Goal: Information Seeking & Learning: Learn about a topic

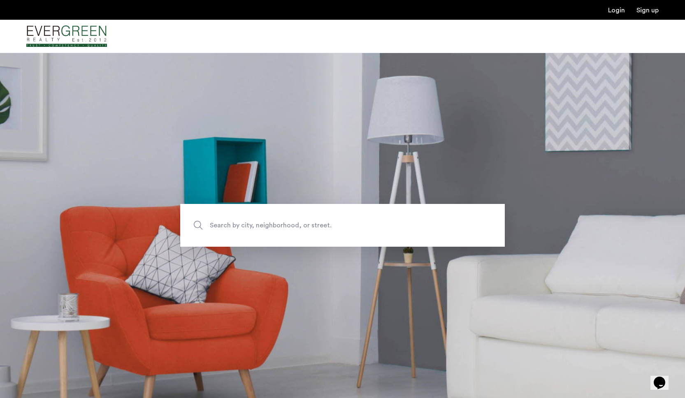
click at [380, 230] on span "Search by city, neighborhood, or street." at bounding box center [323, 225] width 227 height 11
click at [380, 230] on input "Search by city, neighborhood, or street." at bounding box center [342, 225] width 325 height 43
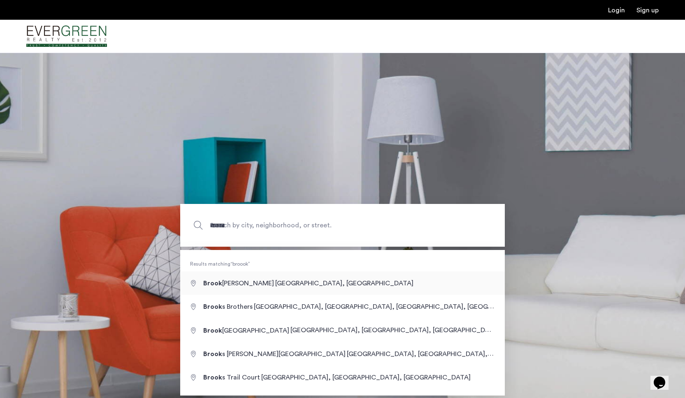
type input "**********"
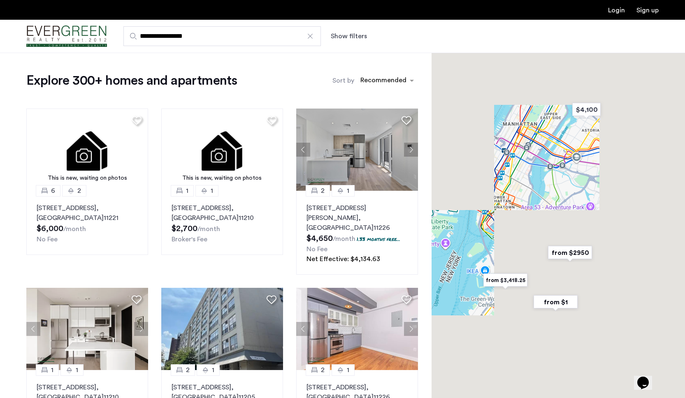
click at [341, 39] on button "Show filters" at bounding box center [349, 36] width 36 height 10
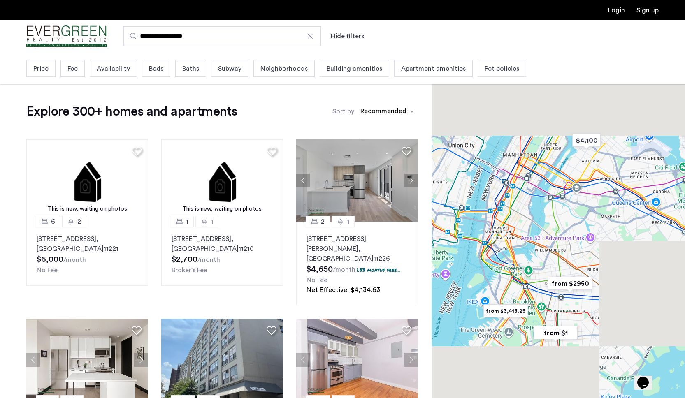
click at [147, 70] on div "Beds" at bounding box center [156, 68] width 28 height 17
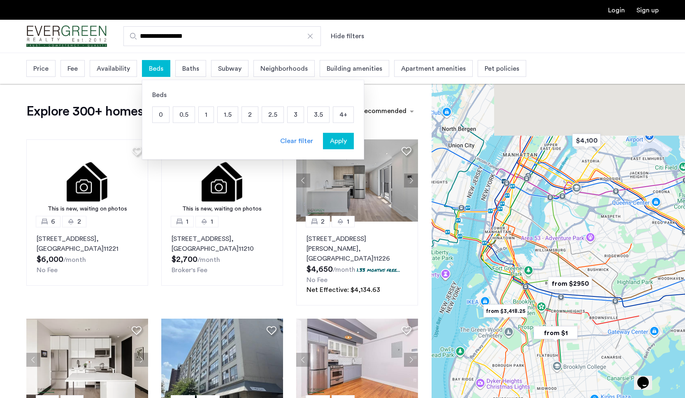
click at [248, 114] on p "2" at bounding box center [250, 115] width 16 height 16
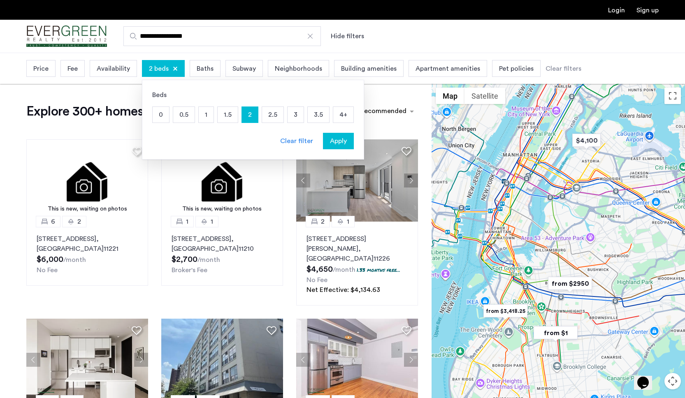
click at [331, 136] on button "Apply" at bounding box center [338, 141] width 31 height 16
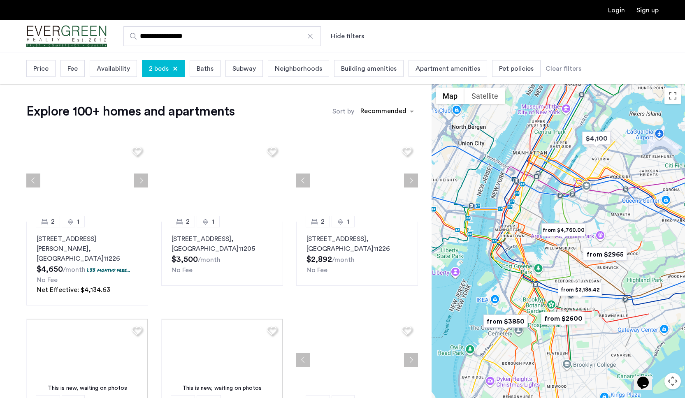
click at [49, 71] on div "Price" at bounding box center [40, 68] width 29 height 17
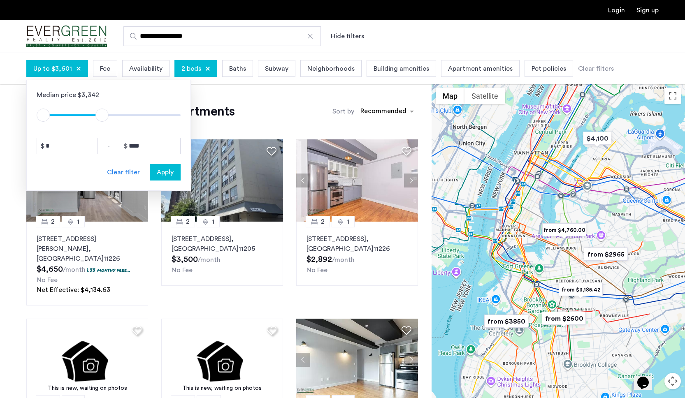
type input "****"
drag, startPoint x: 170, startPoint y: 112, endPoint x: 103, endPoint y: 119, distance: 67.5
click at [103, 119] on span "ngx-slider-max" at bounding box center [103, 115] width 13 height 13
click at [155, 171] on div "Apply" at bounding box center [165, 172] width 26 height 10
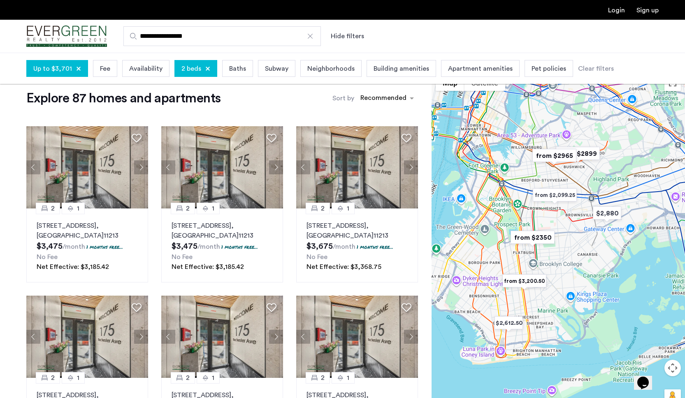
scroll to position [14, 0]
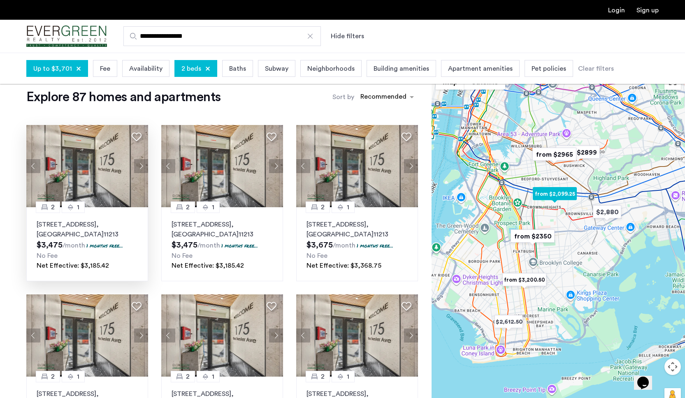
click at [139, 168] on button "Next apartment" at bounding box center [141, 166] width 14 height 14
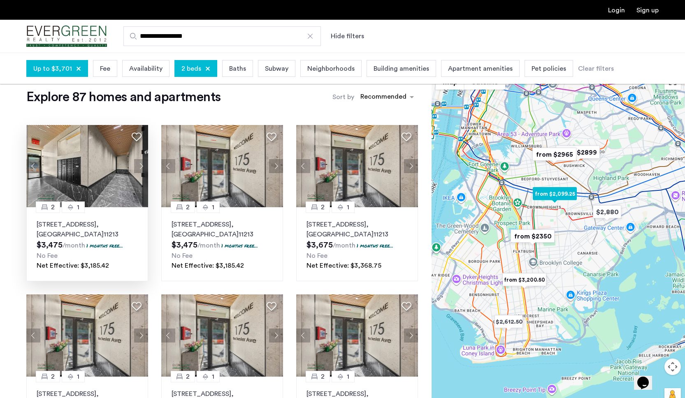
click at [139, 167] on button "Next apartment" at bounding box center [141, 166] width 14 height 14
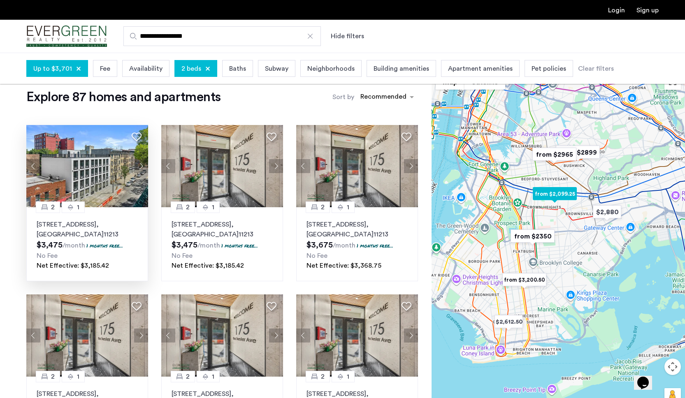
click at [139, 167] on button "Next apartment" at bounding box center [141, 166] width 14 height 14
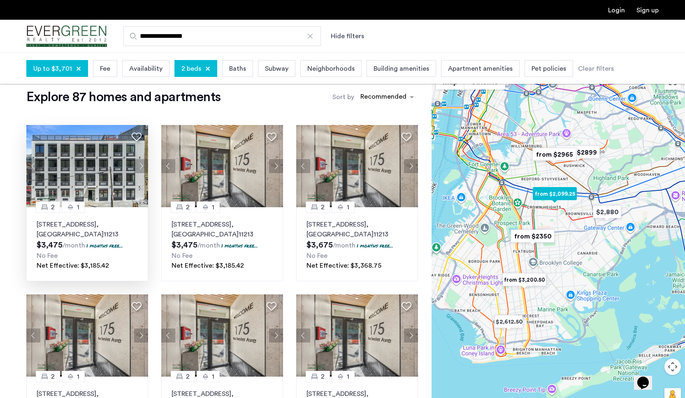
click at [139, 167] on button "Next apartment" at bounding box center [141, 166] width 14 height 14
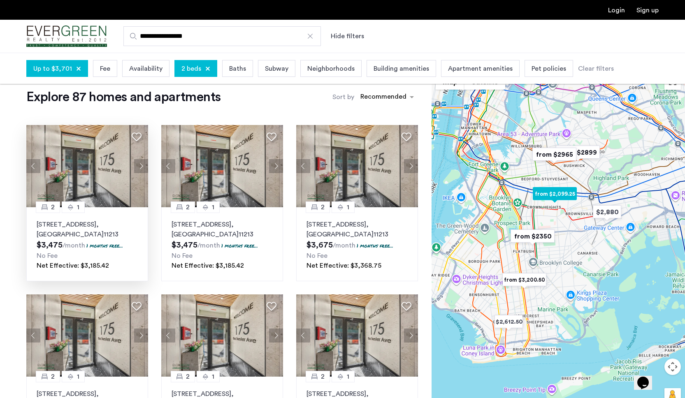
click at [139, 167] on button "Next apartment" at bounding box center [141, 166] width 14 height 14
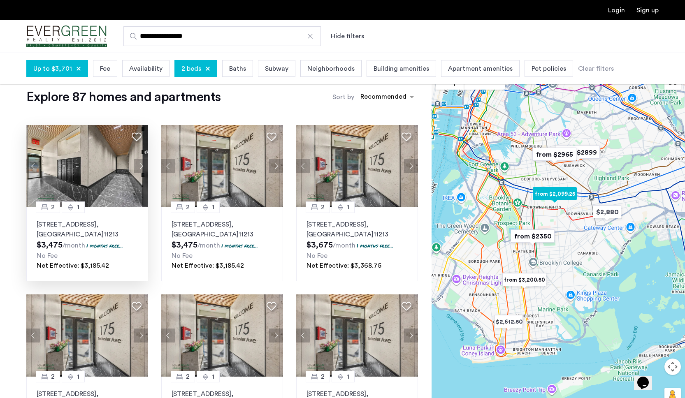
click at [139, 167] on button "Next apartment" at bounding box center [141, 166] width 14 height 14
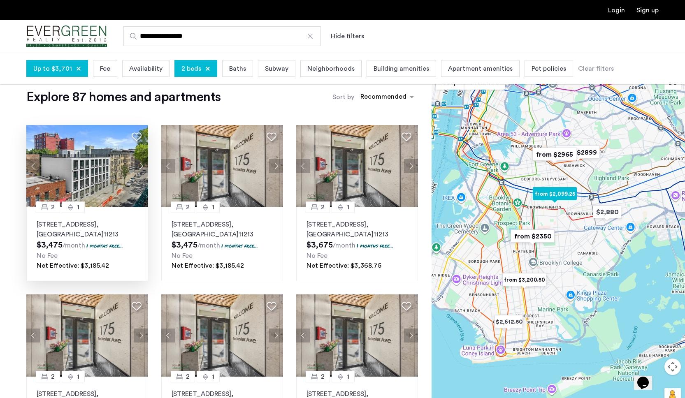
click at [139, 167] on button "Next apartment" at bounding box center [141, 166] width 14 height 14
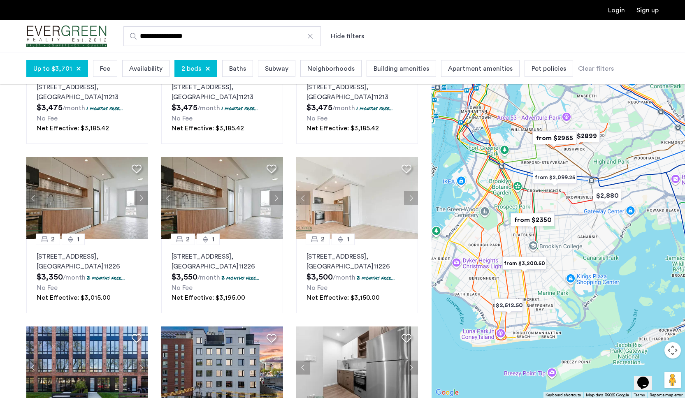
scroll to position [320, 0]
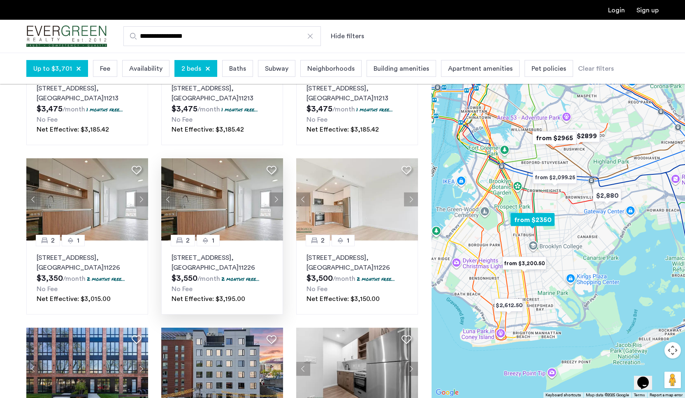
click at [276, 200] on button "Next apartment" at bounding box center [276, 200] width 14 height 14
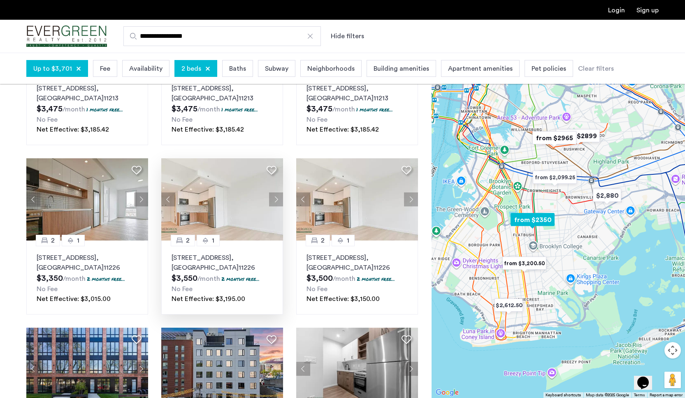
click at [272, 201] on button "Next apartment" at bounding box center [276, 200] width 14 height 14
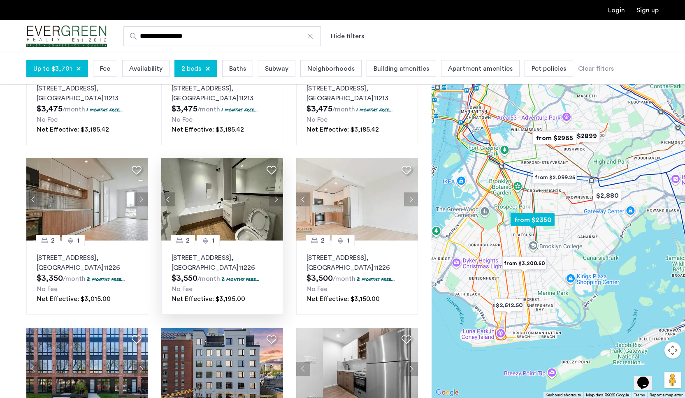
click at [272, 201] on button "Next apartment" at bounding box center [276, 200] width 14 height 14
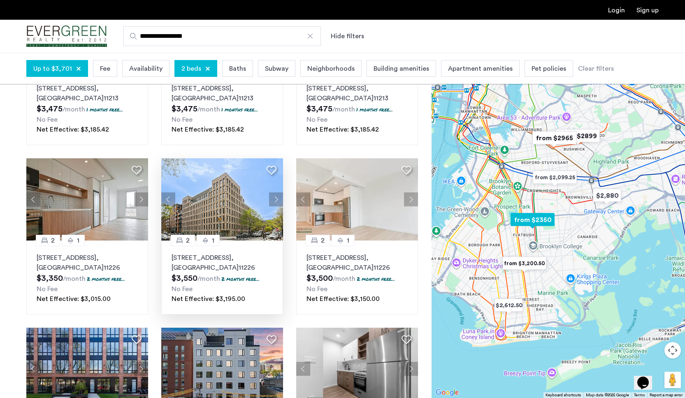
click at [272, 201] on button "Next apartment" at bounding box center [276, 200] width 14 height 14
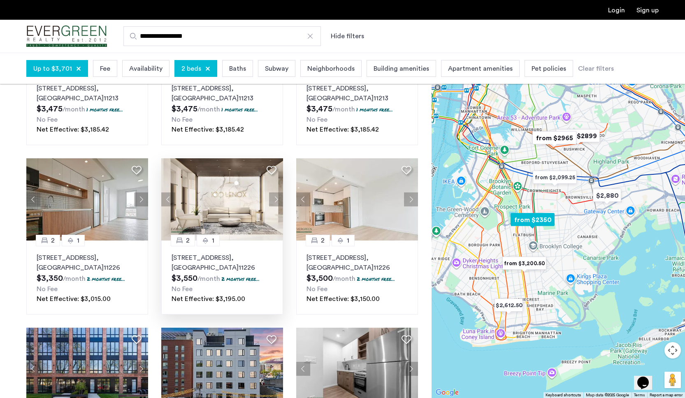
click at [272, 201] on button "Next apartment" at bounding box center [276, 200] width 14 height 14
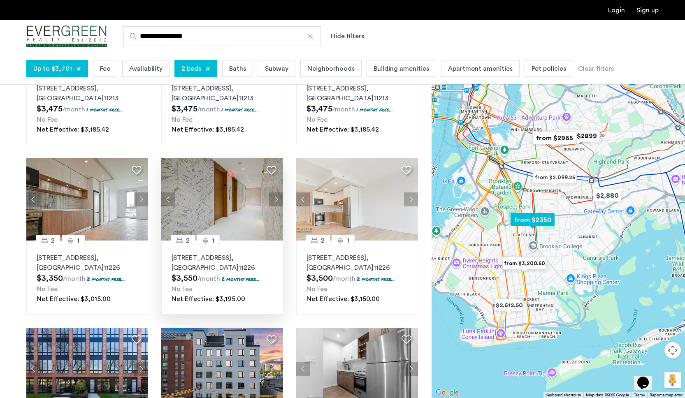
click at [272, 201] on button "Next apartment" at bounding box center [276, 200] width 14 height 14
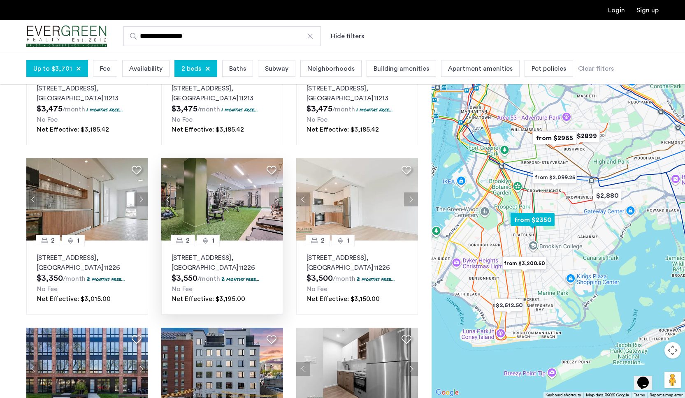
click at [272, 201] on button "Next apartment" at bounding box center [276, 200] width 14 height 14
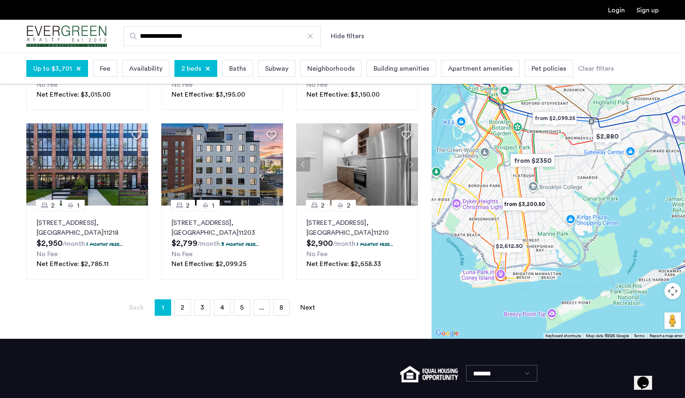
scroll to position [518, 0]
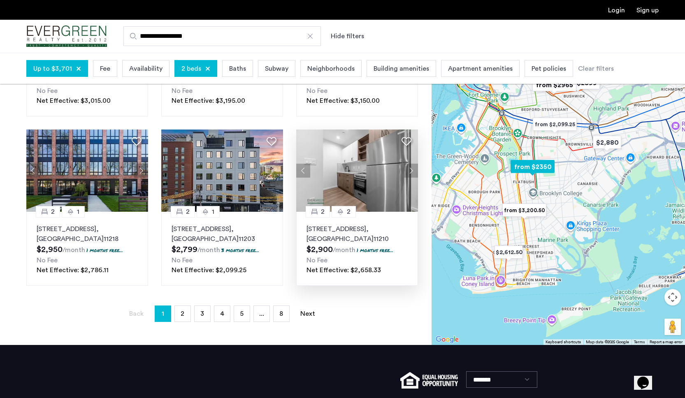
click at [411, 170] on button "Next apartment" at bounding box center [411, 171] width 14 height 14
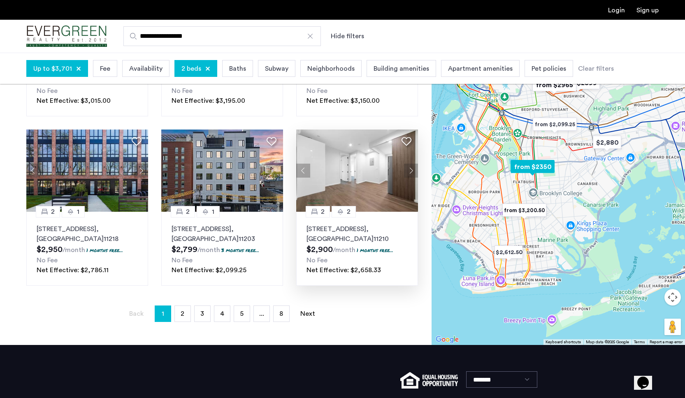
click at [410, 172] on button "Next apartment" at bounding box center [411, 171] width 14 height 14
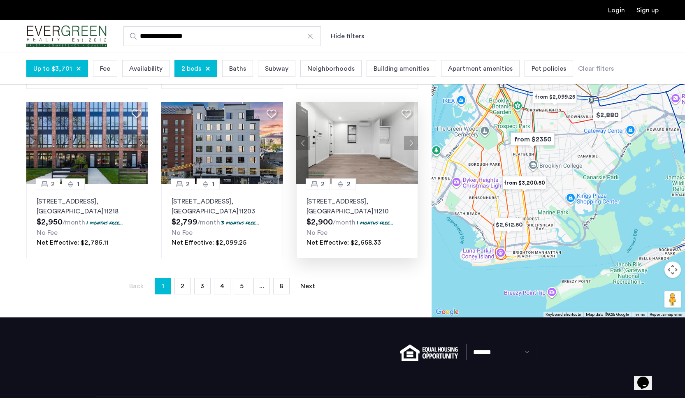
scroll to position [547, 0]
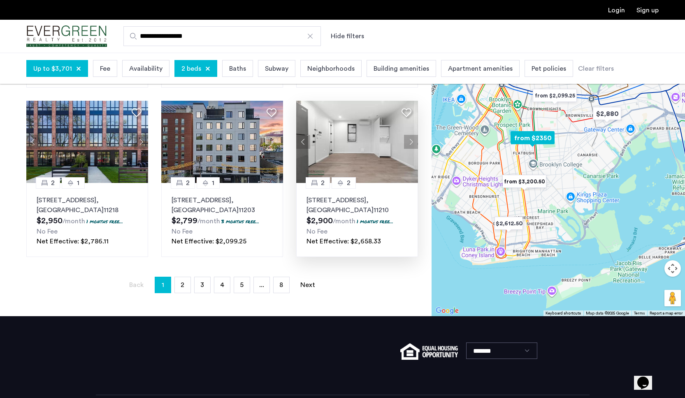
click at [406, 139] on button "Next apartment" at bounding box center [411, 142] width 14 height 14
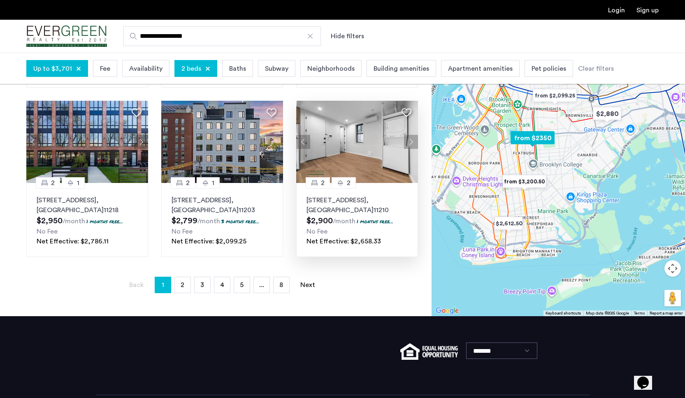
click at [409, 141] on button "Next apartment" at bounding box center [411, 142] width 14 height 14
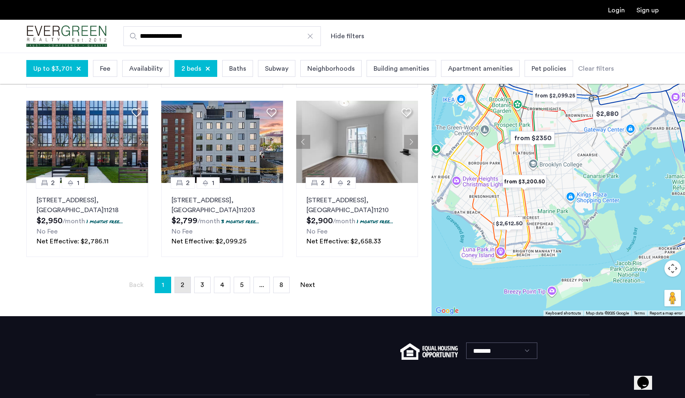
click at [184, 284] on span "2" at bounding box center [183, 285] width 4 height 7
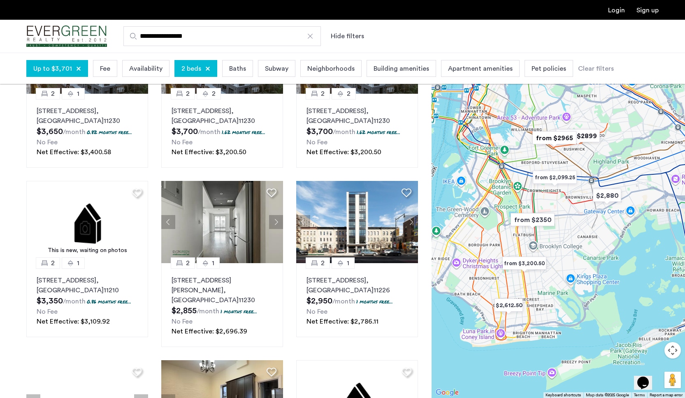
scroll to position [135, 0]
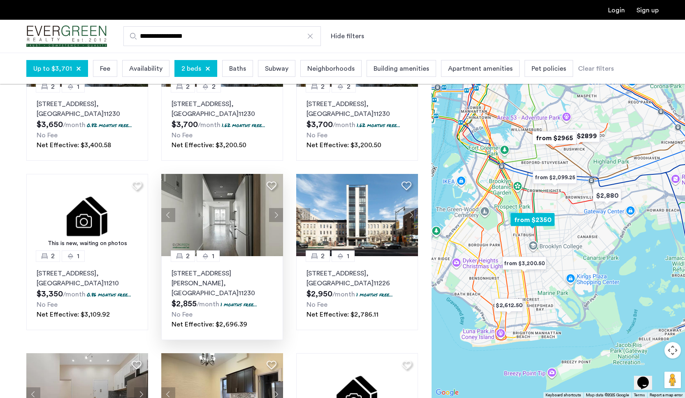
click at [279, 217] on button "Next apartment" at bounding box center [276, 215] width 14 height 14
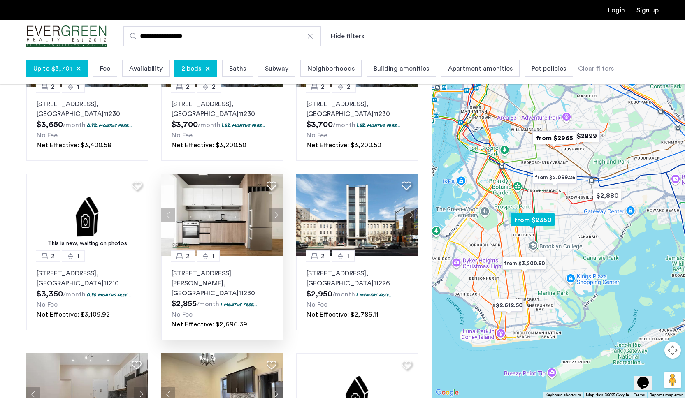
click at [270, 216] on button "Next apartment" at bounding box center [276, 215] width 14 height 14
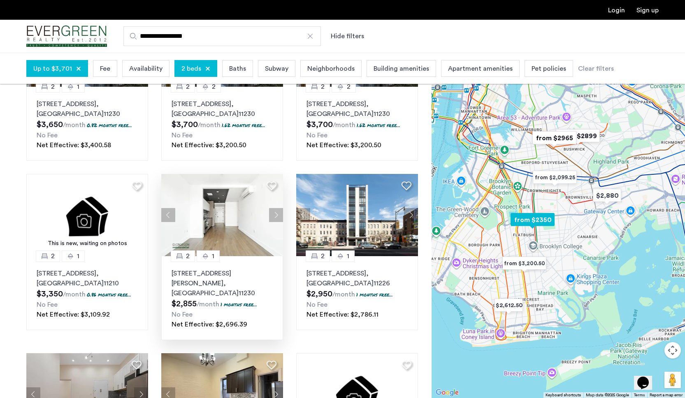
click at [272, 216] on button "Next apartment" at bounding box center [276, 215] width 14 height 14
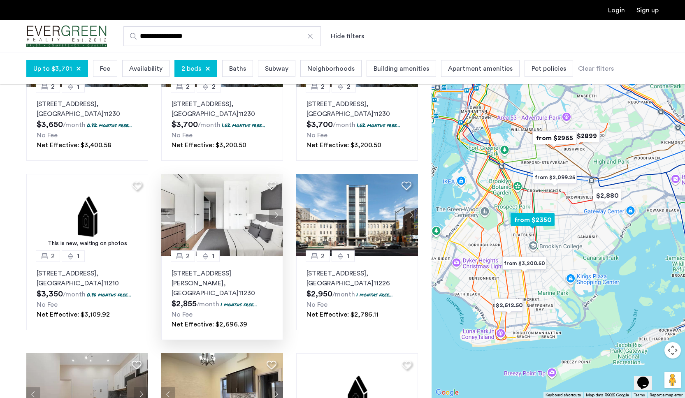
click at [273, 217] on button "Next apartment" at bounding box center [276, 215] width 14 height 14
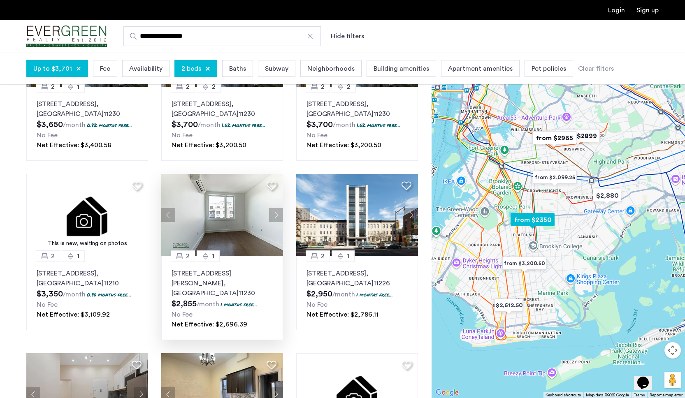
click at [273, 217] on button "Next apartment" at bounding box center [276, 215] width 14 height 14
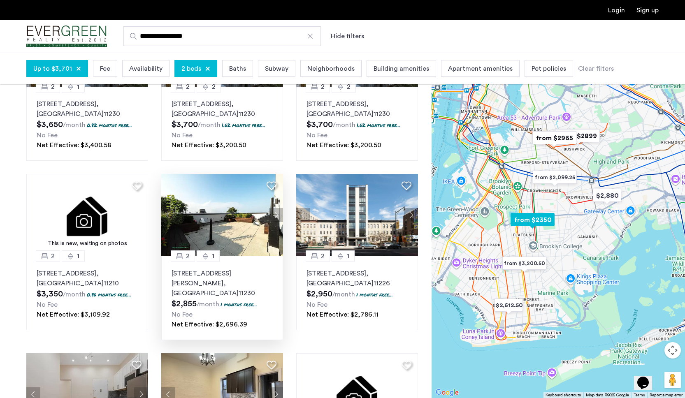
click at [273, 217] on button "Next apartment" at bounding box center [276, 215] width 14 height 14
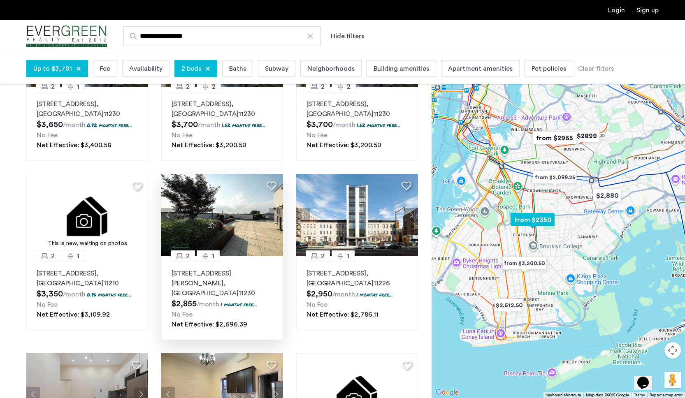
click at [273, 217] on button "Next apartment" at bounding box center [276, 215] width 14 height 14
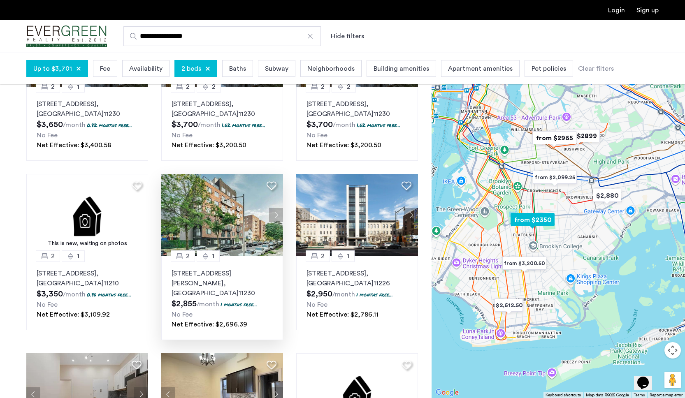
click at [273, 217] on button "Next apartment" at bounding box center [276, 215] width 14 height 14
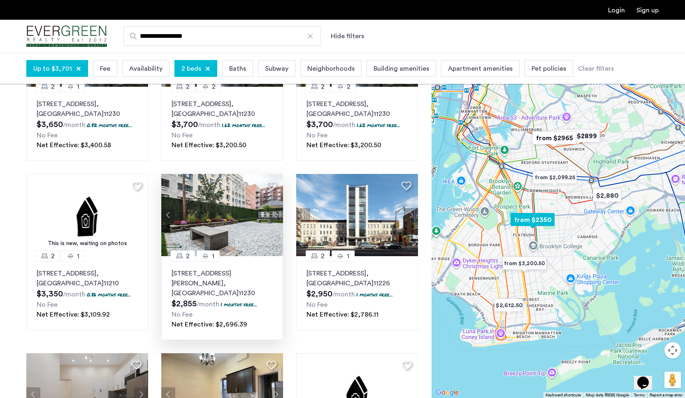
click at [273, 217] on button "Next apartment" at bounding box center [276, 215] width 14 height 14
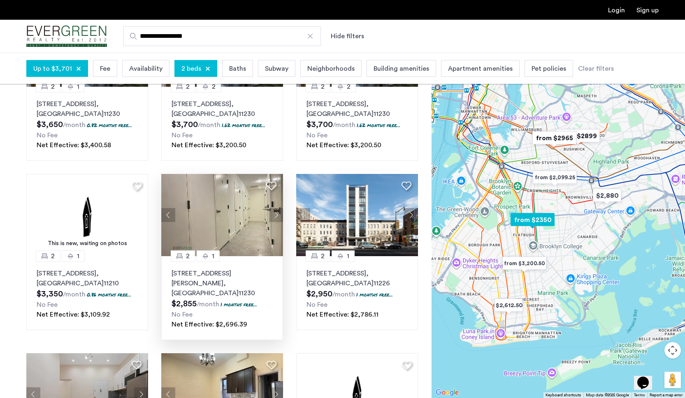
click at [273, 217] on button "Next apartment" at bounding box center [276, 215] width 14 height 14
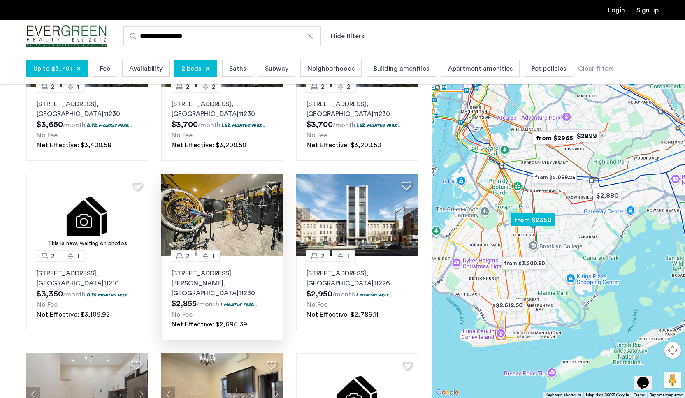
click at [222, 241] on img at bounding box center [222, 215] width 122 height 82
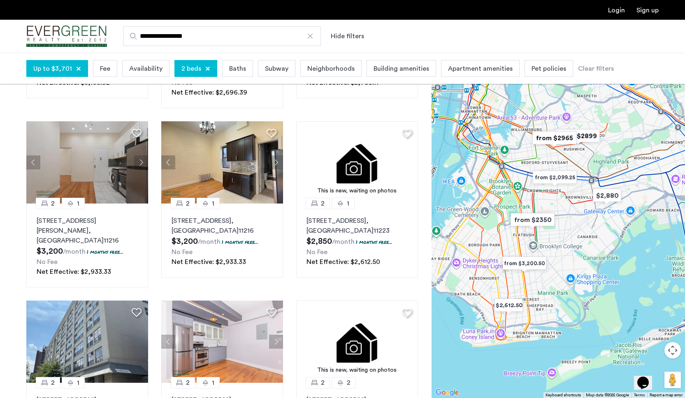
scroll to position [399, 0]
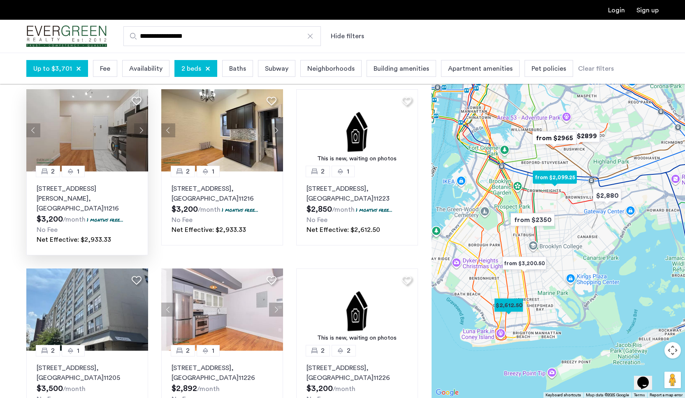
click at [143, 123] on button "Next apartment" at bounding box center [141, 130] width 14 height 14
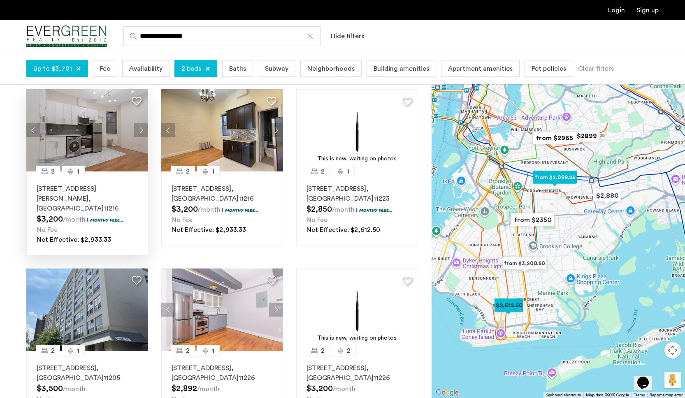
click at [139, 123] on button "Next apartment" at bounding box center [141, 130] width 14 height 14
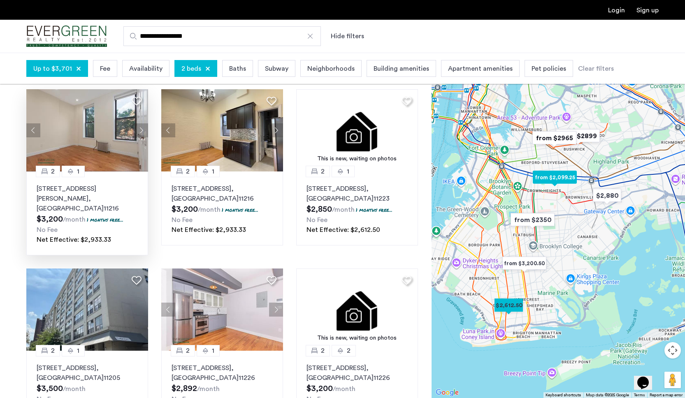
click at [139, 123] on button "Next apartment" at bounding box center [141, 130] width 14 height 14
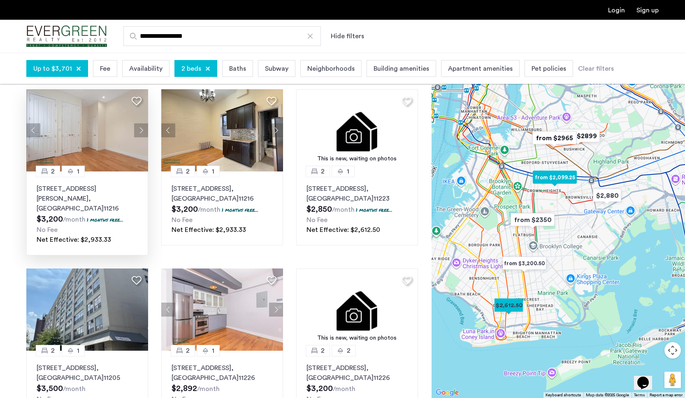
click at [139, 123] on button "Next apartment" at bounding box center [141, 130] width 14 height 14
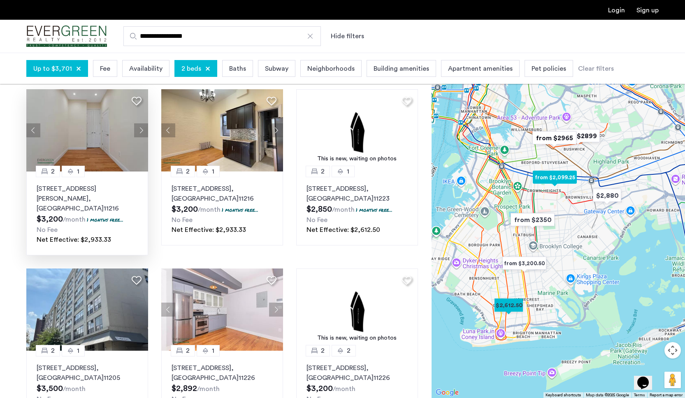
click at [139, 123] on button "Next apartment" at bounding box center [141, 130] width 14 height 14
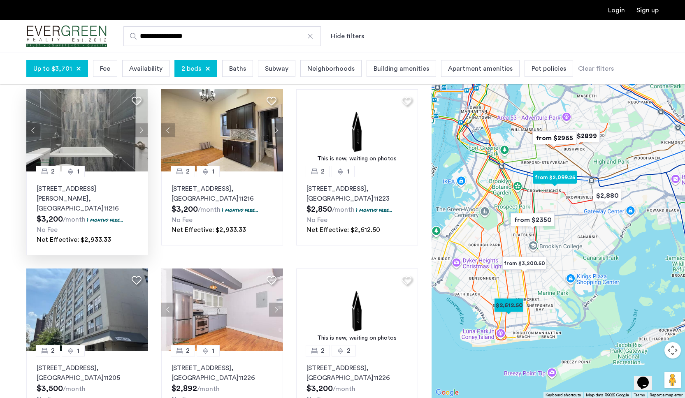
click at [139, 123] on button "Next apartment" at bounding box center [141, 130] width 14 height 14
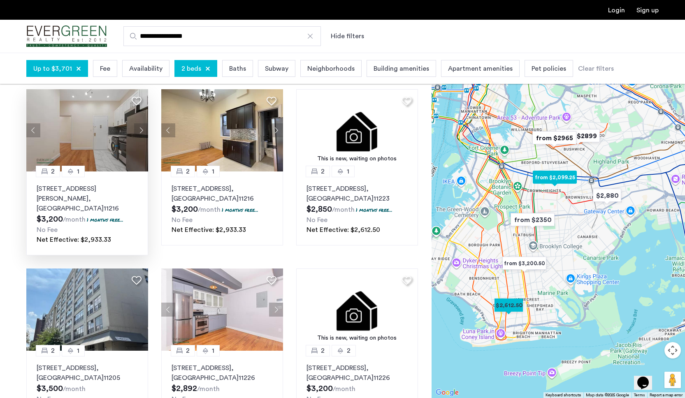
click at [139, 123] on button "Next apartment" at bounding box center [141, 130] width 14 height 14
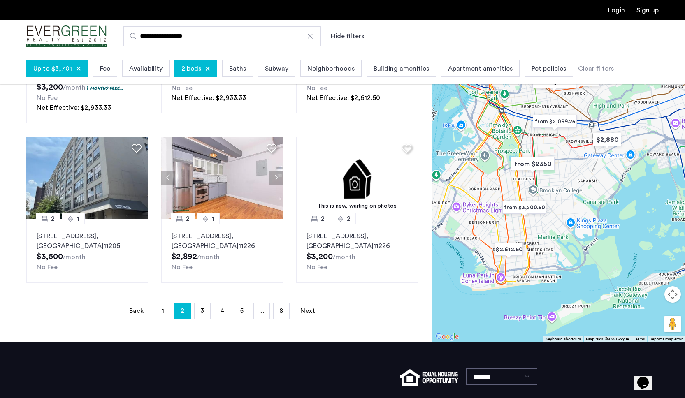
scroll to position [532, 0]
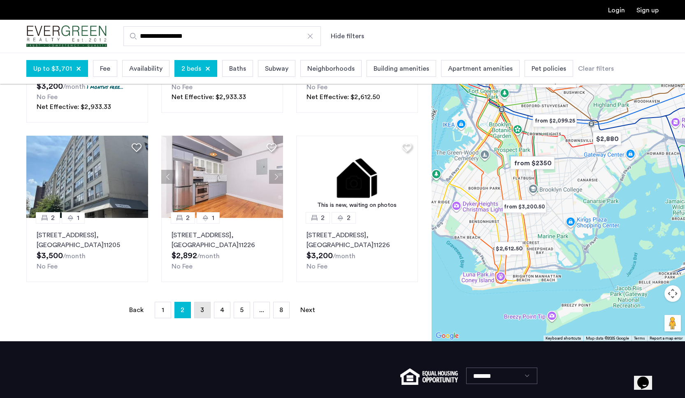
click at [202, 307] on span "3" at bounding box center [202, 310] width 4 height 7
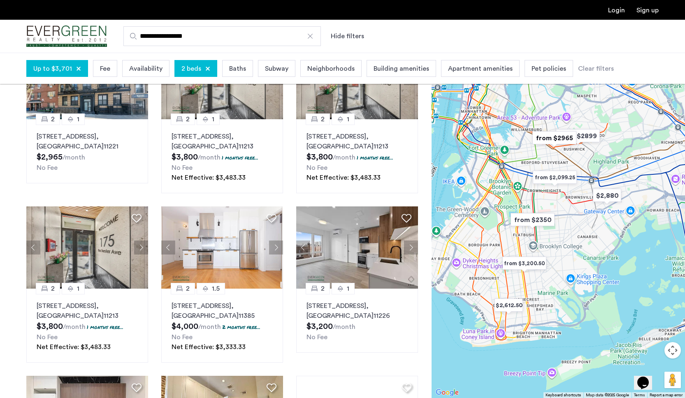
scroll to position [273, 0]
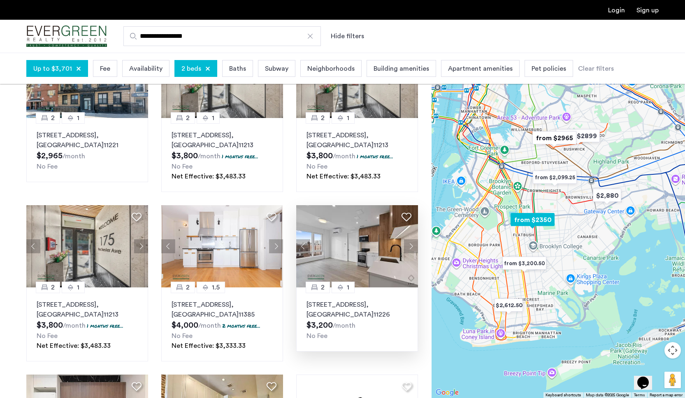
click at [411, 239] on button "Next apartment" at bounding box center [411, 246] width 14 height 14
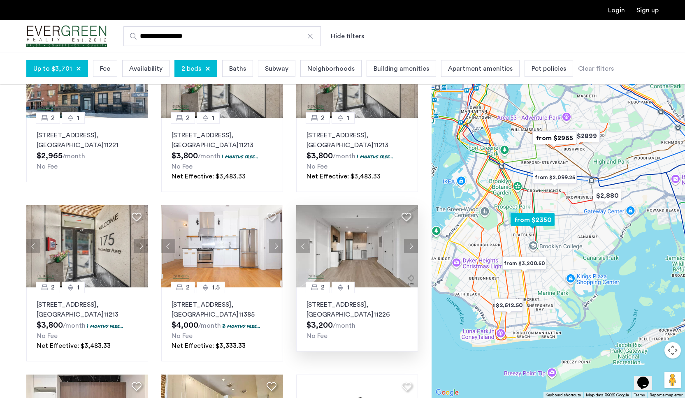
click at [411, 239] on button "Next apartment" at bounding box center [411, 246] width 14 height 14
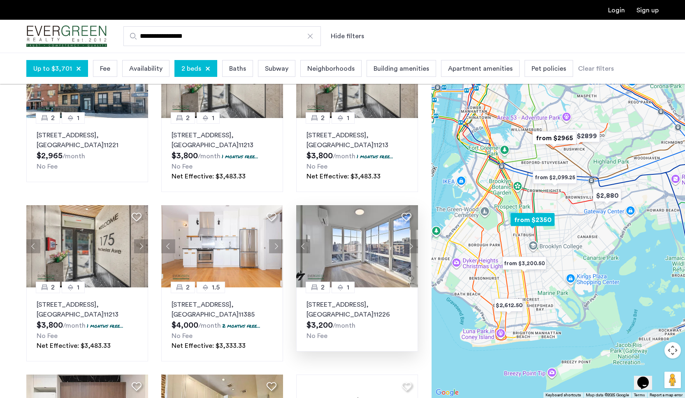
click at [411, 239] on button "Next apartment" at bounding box center [411, 246] width 14 height 14
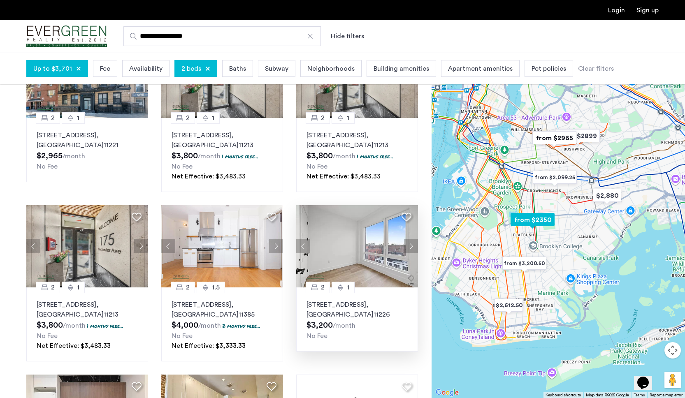
click at [411, 239] on button "Next apartment" at bounding box center [411, 246] width 14 height 14
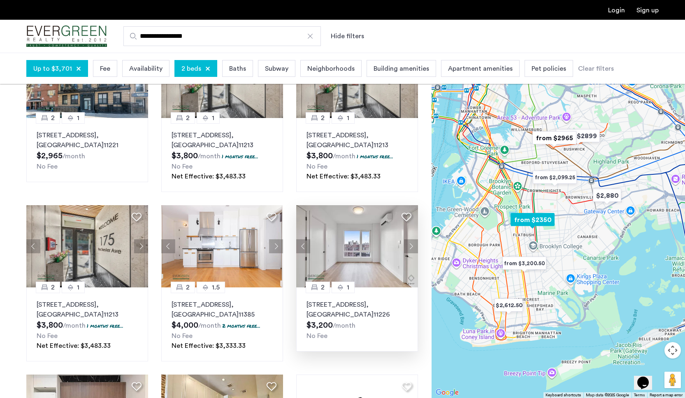
click at [360, 300] on p "80 Linden Blvd, Unit 3C, Brooklyn , NY 11226" at bounding box center [356, 310] width 101 height 20
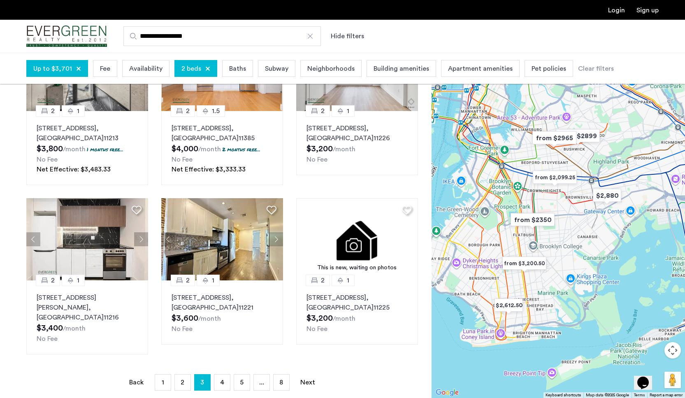
scroll to position [450, 0]
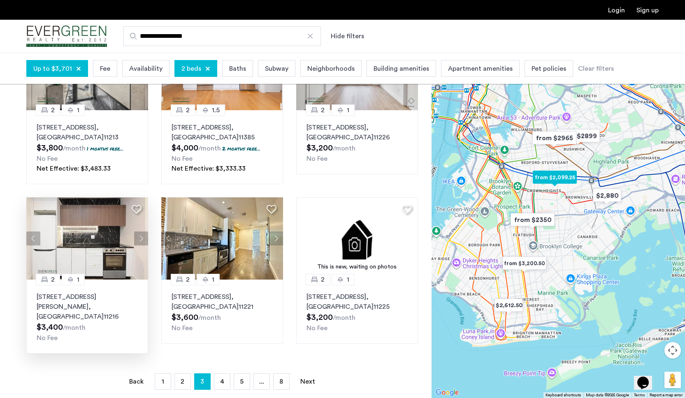
click at [137, 232] on button "Next apartment" at bounding box center [141, 239] width 14 height 14
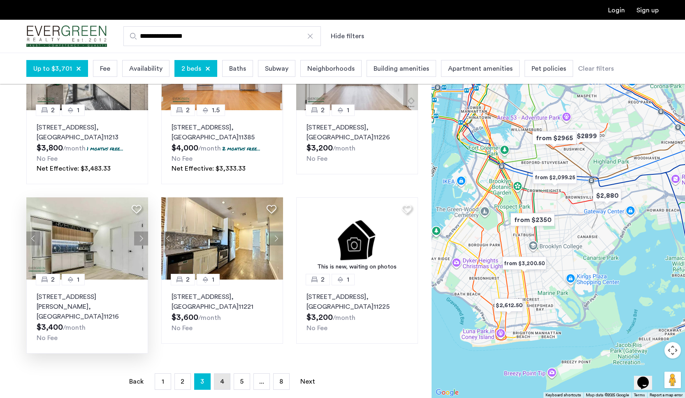
click at [220, 374] on link "page 4" at bounding box center [222, 382] width 16 height 16
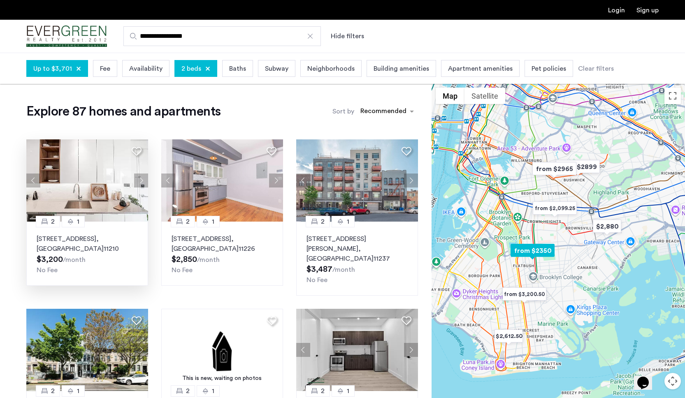
click at [144, 177] on button "Next apartment" at bounding box center [141, 181] width 14 height 14
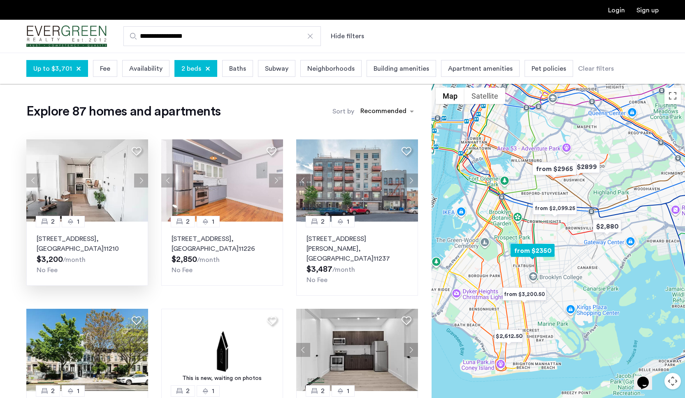
click at [140, 179] on button "Next apartment" at bounding box center [141, 181] width 14 height 14
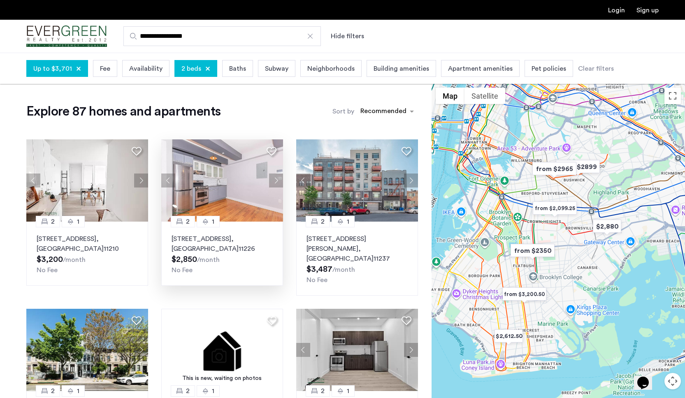
click at [276, 179] on button "Next apartment" at bounding box center [276, 181] width 14 height 14
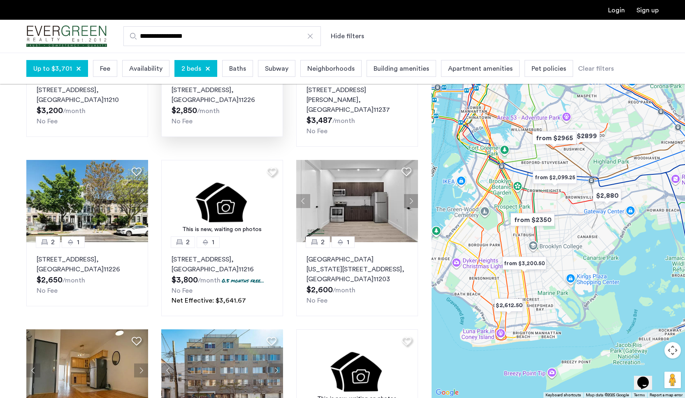
scroll to position [150, 0]
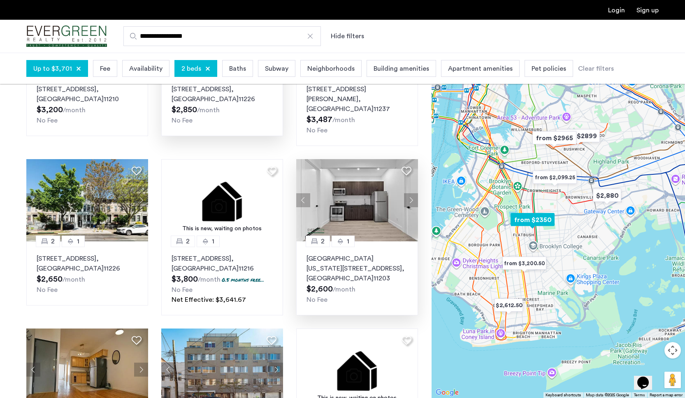
click at [410, 193] on button "Next apartment" at bounding box center [411, 200] width 14 height 14
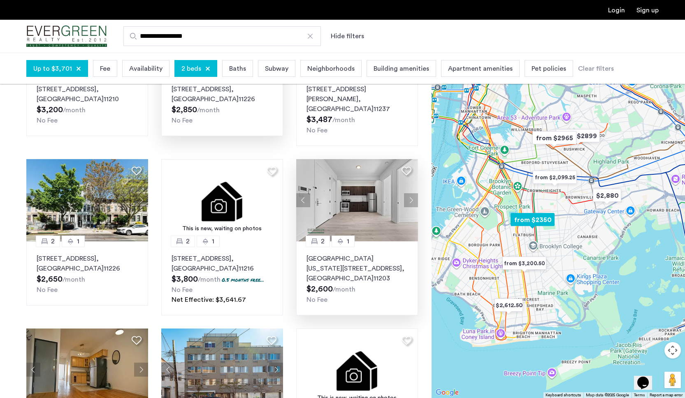
click at [413, 193] on button "Next apartment" at bounding box center [411, 200] width 14 height 14
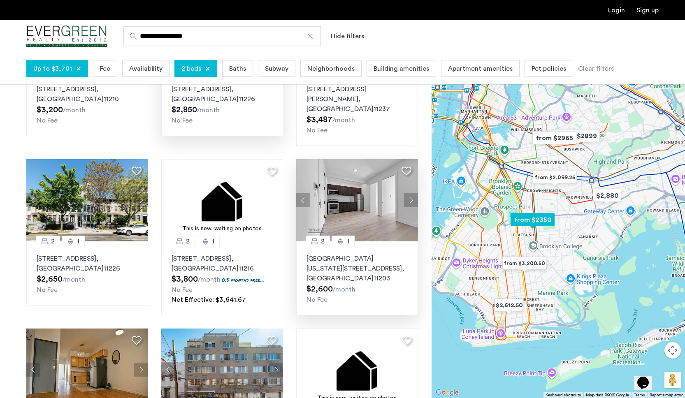
click at [413, 193] on button "Next apartment" at bounding box center [411, 200] width 14 height 14
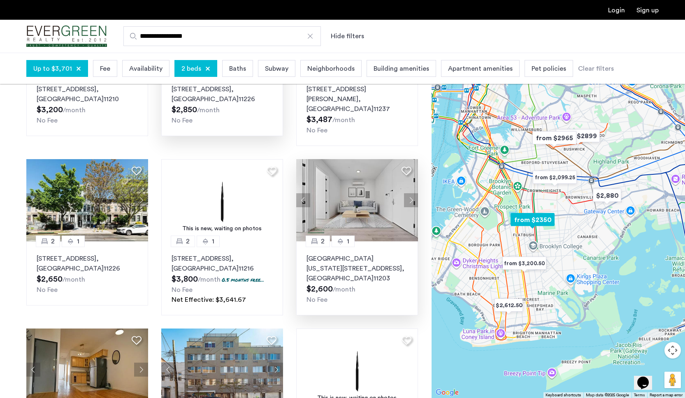
click at [413, 193] on button "Next apartment" at bounding box center [411, 200] width 14 height 14
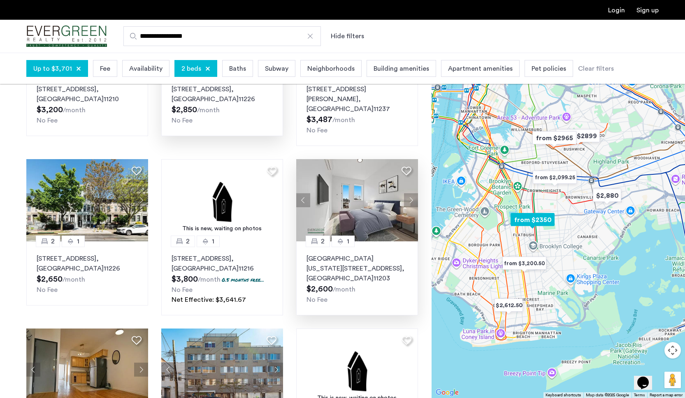
click at [306, 193] on button "Previous apartment" at bounding box center [303, 200] width 14 height 14
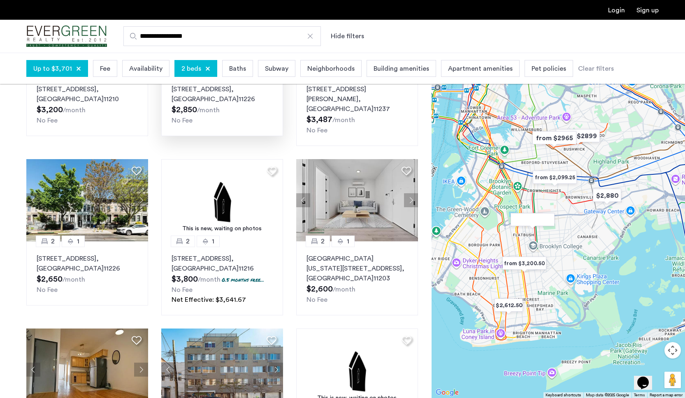
click at [294, 187] on div "2 1 1457 Flatbush Avenue, Unit 608, Brooklyn , NY 11210 $3,200 /month No Fee 2 …" at bounding box center [222, 322] width 405 height 678
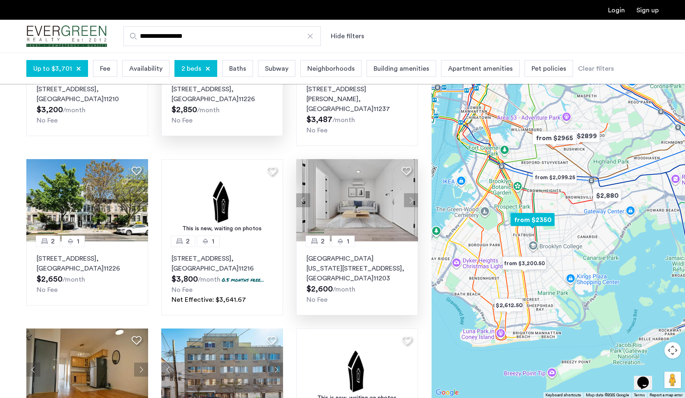
click at [302, 193] on button "Previous apartment" at bounding box center [303, 200] width 14 height 14
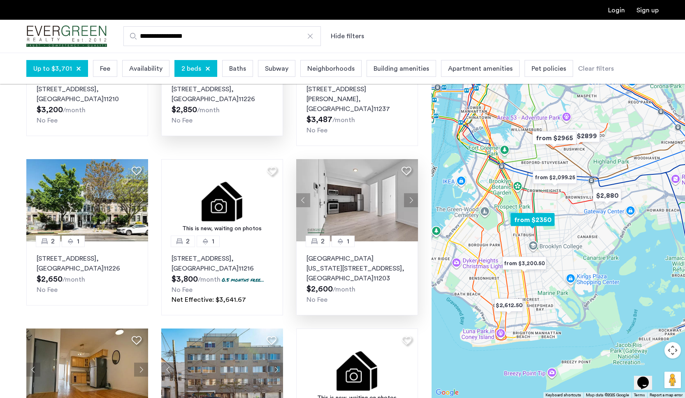
click at [301, 193] on button "Previous apartment" at bounding box center [303, 200] width 14 height 14
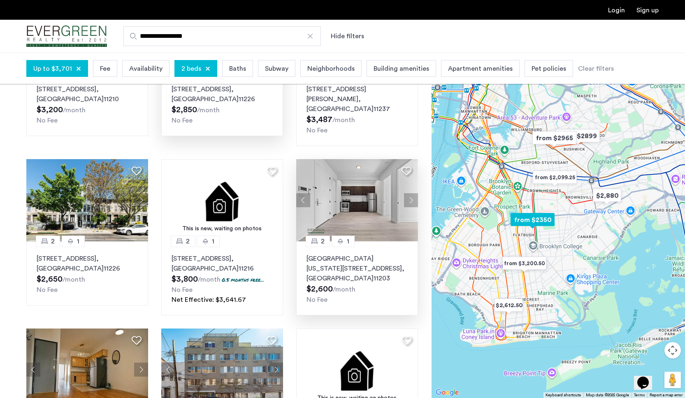
click at [310, 193] on button "Previous apartment" at bounding box center [303, 200] width 14 height 14
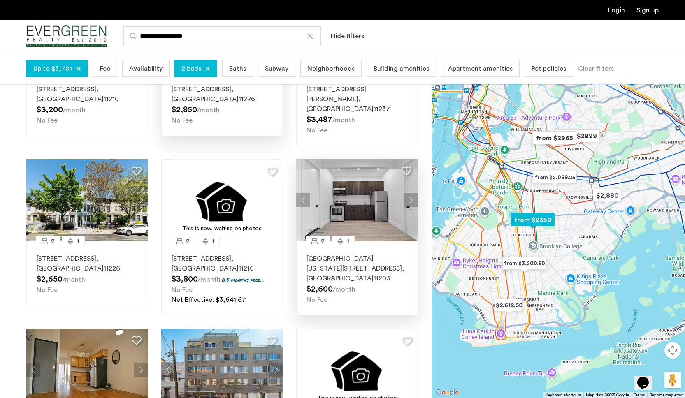
click at [310, 193] on button "Previous apartment" at bounding box center [303, 200] width 14 height 14
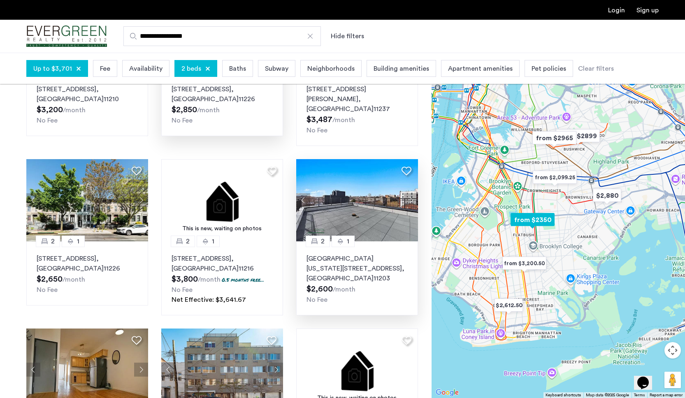
click at [411, 193] on button "Next apartment" at bounding box center [411, 200] width 14 height 14
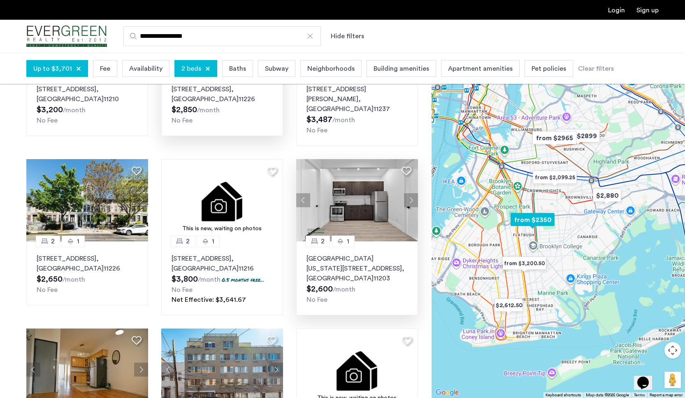
click at [411, 193] on button "Next apartment" at bounding box center [411, 200] width 14 height 14
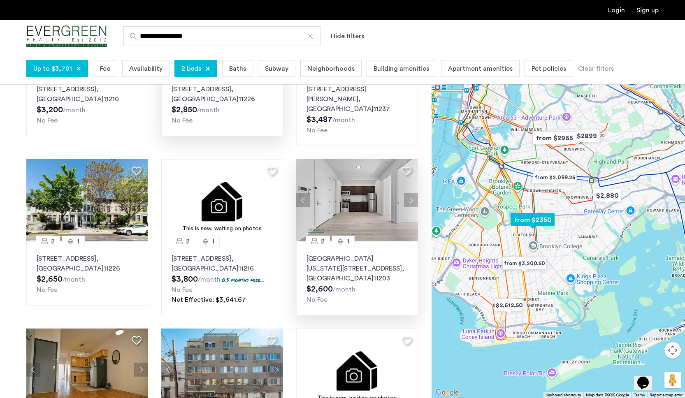
click at [411, 193] on button "Next apartment" at bounding box center [411, 200] width 14 height 14
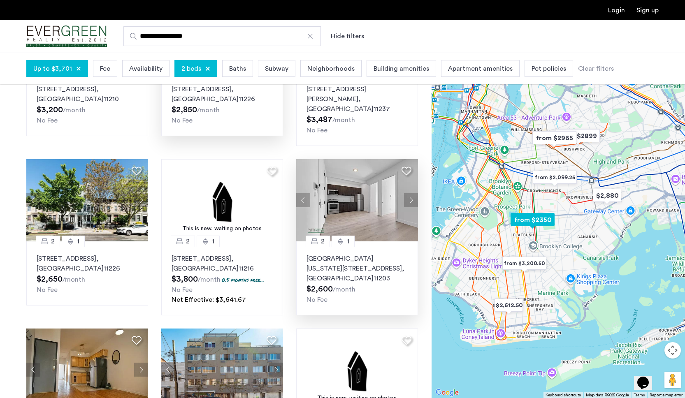
click at [411, 193] on button "Next apartment" at bounding box center [411, 200] width 14 height 14
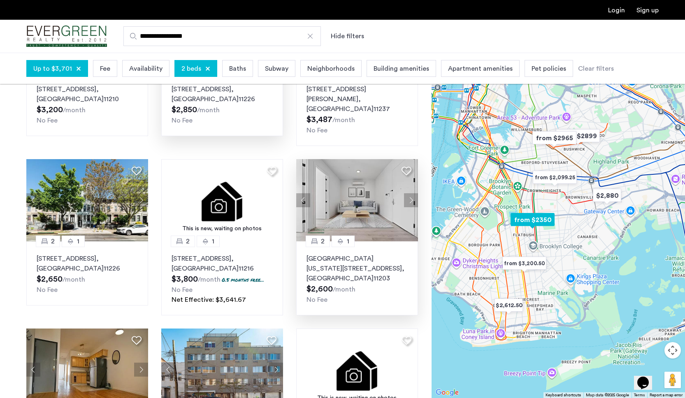
click at [411, 193] on button "Next apartment" at bounding box center [411, 200] width 14 height 14
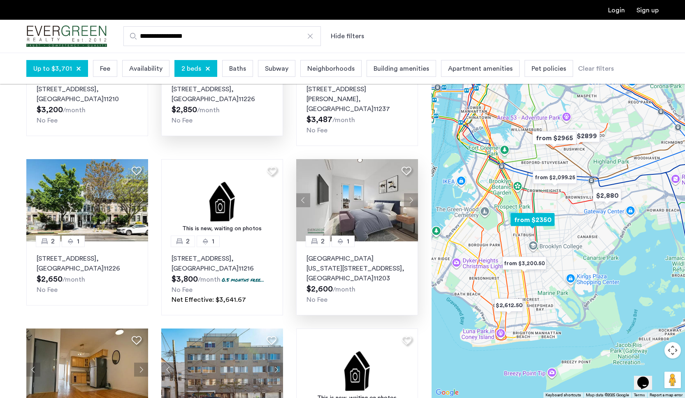
click at [411, 193] on button "Next apartment" at bounding box center [411, 200] width 14 height 14
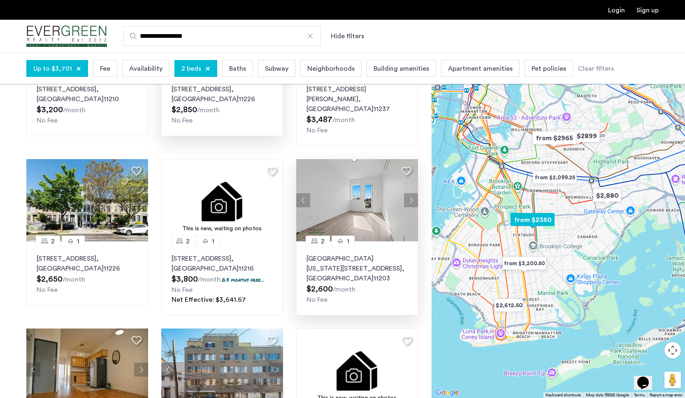
click at [411, 193] on button "Next apartment" at bounding box center [411, 200] width 14 height 14
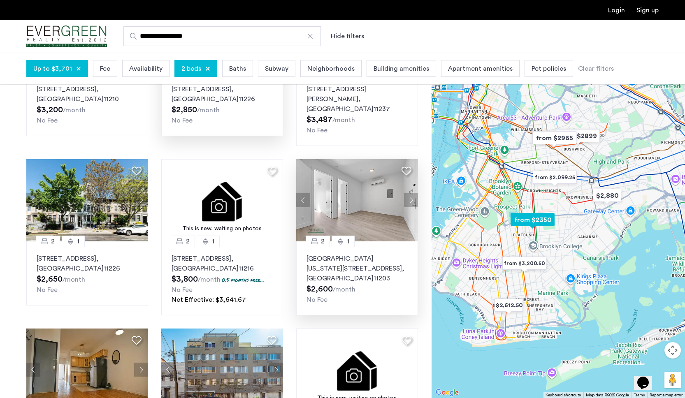
click at [411, 193] on button "Next apartment" at bounding box center [411, 200] width 14 height 14
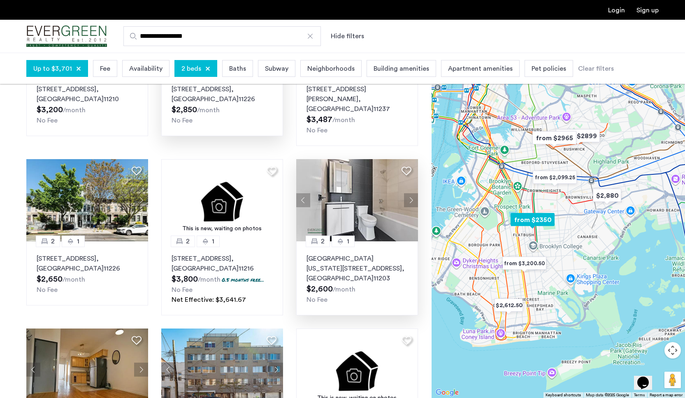
click at [411, 193] on button "Next apartment" at bounding box center [411, 200] width 14 height 14
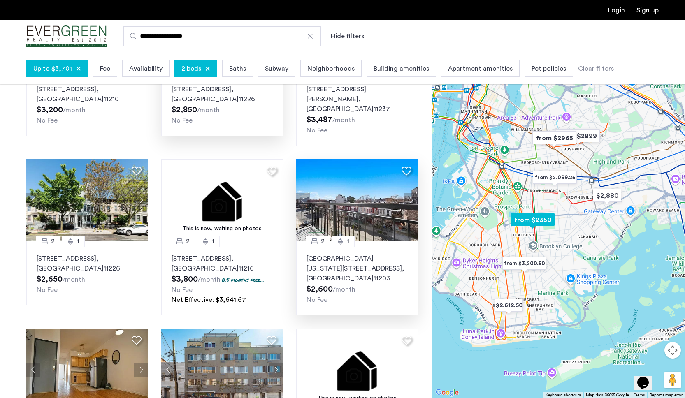
click at [411, 193] on button "Next apartment" at bounding box center [411, 200] width 14 height 14
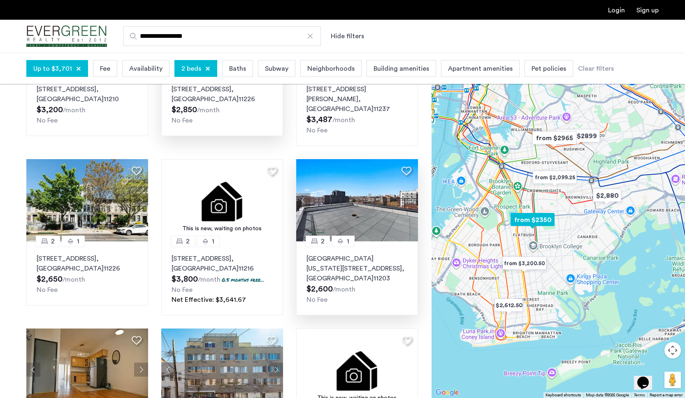
click at [306, 193] on button "Previous apartment" at bounding box center [303, 200] width 14 height 14
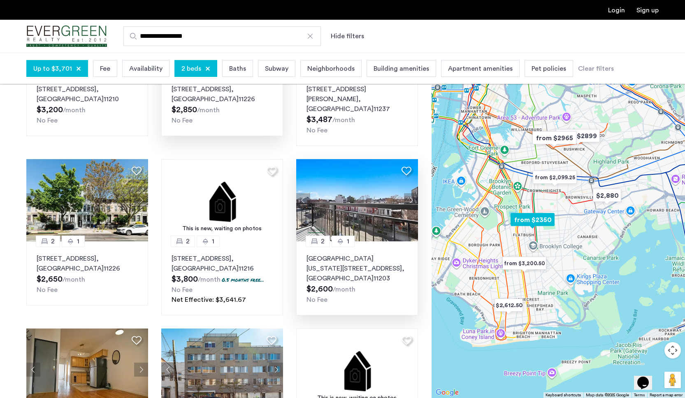
click at [396, 161] on img at bounding box center [357, 200] width 122 height 82
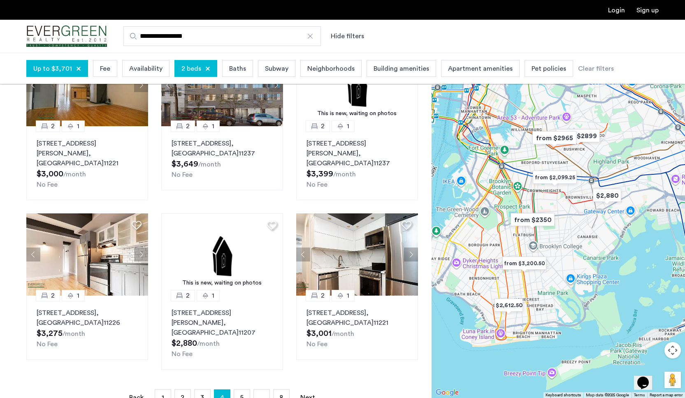
scroll to position [443, 0]
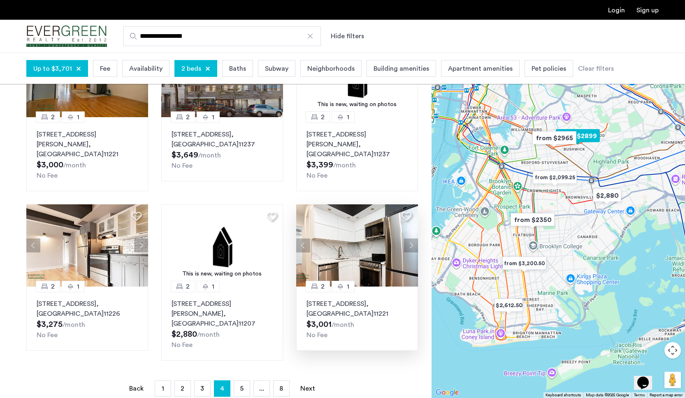
click at [413, 239] on button "Next apartment" at bounding box center [411, 246] width 14 height 14
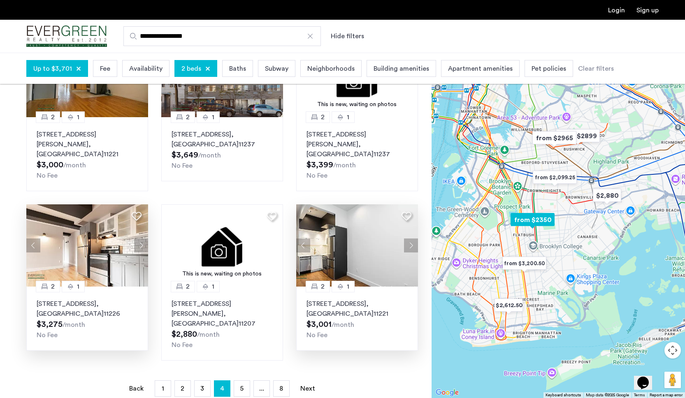
click at [142, 239] on button "Next apartment" at bounding box center [141, 246] width 14 height 14
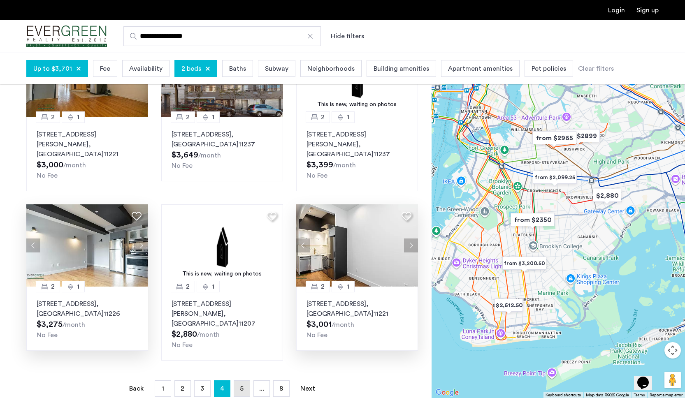
click at [239, 381] on link "page 5" at bounding box center [242, 389] width 16 height 16
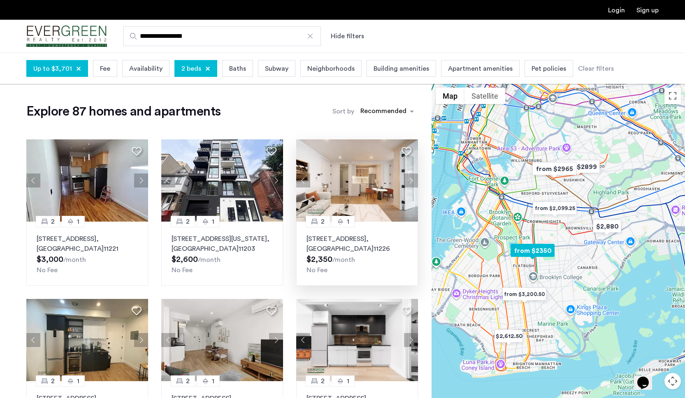
click at [409, 179] on button "Next apartment" at bounding box center [411, 181] width 14 height 14
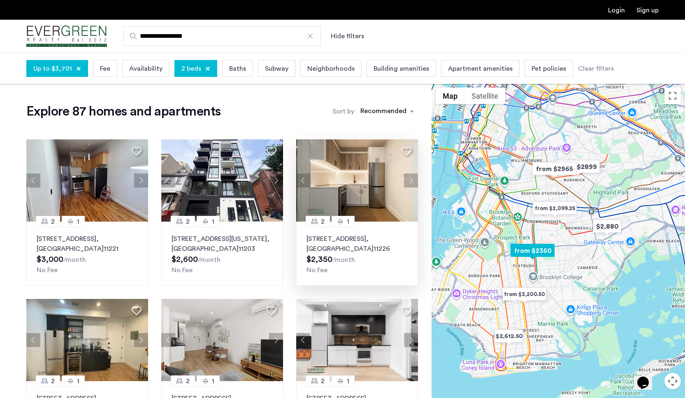
click at [413, 181] on button "Next apartment" at bounding box center [411, 181] width 14 height 14
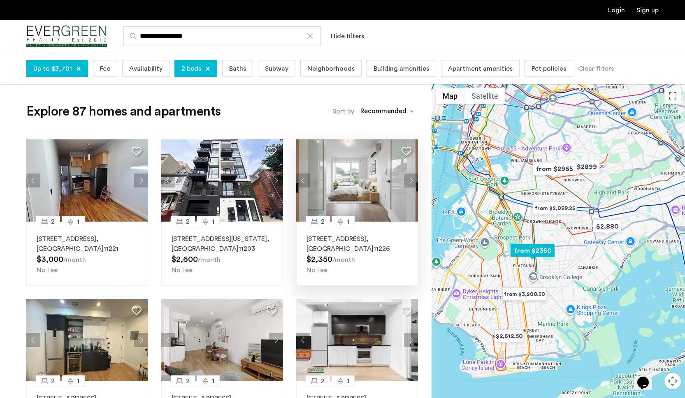
click at [306, 179] on button "Previous apartment" at bounding box center [303, 181] width 14 height 14
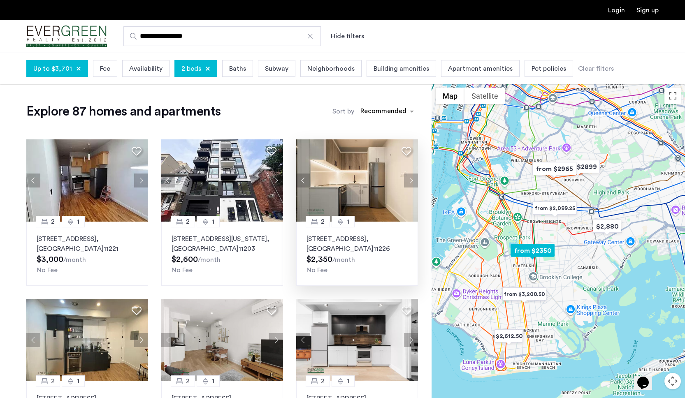
click at [339, 247] on span ", [GEOGRAPHIC_DATA]" at bounding box center [339, 244] width 67 height 16
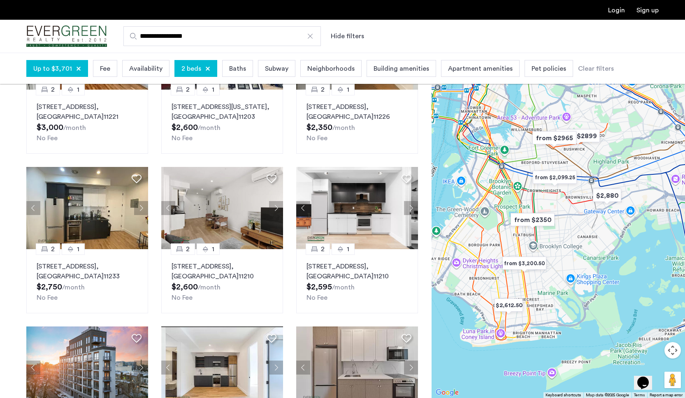
scroll to position [133, 0]
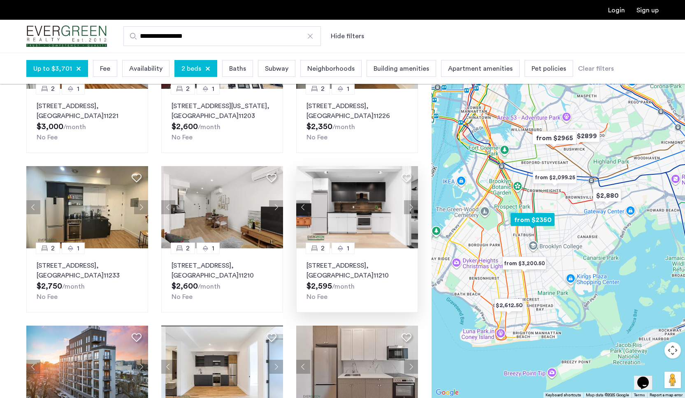
click at [411, 205] on button "Next apartment" at bounding box center [411, 207] width 14 height 14
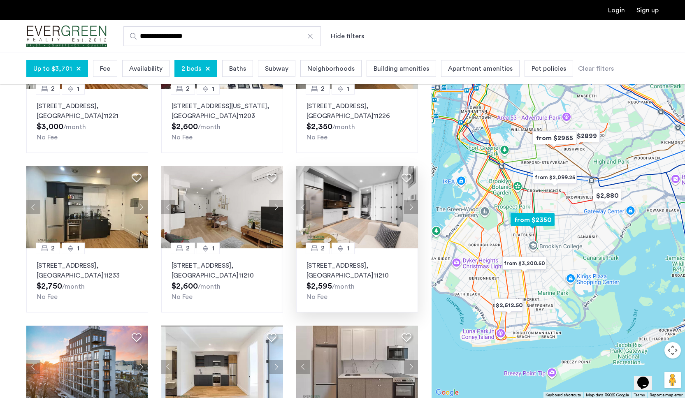
click at [411, 206] on button "Next apartment" at bounding box center [411, 207] width 14 height 14
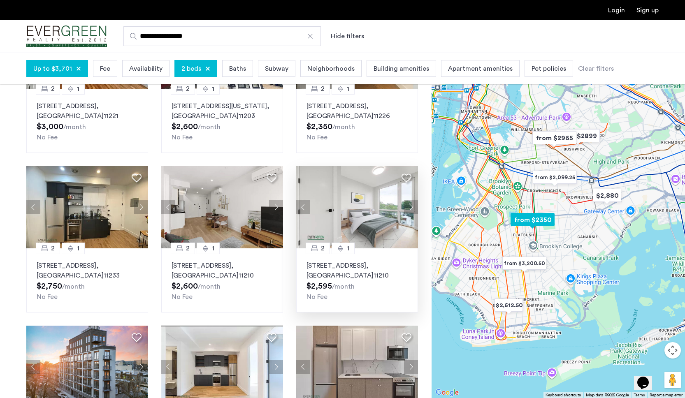
click at [387, 262] on p "1629 Brooklyn Avenue, Unit 2C, Brooklyn , NY 11210" at bounding box center [356, 271] width 101 height 20
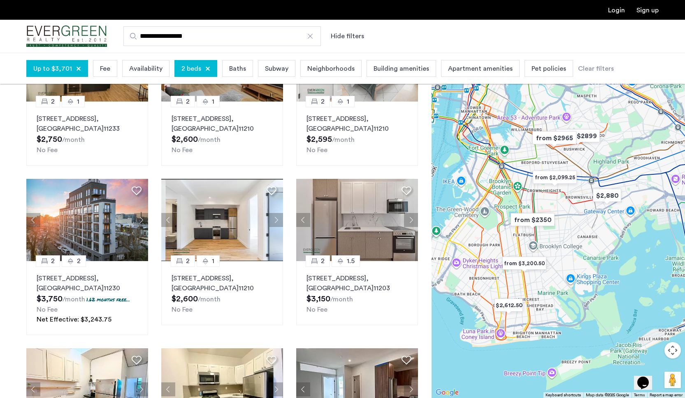
scroll to position [281, 0]
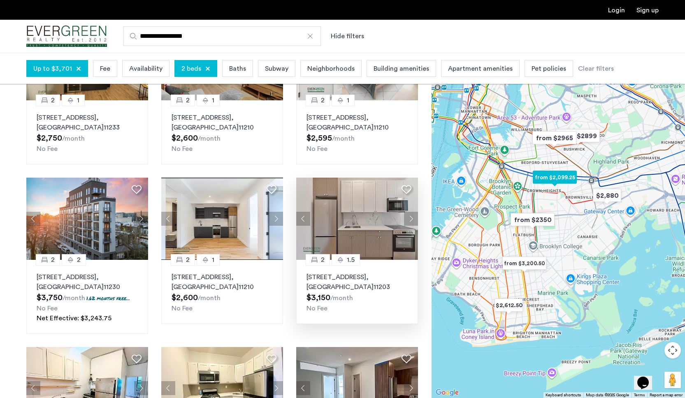
click at [416, 219] on button "Next apartment" at bounding box center [411, 219] width 14 height 14
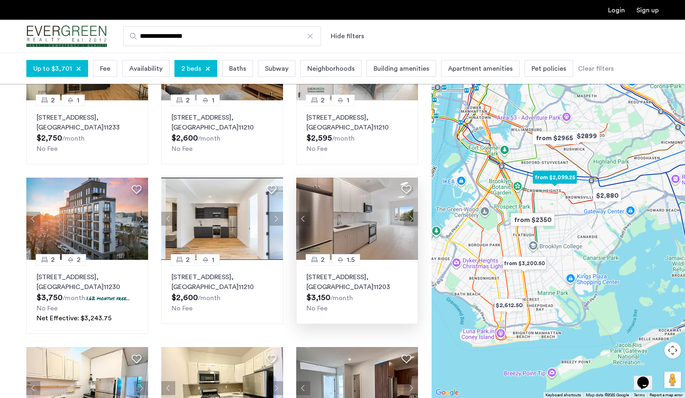
click at [378, 234] on img at bounding box center [357, 219] width 122 height 82
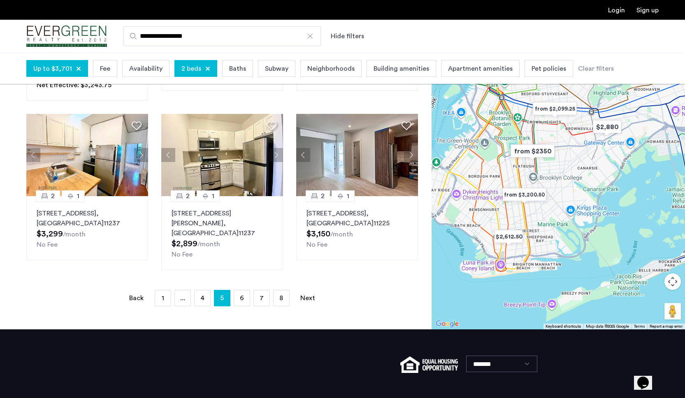
scroll to position [508, 0]
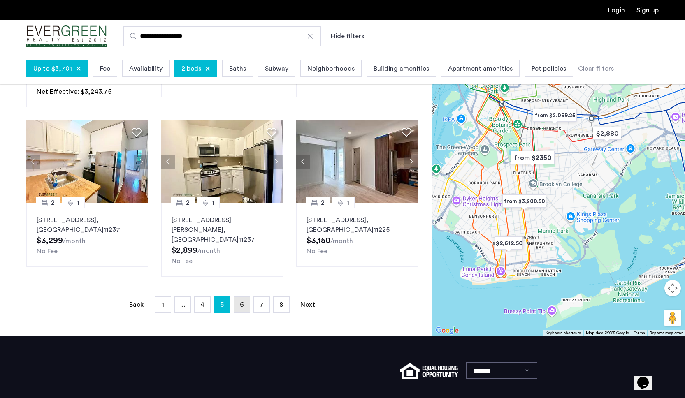
click at [241, 300] on link "page 6" at bounding box center [242, 305] width 16 height 16
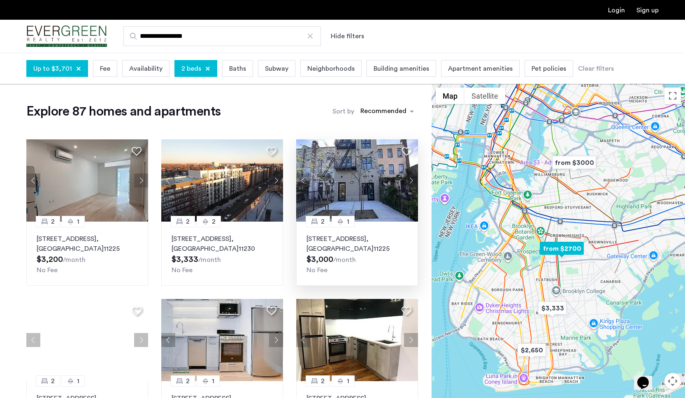
click at [412, 184] on button "Next apartment" at bounding box center [411, 181] width 14 height 14
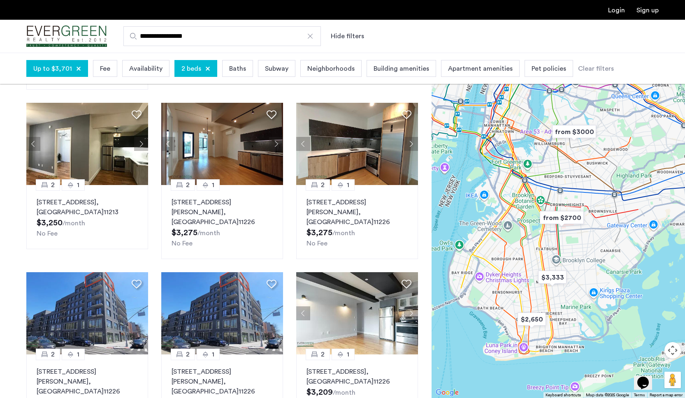
scroll to position [424, 0]
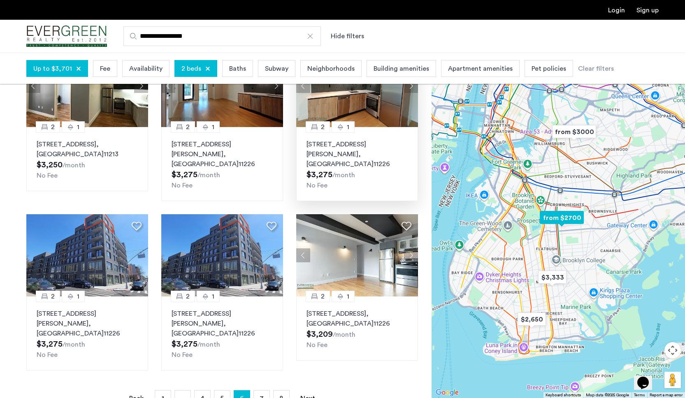
click at [325, 152] on p "885 Rogers Avenue, Unit 523, Brooklyn , NY 11226" at bounding box center [356, 154] width 101 height 30
click at [226, 148] on p "885 Rogers Avenue, Unit 424, Brooklyn , NY 11226" at bounding box center [222, 154] width 101 height 30
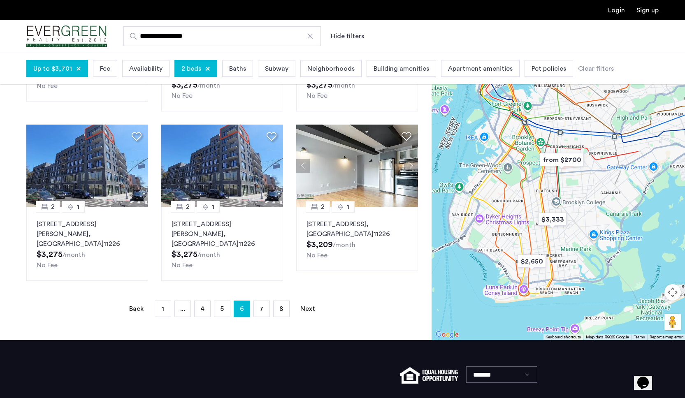
scroll to position [513, 0]
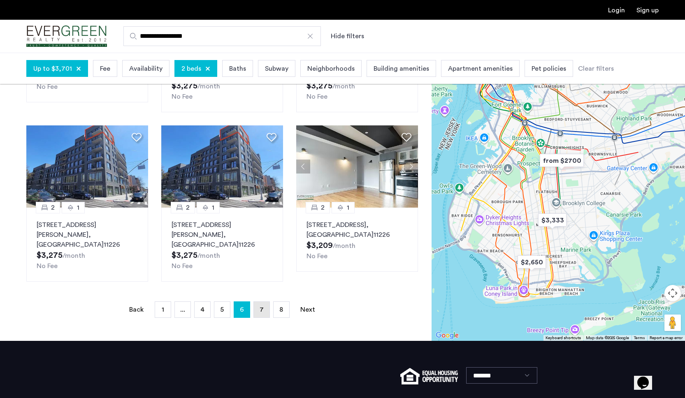
click at [256, 302] on link "page 7" at bounding box center [262, 310] width 16 height 16
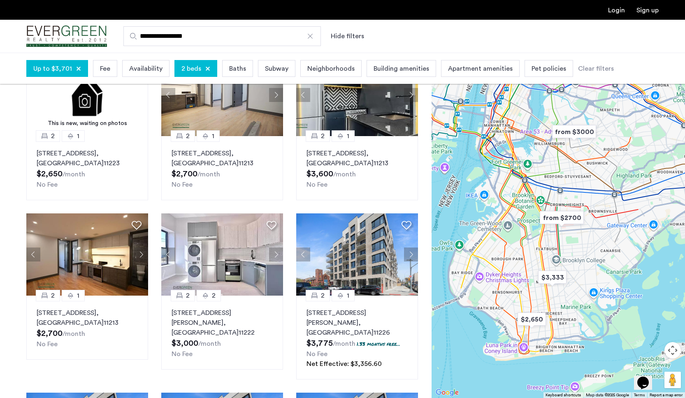
scroll to position [88, 0]
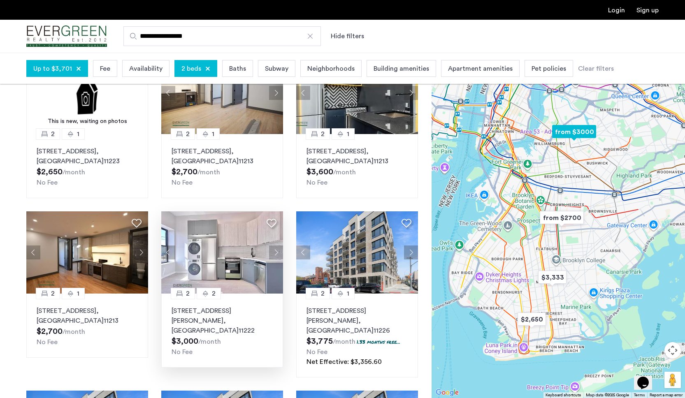
click at [276, 247] on button "Next apartment" at bounding box center [276, 253] width 14 height 14
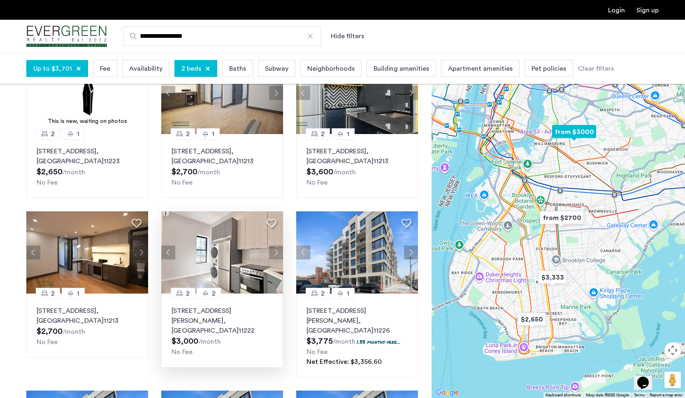
click at [278, 259] on button "Next apartment" at bounding box center [276, 253] width 14 height 14
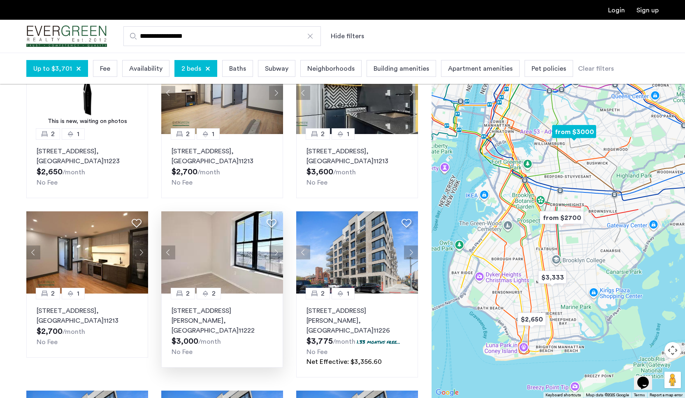
click at [278, 259] on button "Next apartment" at bounding box center [276, 253] width 14 height 14
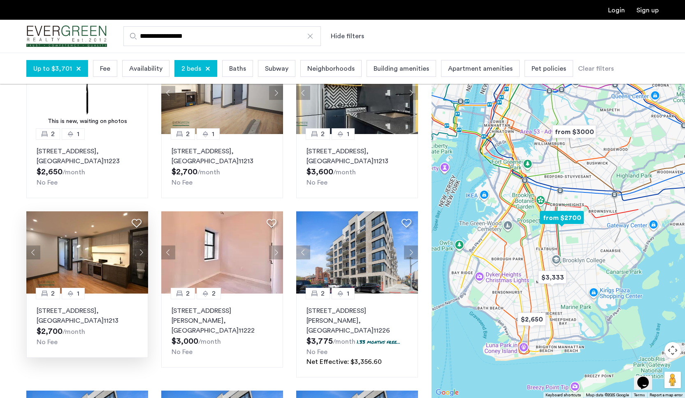
click at [86, 311] on p "207 Rochester Avenue, Unit 4B, Brooklyn , NY 11213" at bounding box center [87, 316] width 101 height 20
click at [140, 256] on button "Next apartment" at bounding box center [141, 253] width 14 height 14
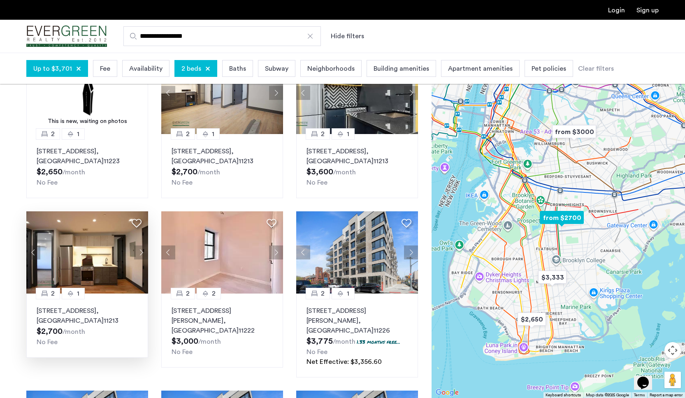
click at [140, 253] on button "Next apartment" at bounding box center [141, 253] width 14 height 14
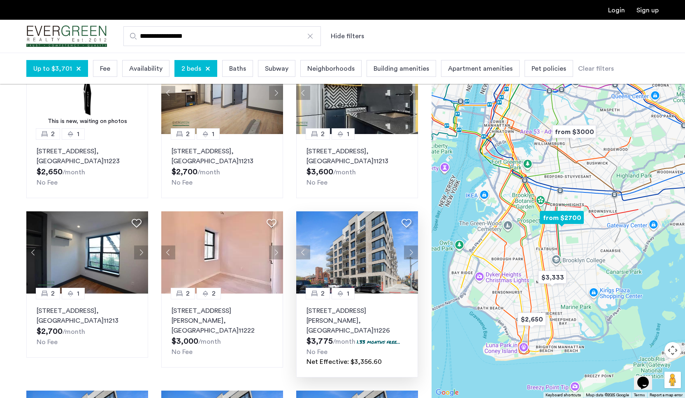
click at [409, 249] on button "Next apartment" at bounding box center [411, 253] width 14 height 14
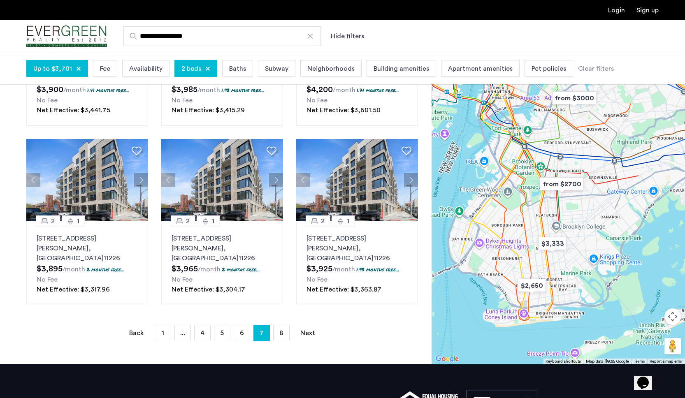
scroll to position [515, 0]
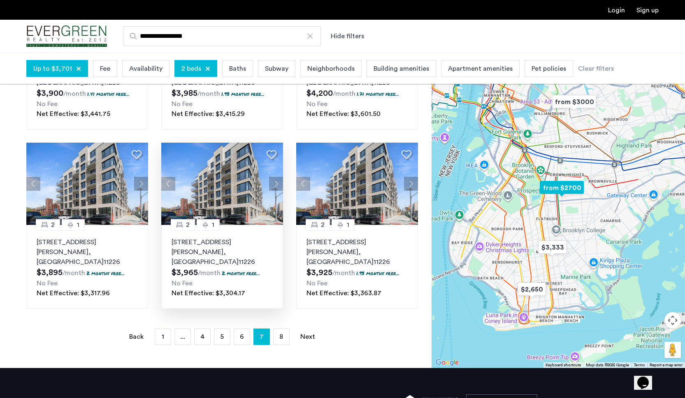
click at [281, 177] on button "Next apartment" at bounding box center [276, 184] width 14 height 14
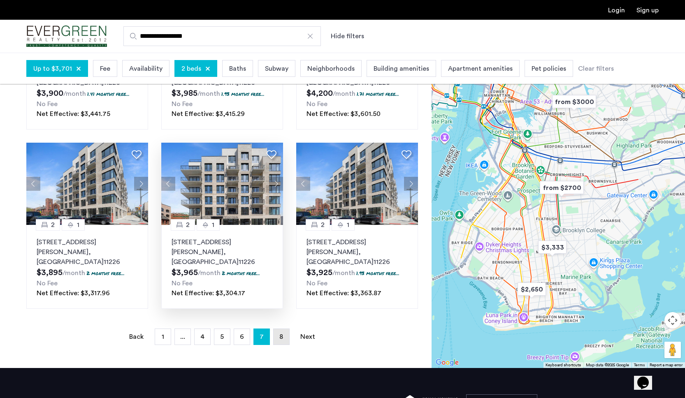
click at [282, 329] on link "page 8" at bounding box center [282, 337] width 16 height 16
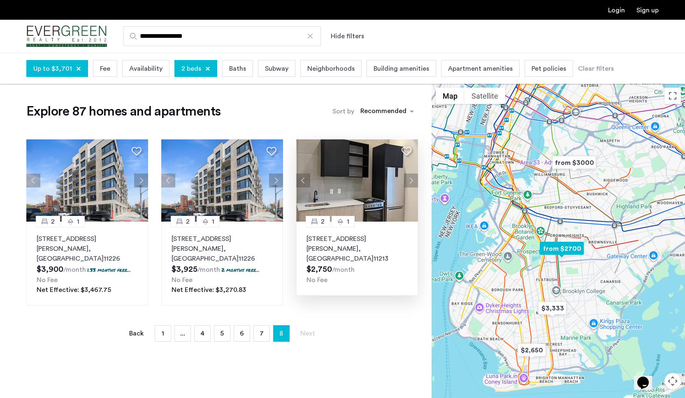
click at [409, 182] on button "Next apartment" at bounding box center [411, 181] width 14 height 14
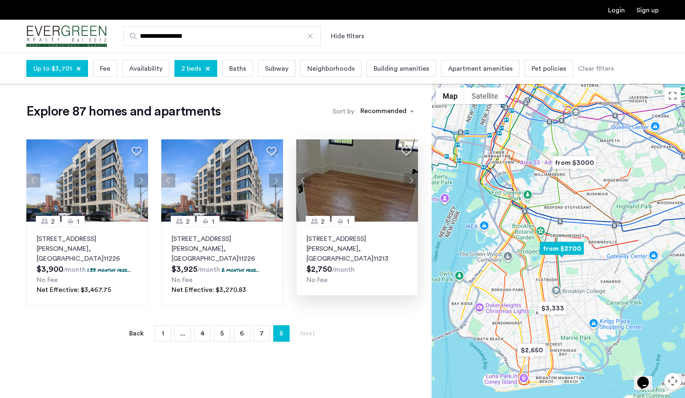
click at [409, 182] on button "Next apartment" at bounding box center [411, 181] width 14 height 14
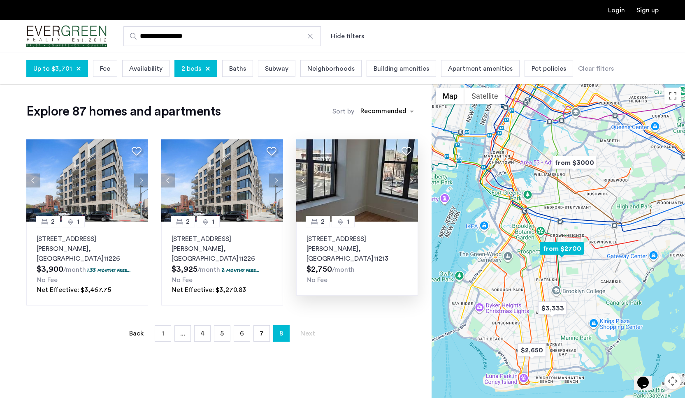
click at [414, 176] on button "Next apartment" at bounding box center [411, 181] width 14 height 14
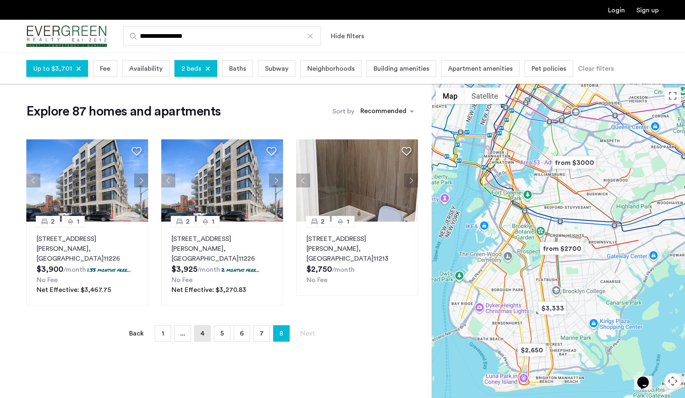
click at [202, 329] on link "page 4" at bounding box center [203, 334] width 16 height 16
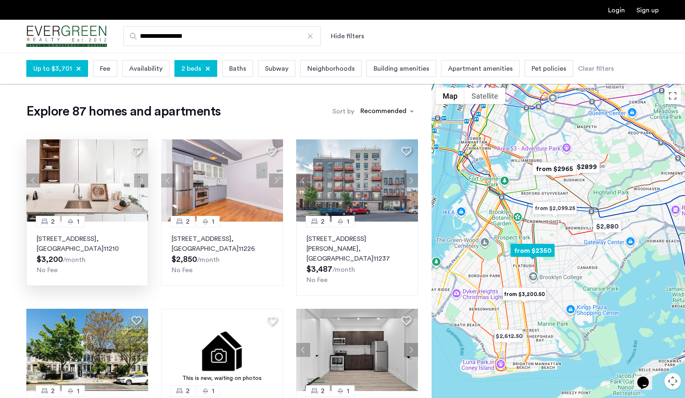
click at [146, 175] on button "Next apartment" at bounding box center [141, 181] width 14 height 14
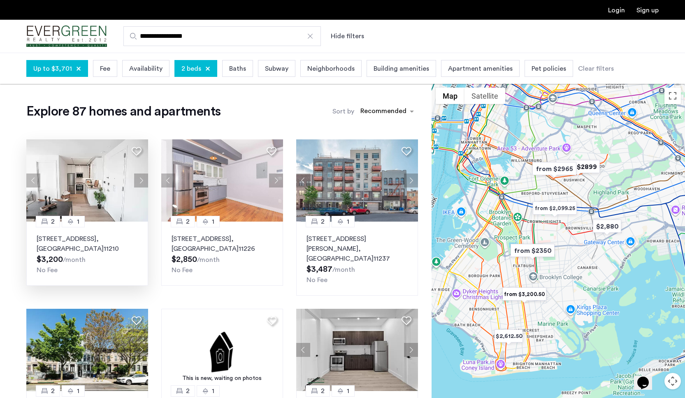
click at [584, 165] on img "from $2899" at bounding box center [578, 167] width 51 height 19
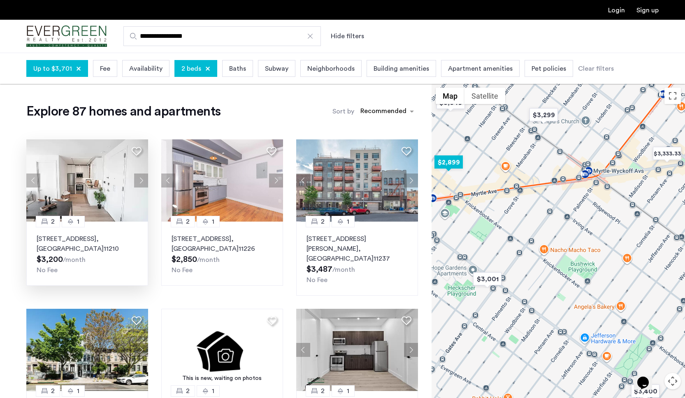
click at [450, 165] on img "$2,899" at bounding box center [448, 162] width 35 height 19
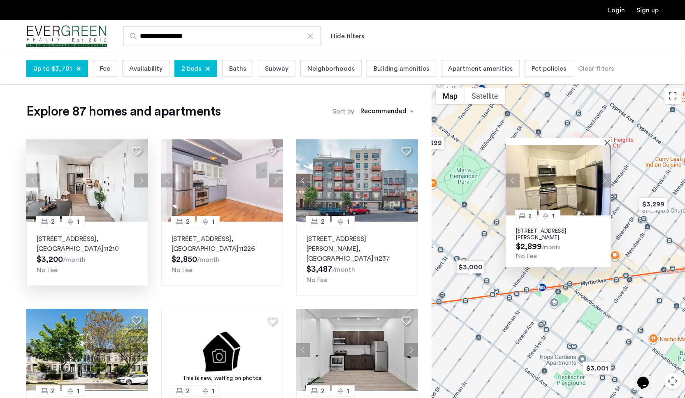
click at [604, 182] on button "Next apartment" at bounding box center [604, 181] width 14 height 14
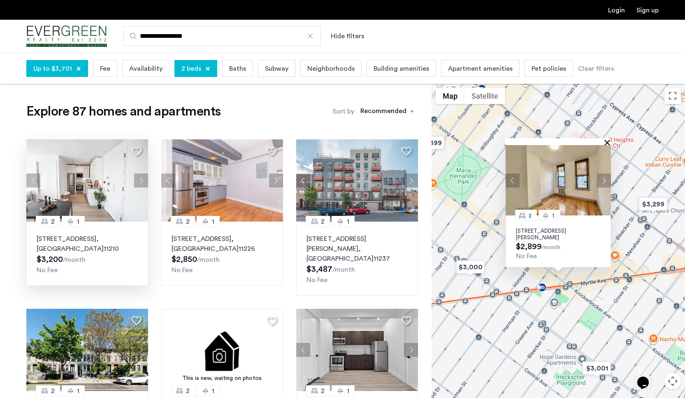
click at [607, 141] on button "Close" at bounding box center [609, 142] width 6 height 6
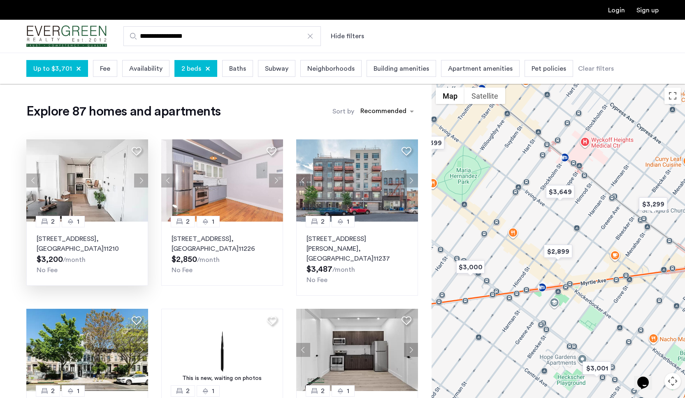
click at [469, 272] on img "$3,000" at bounding box center [470, 267] width 35 height 19
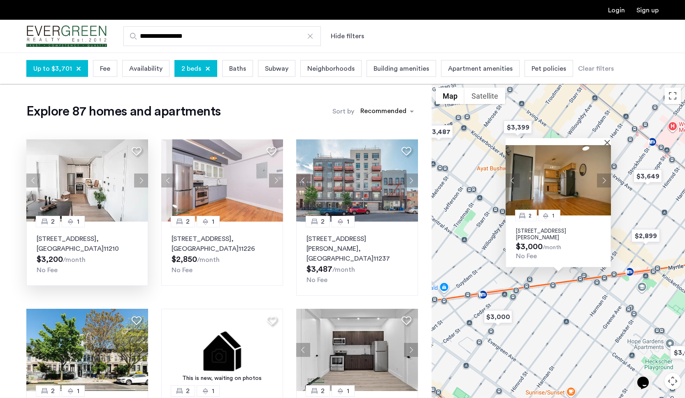
click at [605, 179] on button "Next apartment" at bounding box center [604, 181] width 14 height 14
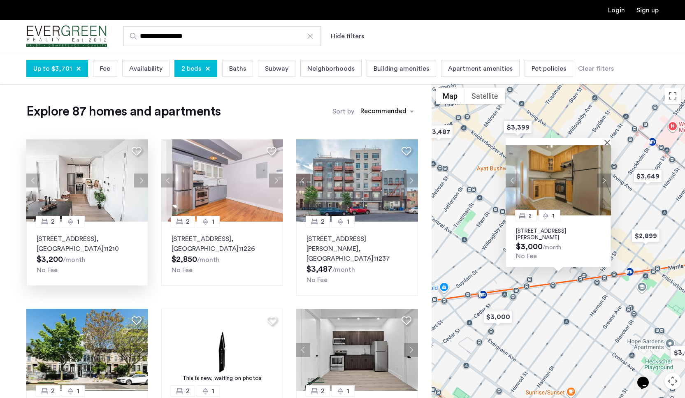
click at [642, 160] on div "2 1 192 Wilson Avenue, Unit 3L, Brooklyn, NY 11221 $3,000 /month No Fee" at bounding box center [558, 257] width 253 height 346
click at [607, 142] on button "Close" at bounding box center [609, 142] width 6 height 6
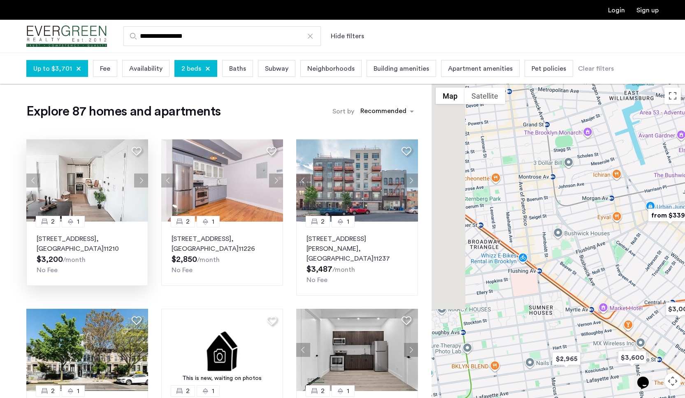
drag, startPoint x: 486, startPoint y: 206, endPoint x: 600, endPoint y: 224, distance: 115.8
click at [600, 224] on div at bounding box center [558, 257] width 253 height 346
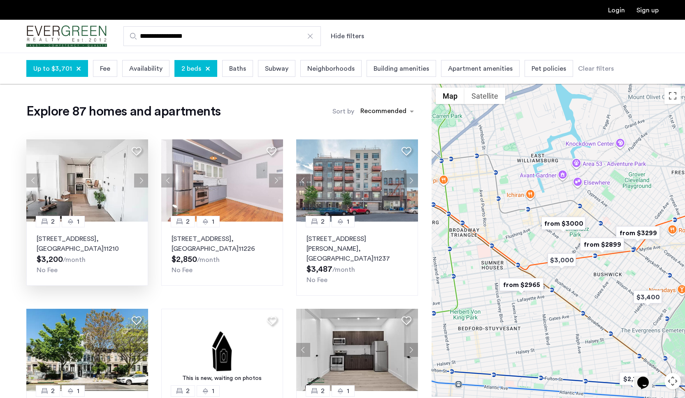
drag, startPoint x: 571, startPoint y: 249, endPoint x: 492, endPoint y: 247, distance: 79.0
click at [492, 247] on div at bounding box center [558, 257] width 253 height 346
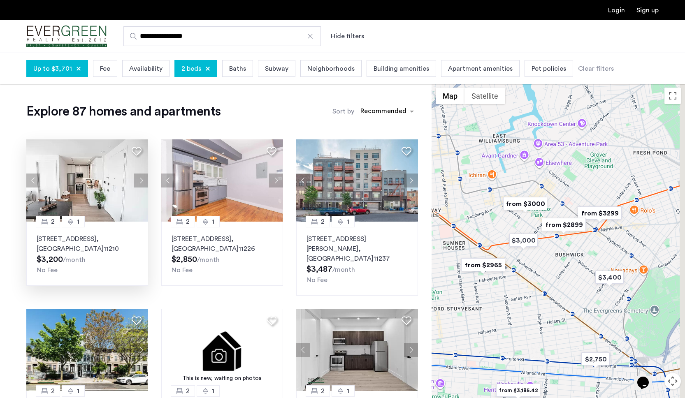
drag, startPoint x: 542, startPoint y: 242, endPoint x: 507, endPoint y: 224, distance: 38.8
click at [507, 224] on div at bounding box center [558, 257] width 253 height 346
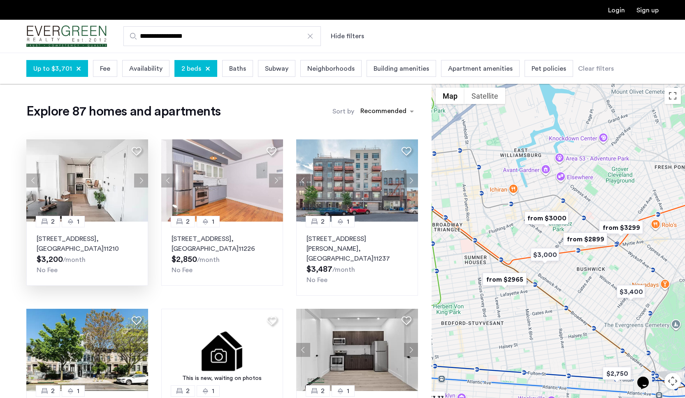
drag, startPoint x: 566, startPoint y: 307, endPoint x: 587, endPoint y: 320, distance: 24.8
click at [587, 320] on div at bounding box center [558, 257] width 253 height 346
click at [629, 294] on img "$3,400" at bounding box center [629, 292] width 35 height 19
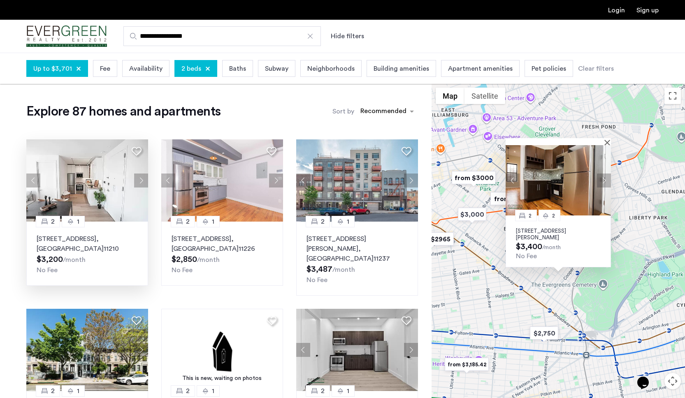
click at [605, 179] on button "Next apartment" at bounding box center [604, 181] width 14 height 14
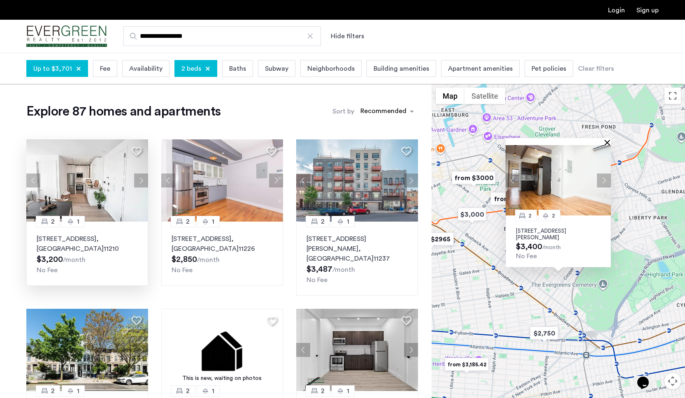
click at [606, 141] on button "Close" at bounding box center [609, 142] width 6 height 6
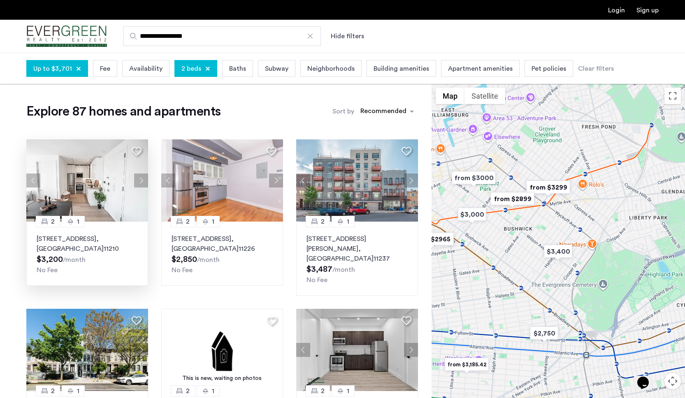
click at [245, 36] on input "**********" at bounding box center [221, 36] width 197 height 20
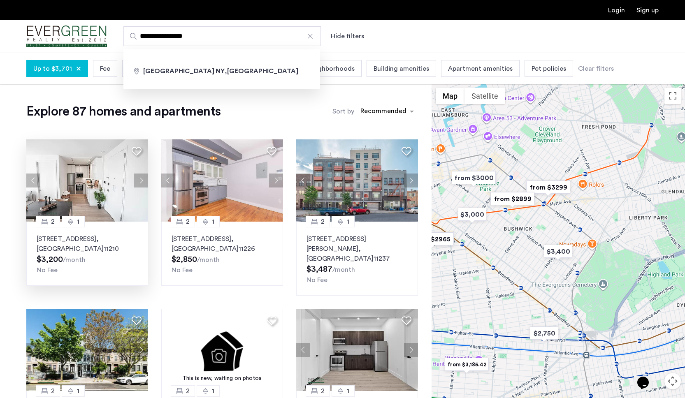
click at [314, 35] on div at bounding box center [310, 36] width 8 height 8
click at [314, 35] on input "**********" at bounding box center [221, 36] width 197 height 20
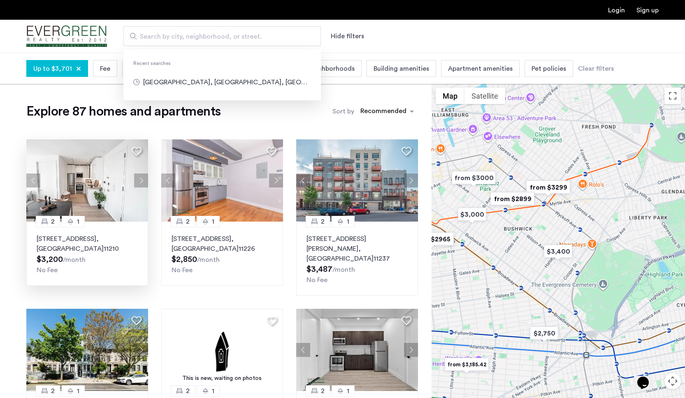
click at [302, 35] on input "Search by city, neighborhood, or street." at bounding box center [221, 36] width 197 height 20
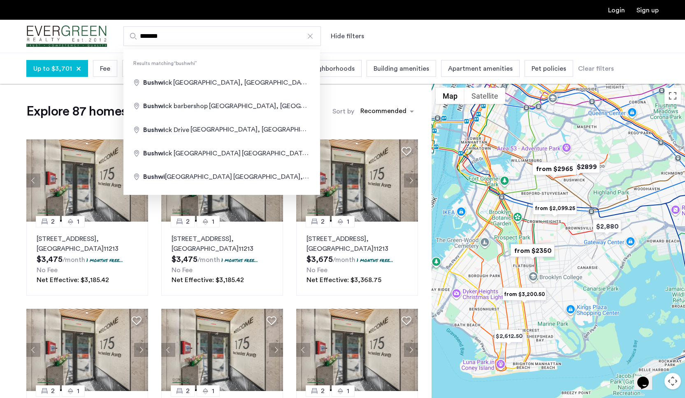
type input "**********"
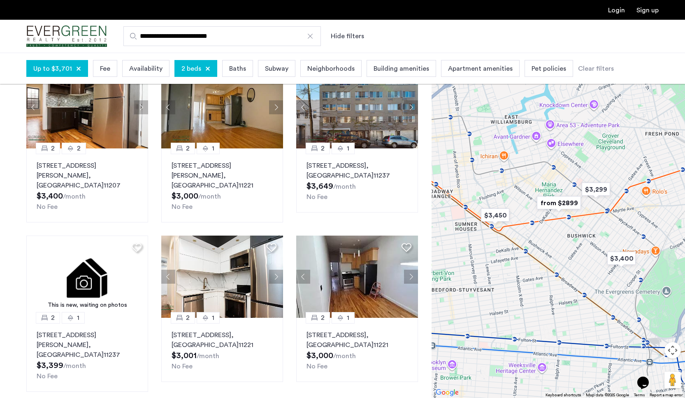
scroll to position [74, 0]
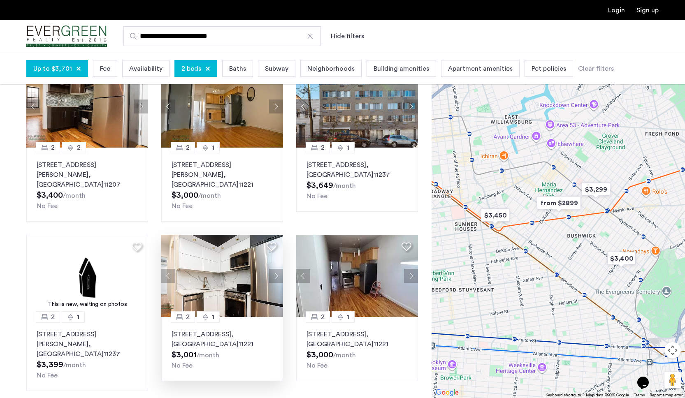
click at [279, 272] on button "Next apartment" at bounding box center [276, 276] width 14 height 14
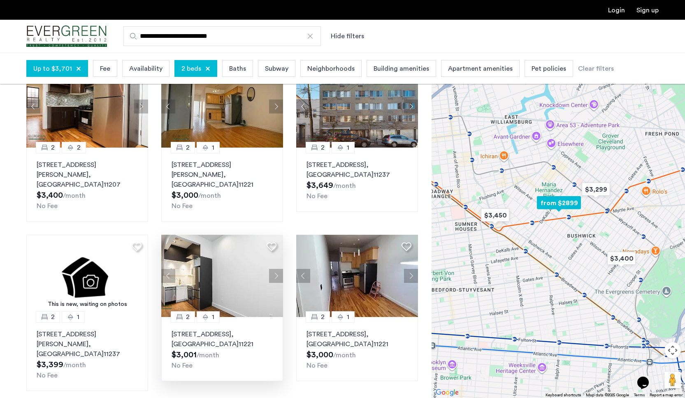
click at [276, 269] on button "Next apartment" at bounding box center [276, 276] width 14 height 14
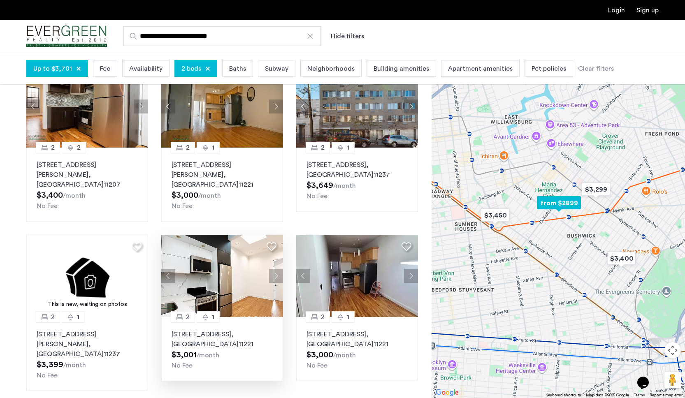
click at [276, 269] on button "Next apartment" at bounding box center [276, 276] width 14 height 14
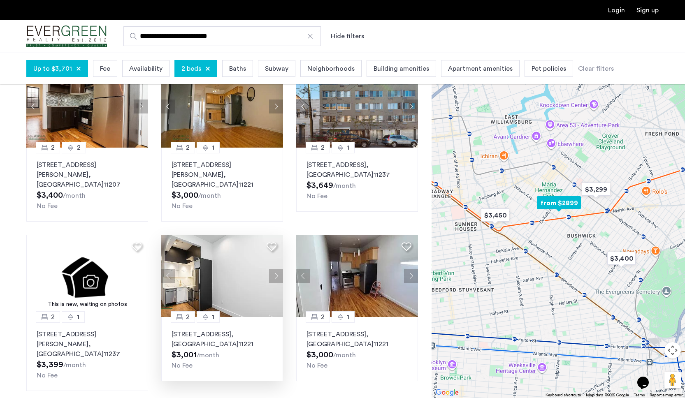
click at [276, 269] on button "Next apartment" at bounding box center [276, 276] width 14 height 14
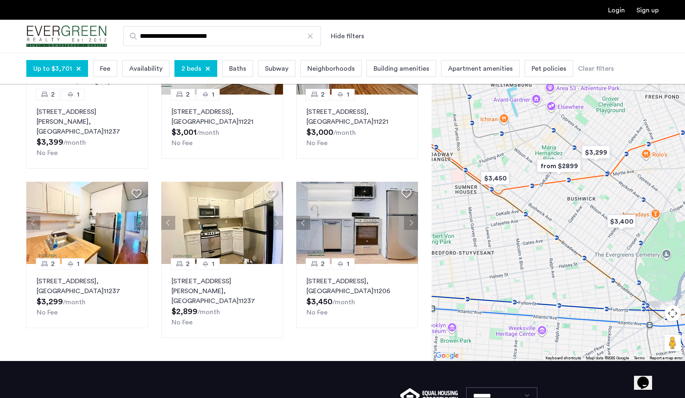
scroll to position [297, 0]
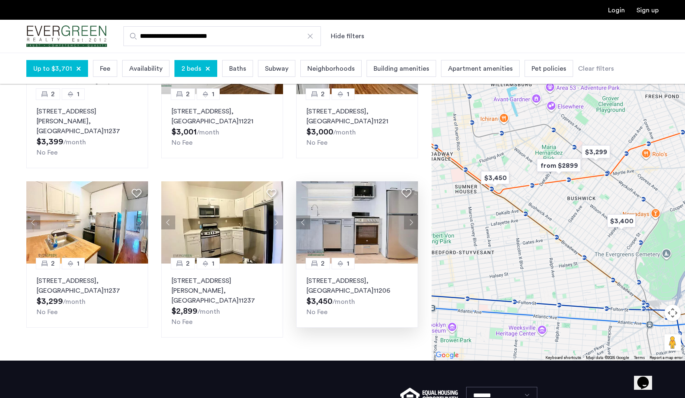
click at [416, 216] on button "Next apartment" at bounding box center [411, 223] width 14 height 14
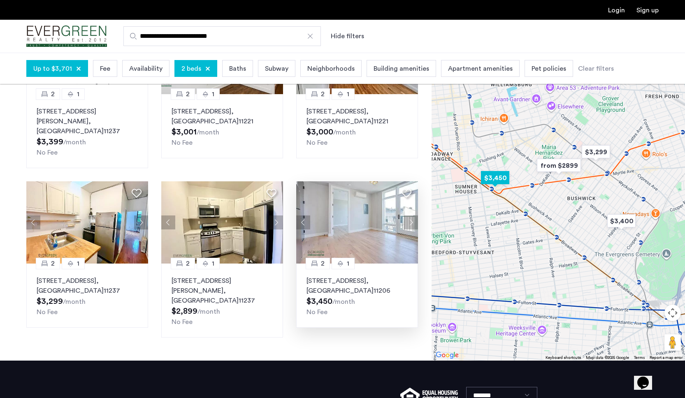
click at [406, 216] on button "Next apartment" at bounding box center [411, 223] width 14 height 14
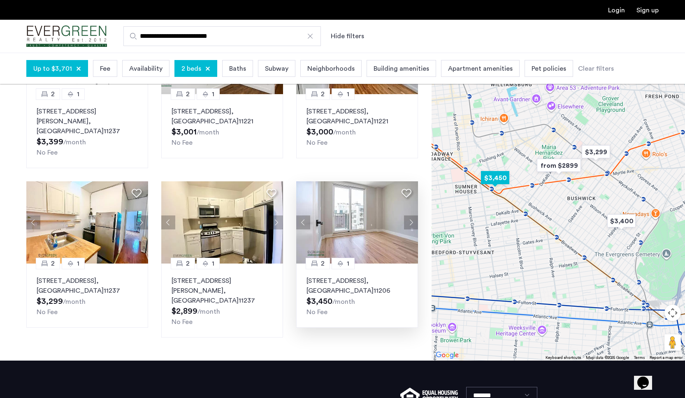
click at [409, 216] on button "Next apartment" at bounding box center [411, 223] width 14 height 14
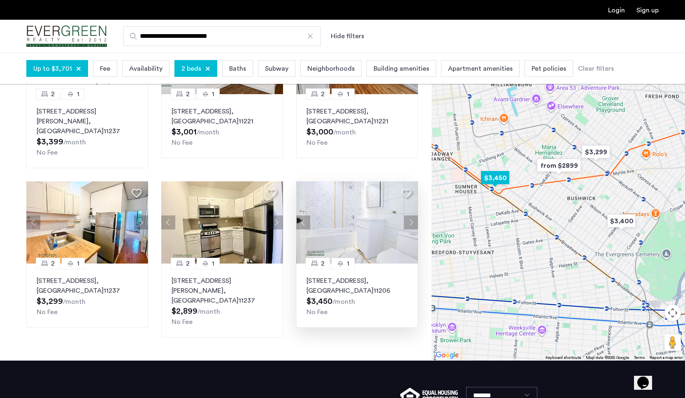
click at [409, 216] on button "Next apartment" at bounding box center [411, 223] width 14 height 14
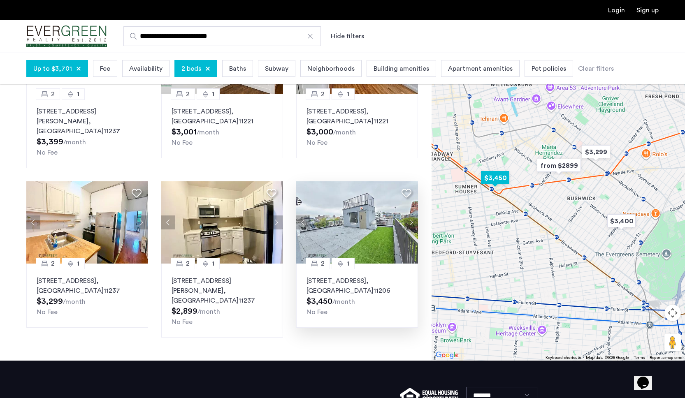
click at [410, 216] on button "Next apartment" at bounding box center [411, 223] width 14 height 14
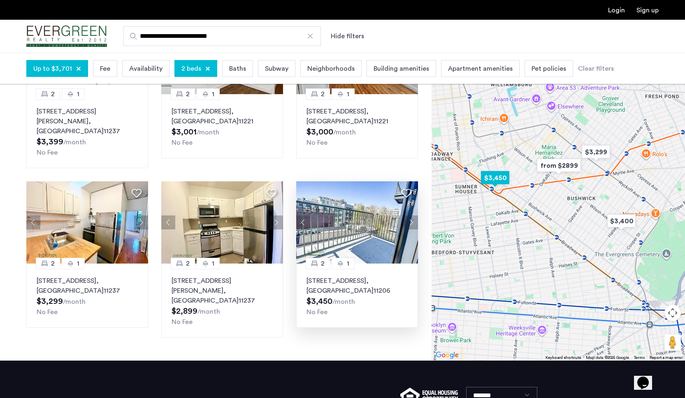
click at [410, 216] on button "Next apartment" at bounding box center [411, 223] width 14 height 14
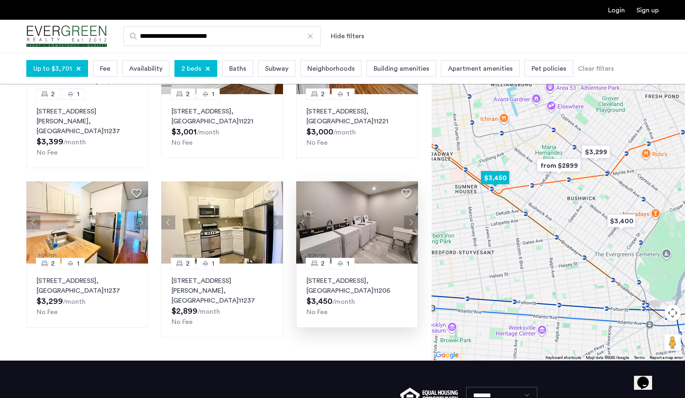
click at [410, 216] on button "Next apartment" at bounding box center [411, 223] width 14 height 14
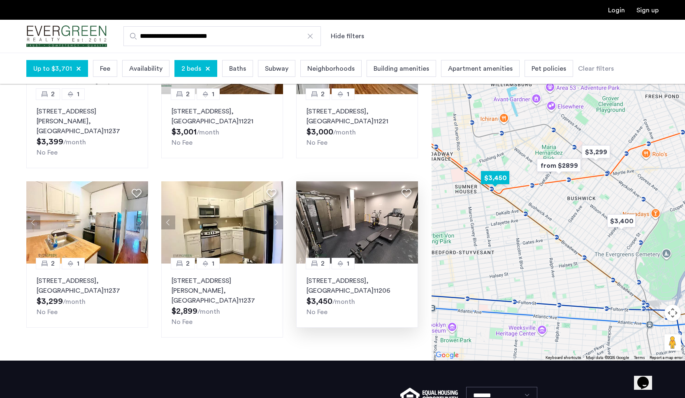
click at [410, 216] on button "Next apartment" at bounding box center [411, 223] width 14 height 14
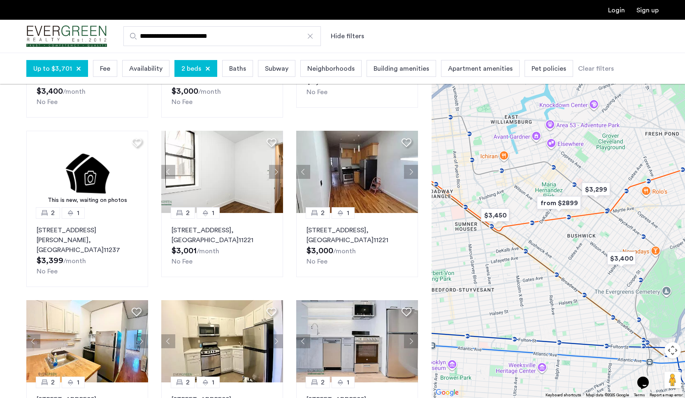
scroll to position [0, 0]
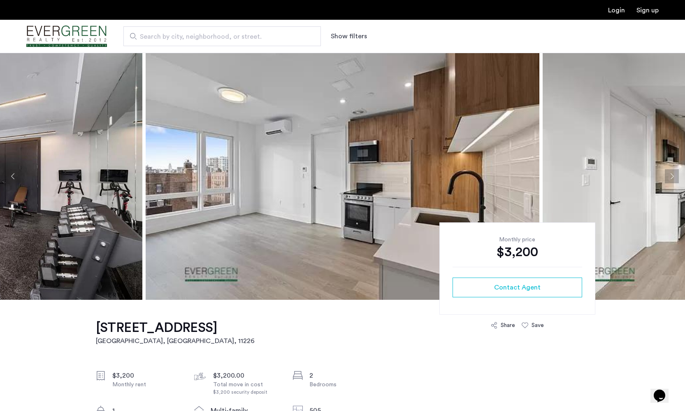
click at [512, 327] on div "Share" at bounding box center [508, 325] width 14 height 8
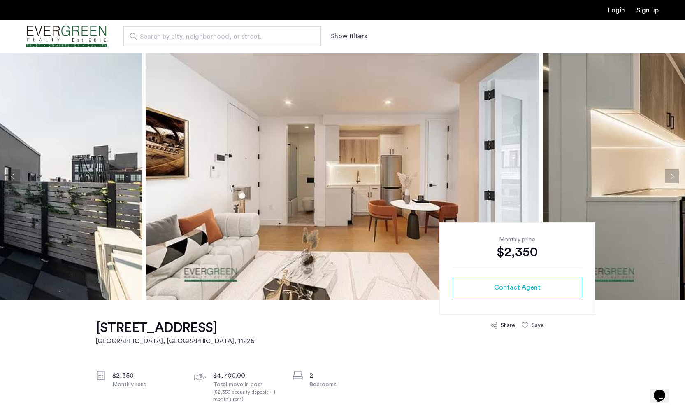
click at [670, 176] on button "Next apartment" at bounding box center [672, 176] width 14 height 14
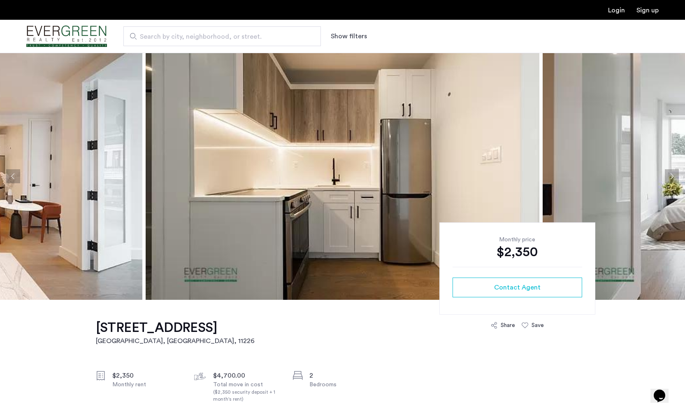
click at [670, 176] on button "Next apartment" at bounding box center [672, 176] width 14 height 14
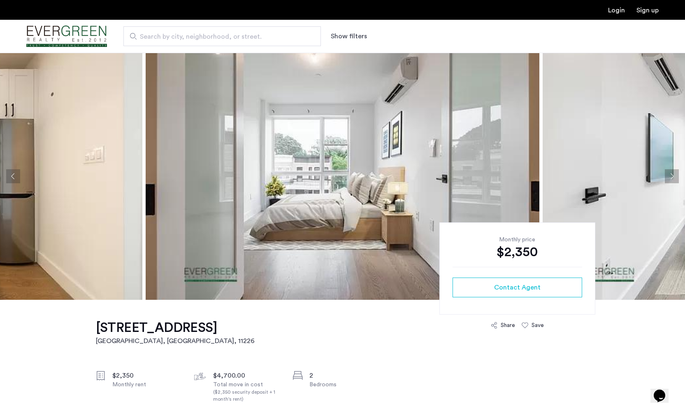
click at [670, 176] on button "Next apartment" at bounding box center [672, 176] width 14 height 14
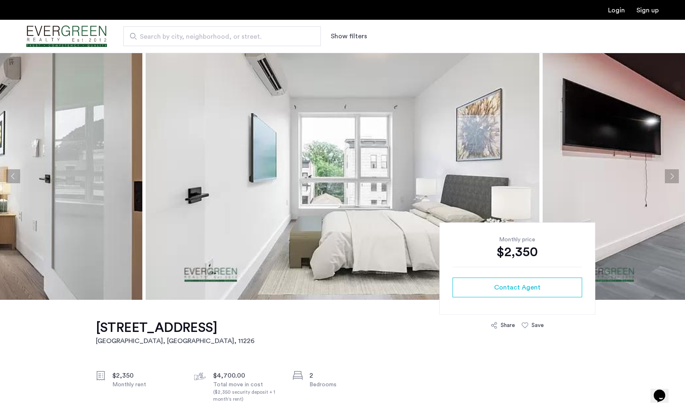
click at [672, 179] on button "Next apartment" at bounding box center [672, 176] width 14 height 14
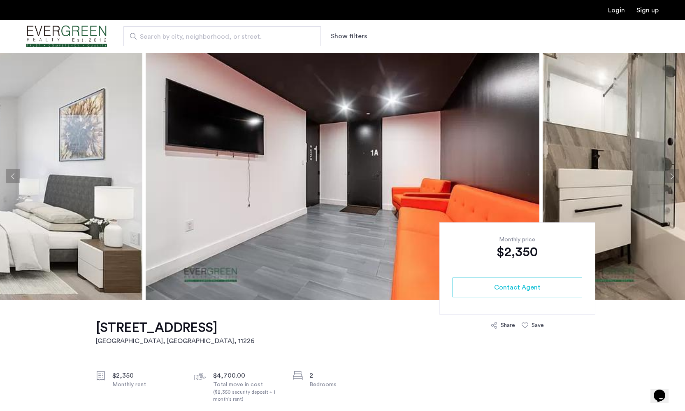
click at [672, 178] on button "Next apartment" at bounding box center [672, 176] width 14 height 14
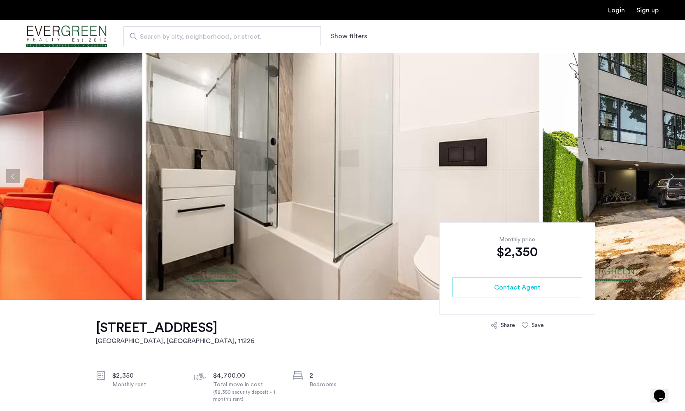
click at [672, 179] on button "Next apartment" at bounding box center [672, 176] width 14 height 14
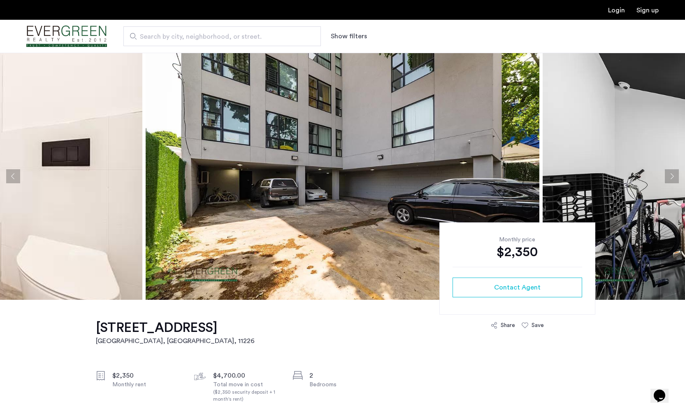
click at [672, 179] on button "Next apartment" at bounding box center [672, 176] width 14 height 14
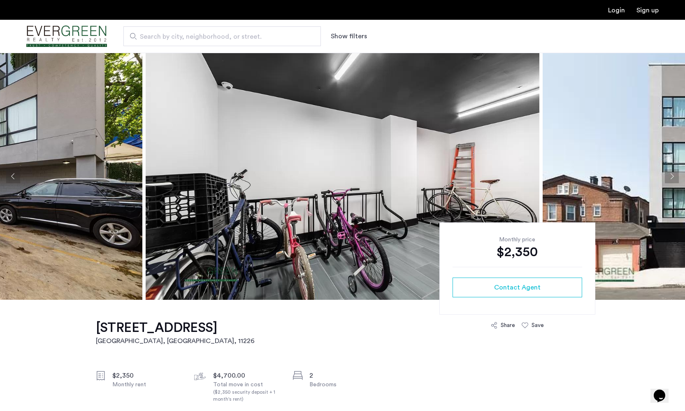
click at [672, 179] on button "Next apartment" at bounding box center [672, 176] width 14 height 14
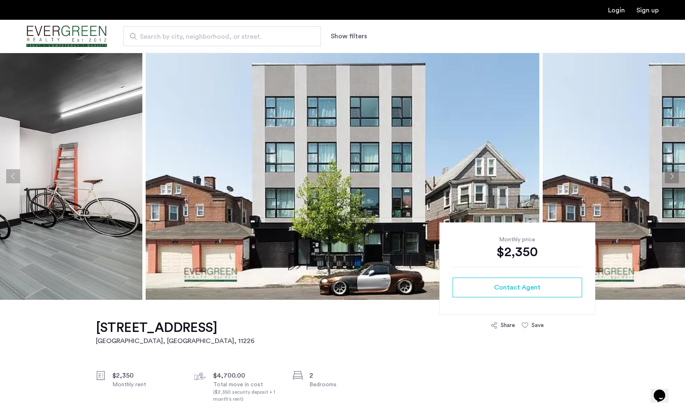
click at [672, 179] on button "Next apartment" at bounding box center [672, 176] width 14 height 14
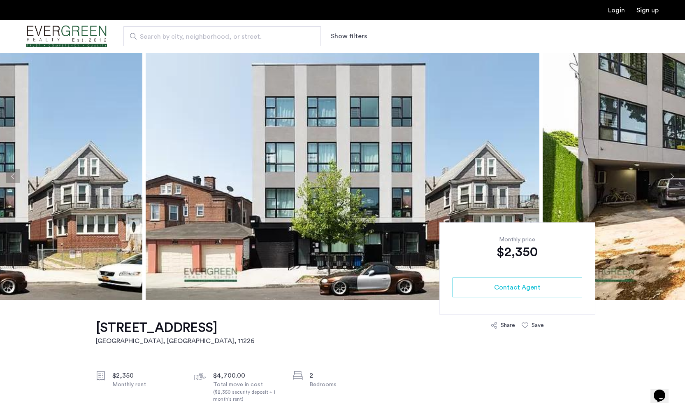
click at [673, 177] on button "Next apartment" at bounding box center [672, 176] width 14 height 14
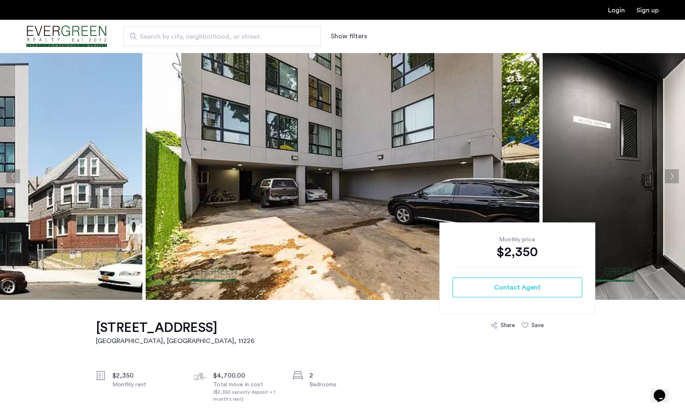
click at [671, 172] on button "Next apartment" at bounding box center [672, 176] width 14 height 14
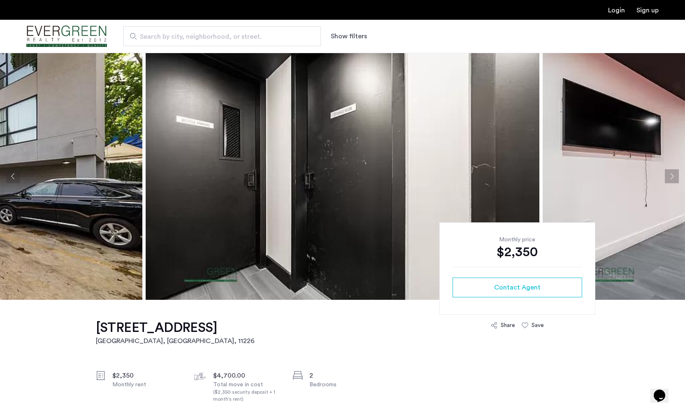
click at [674, 176] on button "Next apartment" at bounding box center [672, 176] width 14 height 14
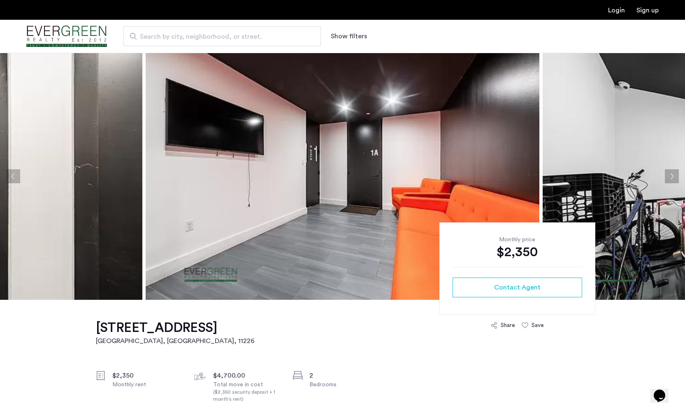
click at [674, 176] on button "Next apartment" at bounding box center [672, 176] width 14 height 14
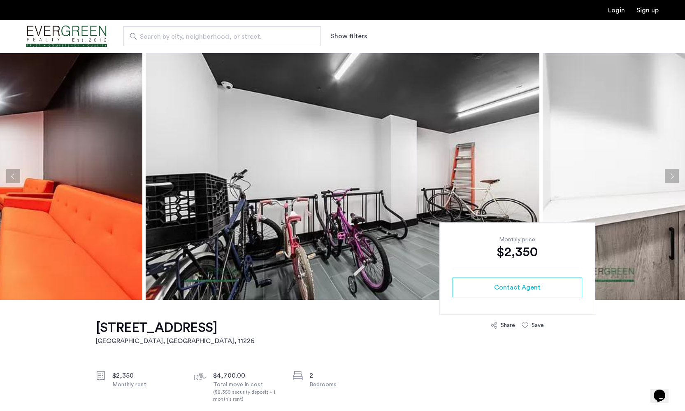
click at [671, 179] on button "Next apartment" at bounding box center [672, 176] width 14 height 14
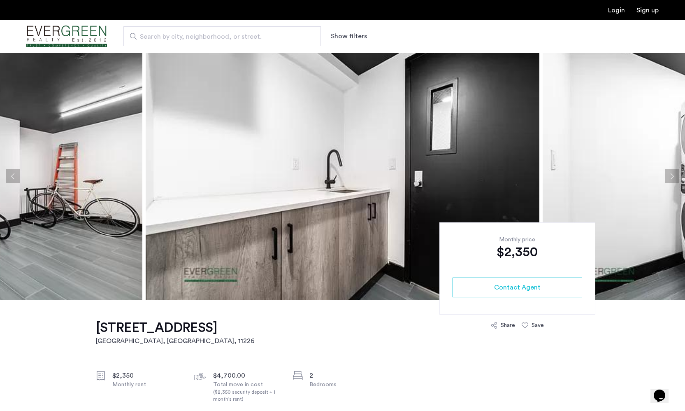
click at [671, 179] on button "Next apartment" at bounding box center [672, 176] width 14 height 14
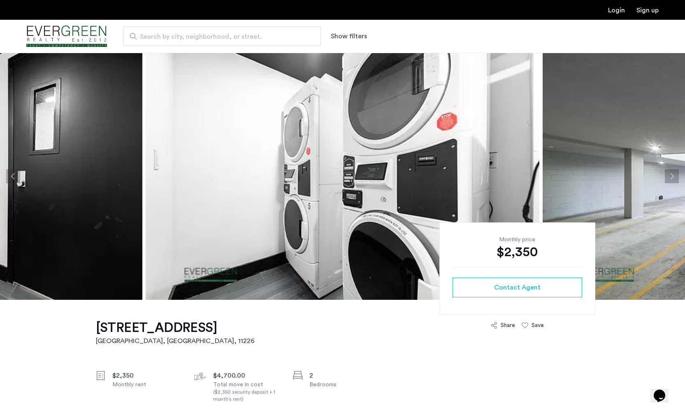
click at [7, 172] on button "Previous apartment" at bounding box center [13, 176] width 14 height 14
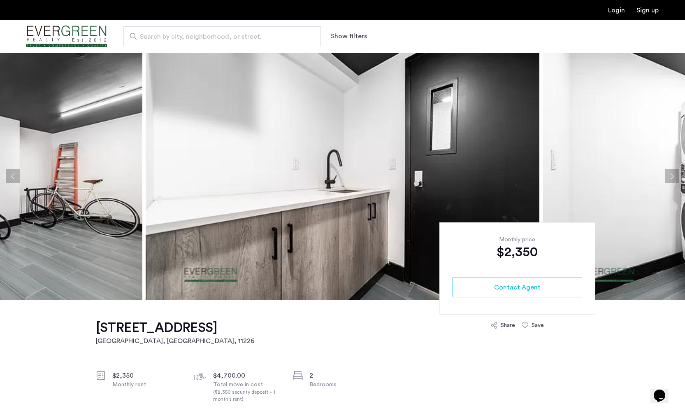
click at [671, 182] on button "Next apartment" at bounding box center [672, 176] width 14 height 14
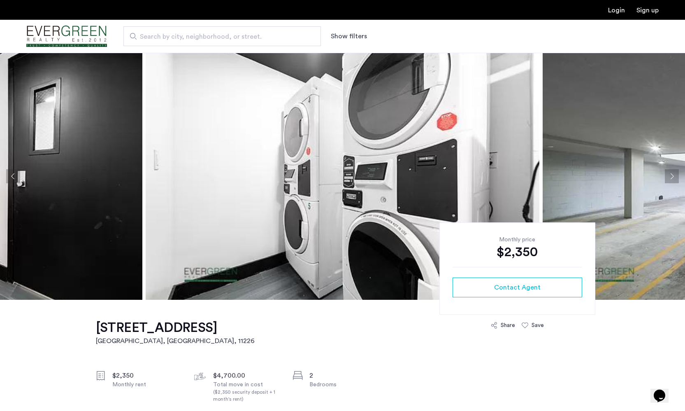
click at [672, 182] on button "Next apartment" at bounding box center [672, 176] width 14 height 14
click at [670, 180] on button "Next apartment" at bounding box center [672, 176] width 14 height 14
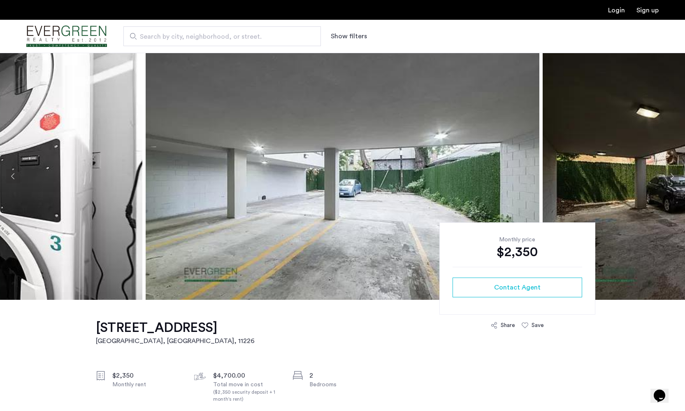
click at [670, 177] on button "Next apartment" at bounding box center [672, 176] width 14 height 14
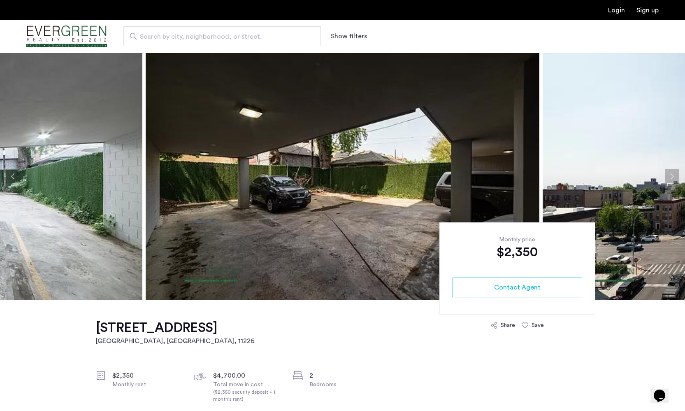
click at [670, 177] on button "Next apartment" at bounding box center [672, 176] width 14 height 14
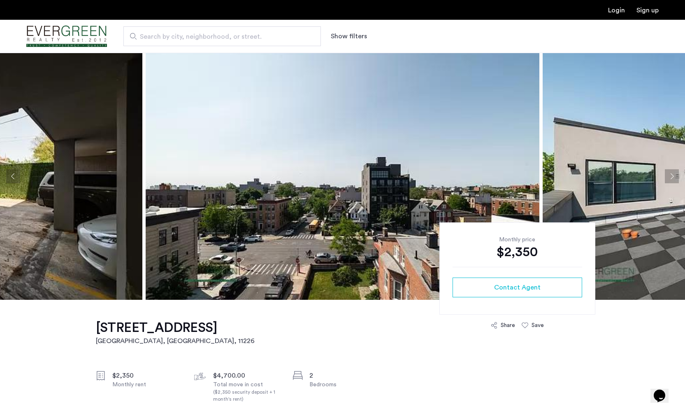
click at [670, 177] on button "Next apartment" at bounding box center [672, 176] width 14 height 14
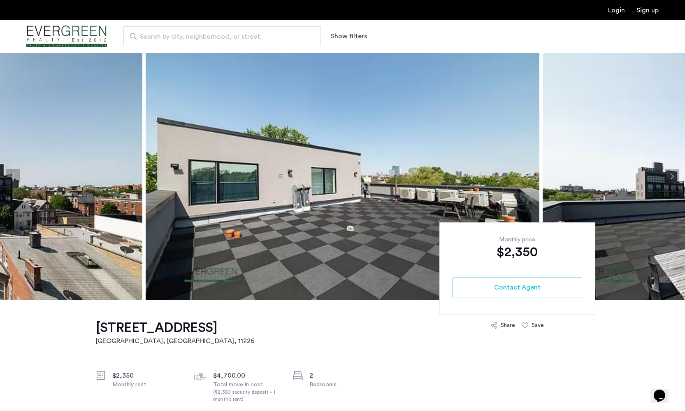
click at [670, 177] on button "Next apartment" at bounding box center [672, 176] width 14 height 14
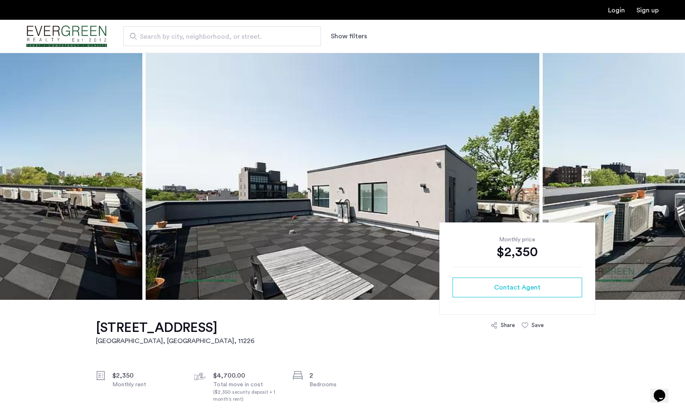
click at [671, 177] on button "Next apartment" at bounding box center [672, 176] width 14 height 14
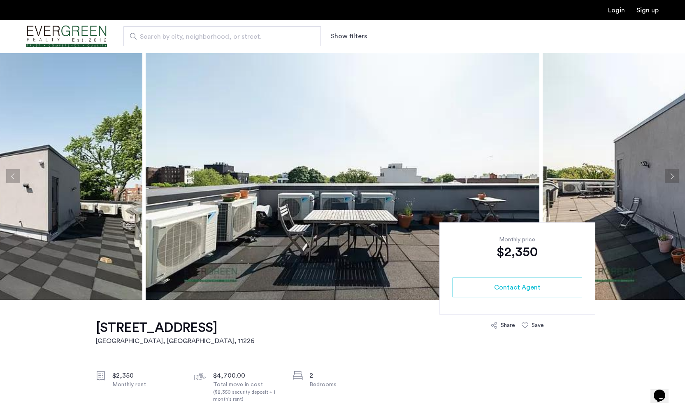
click at [671, 177] on button "Next apartment" at bounding box center [672, 176] width 14 height 14
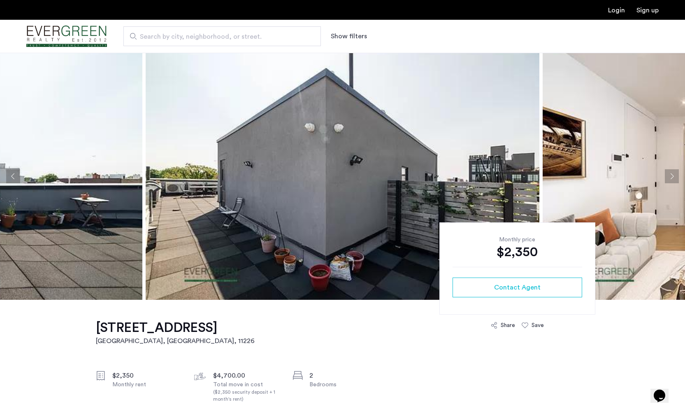
click at [671, 177] on button "Next apartment" at bounding box center [672, 176] width 14 height 14
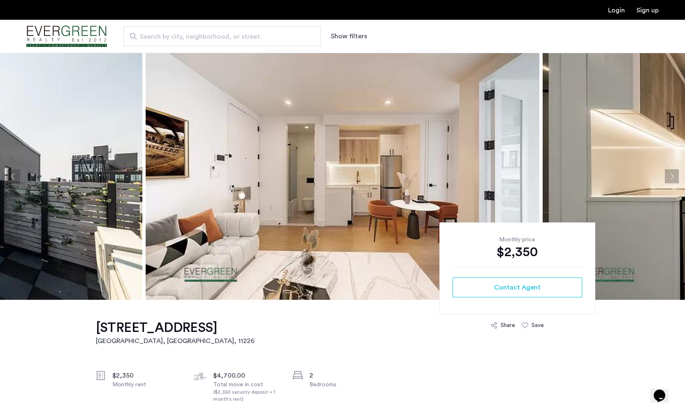
click at [670, 176] on button "Next apartment" at bounding box center [672, 176] width 14 height 14
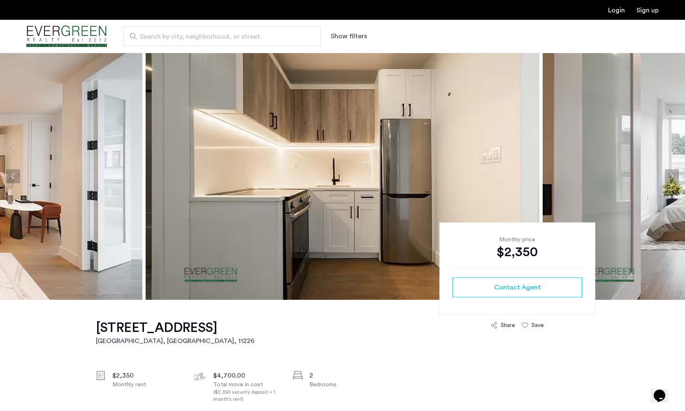
click at [670, 176] on button "Next apartment" at bounding box center [672, 176] width 14 height 14
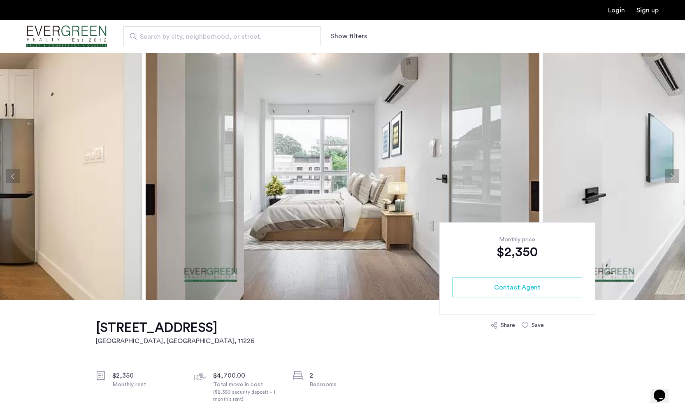
click at [505, 318] on div "Monthly price $2,350 Contact Agent Share Save" at bounding box center [517, 275] width 156 height 107
click at [505, 327] on div "Share" at bounding box center [508, 325] width 14 height 8
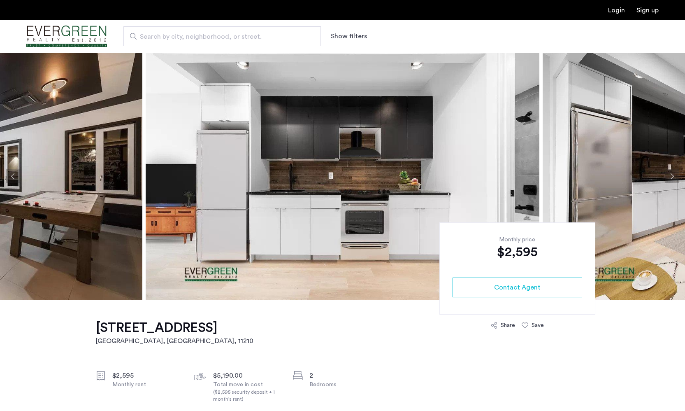
click at [673, 181] on button "Next apartment" at bounding box center [672, 176] width 14 height 14
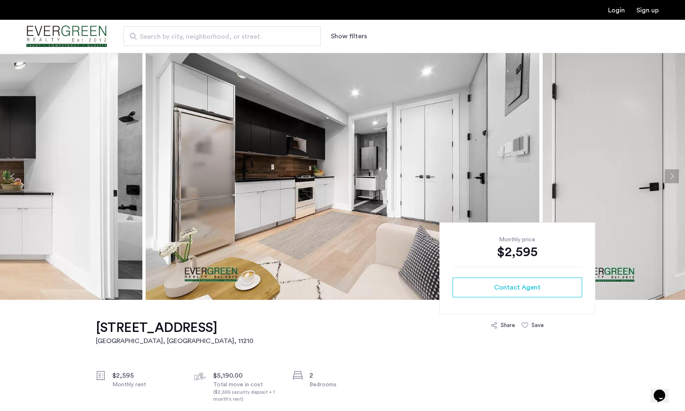
click at [671, 176] on button "Next apartment" at bounding box center [672, 176] width 14 height 14
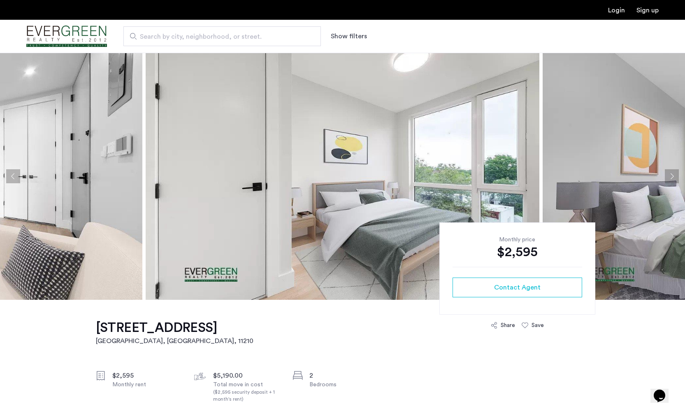
click at [671, 176] on button "Next apartment" at bounding box center [672, 176] width 14 height 14
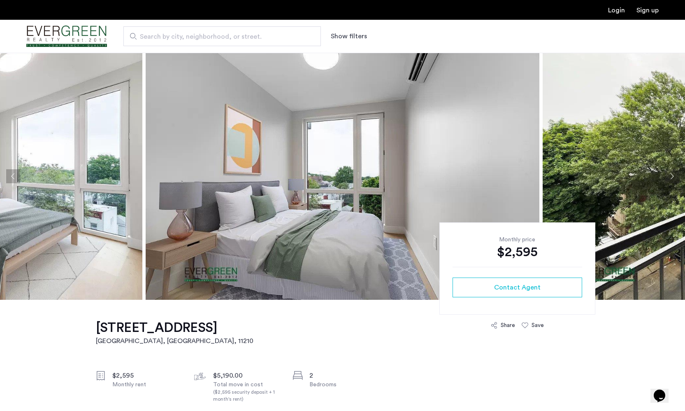
click at [671, 176] on button "Next apartment" at bounding box center [672, 176] width 14 height 14
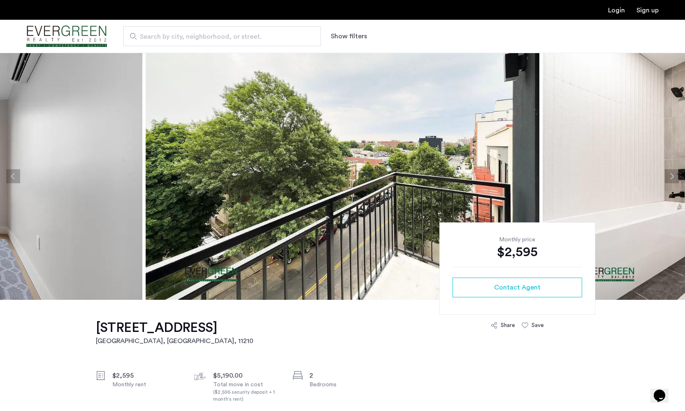
click at [671, 176] on button "Next apartment" at bounding box center [672, 176] width 14 height 14
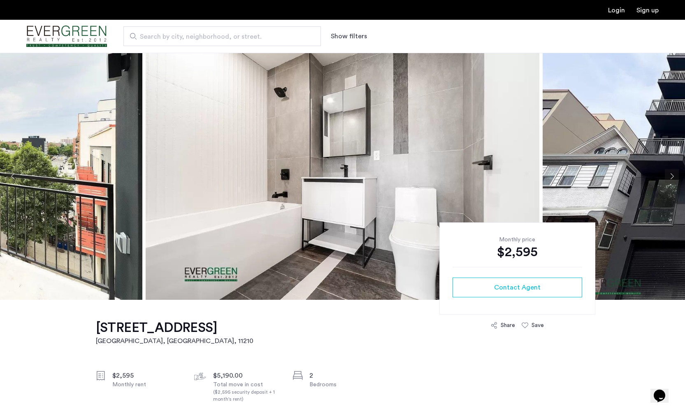
click at [674, 174] on button "Next apartment" at bounding box center [672, 176] width 14 height 14
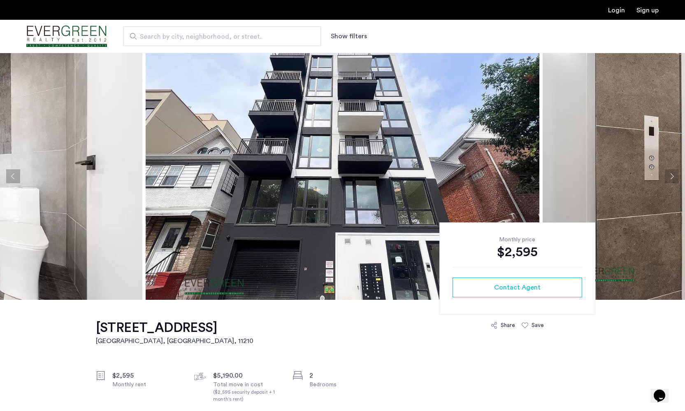
click at [674, 174] on button "Next apartment" at bounding box center [672, 176] width 14 height 14
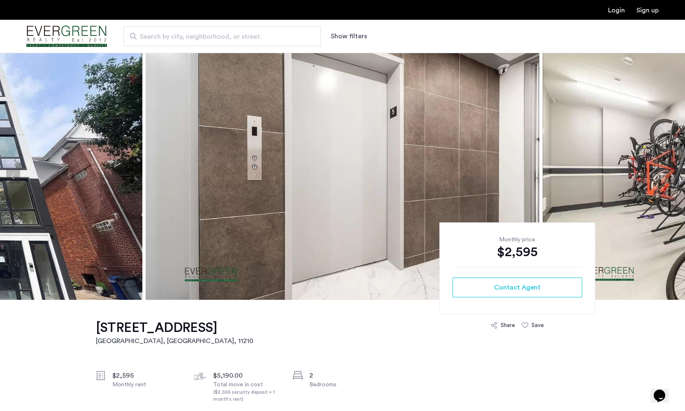
click at [674, 174] on button "Next apartment" at bounding box center [672, 176] width 14 height 14
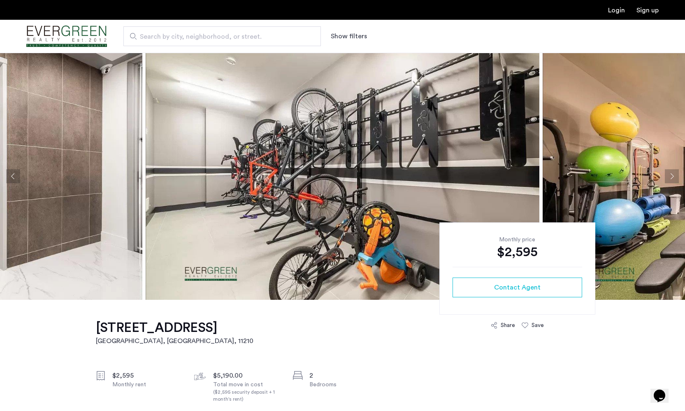
click at [676, 174] on button "Next apartment" at bounding box center [672, 176] width 14 height 14
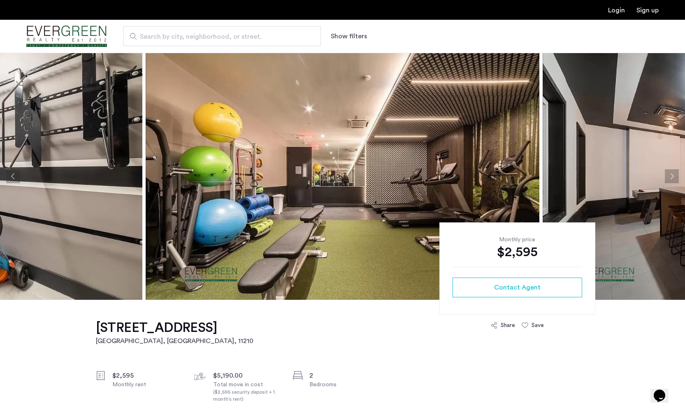
click at [676, 174] on button "Next apartment" at bounding box center [672, 176] width 14 height 14
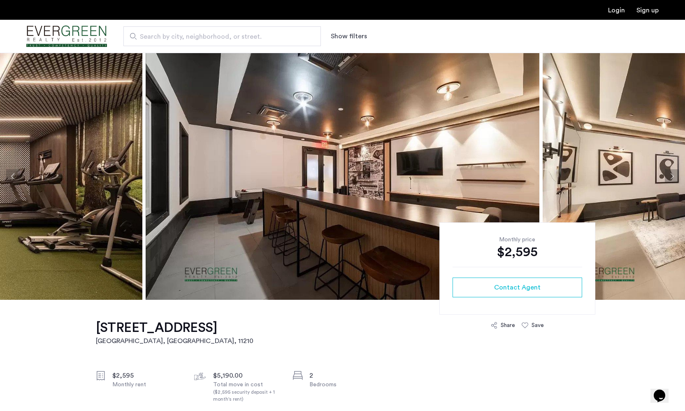
click at [676, 174] on button "Next apartment" at bounding box center [672, 176] width 14 height 14
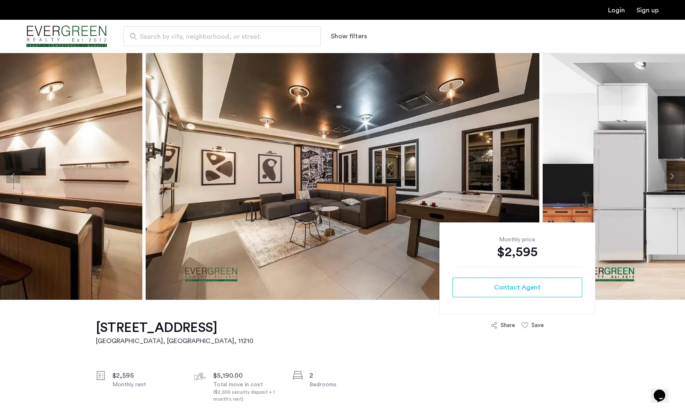
click at [676, 174] on button "Next apartment" at bounding box center [672, 176] width 14 height 14
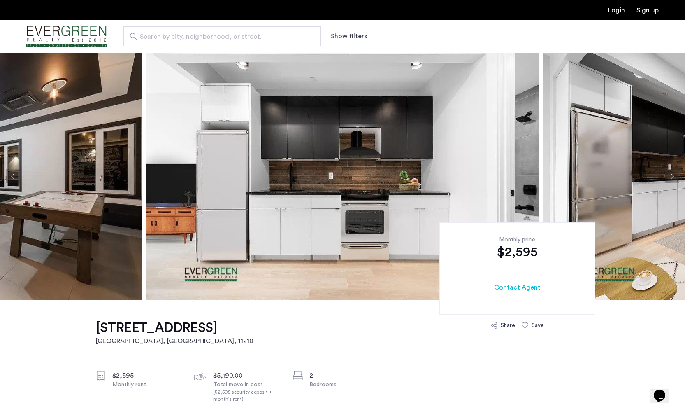
click at [676, 174] on button "Next apartment" at bounding box center [672, 176] width 14 height 14
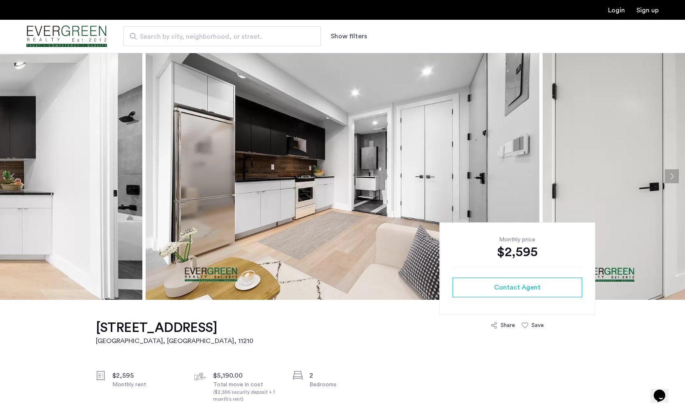
click at [676, 174] on button "Next apartment" at bounding box center [672, 176] width 14 height 14
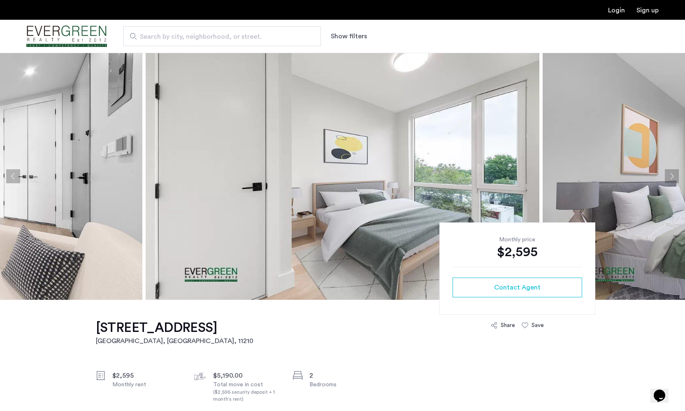
click at [676, 174] on button "Next apartment" at bounding box center [672, 176] width 14 height 14
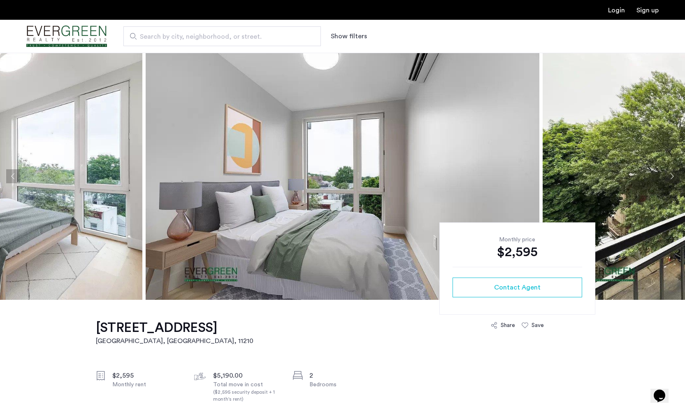
click at [676, 174] on button "Next apartment" at bounding box center [672, 176] width 14 height 14
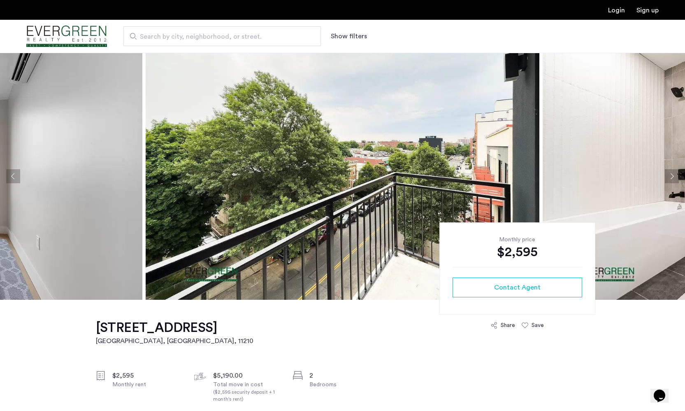
click at [675, 176] on button "Next apartment" at bounding box center [672, 176] width 14 height 14
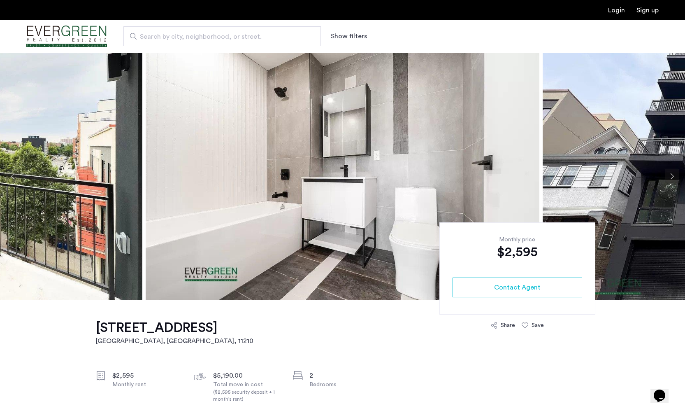
click at [675, 176] on button "Next apartment" at bounding box center [672, 176] width 14 height 14
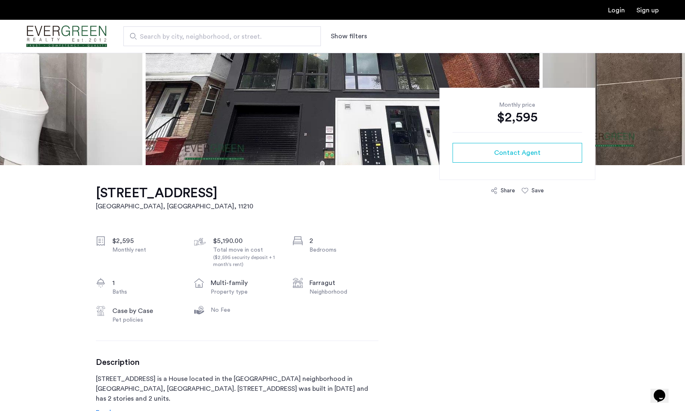
scroll to position [137, 0]
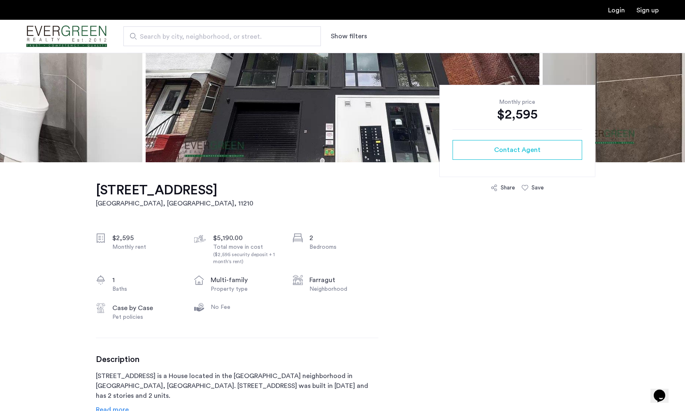
click at [497, 188] on div "Share" at bounding box center [503, 187] width 24 height 8
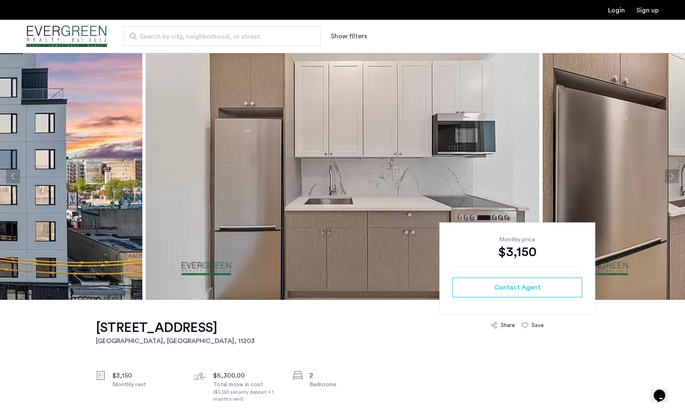
click at [673, 173] on button "Next apartment" at bounding box center [672, 176] width 14 height 14
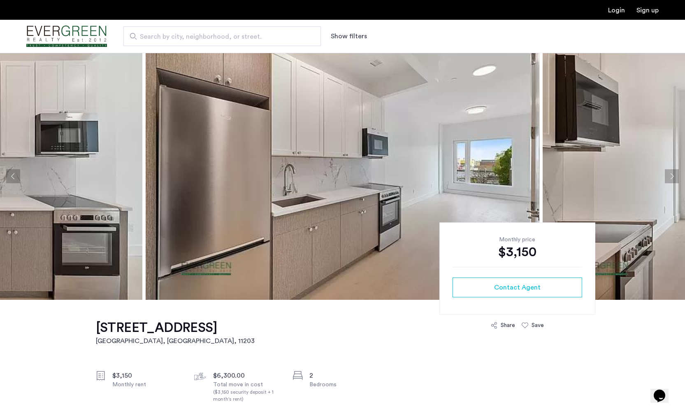
click at [672, 174] on button "Next apartment" at bounding box center [672, 176] width 14 height 14
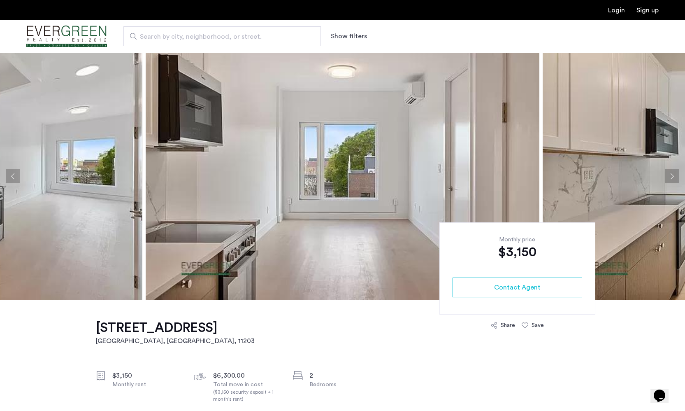
click at [672, 174] on button "Next apartment" at bounding box center [672, 176] width 14 height 14
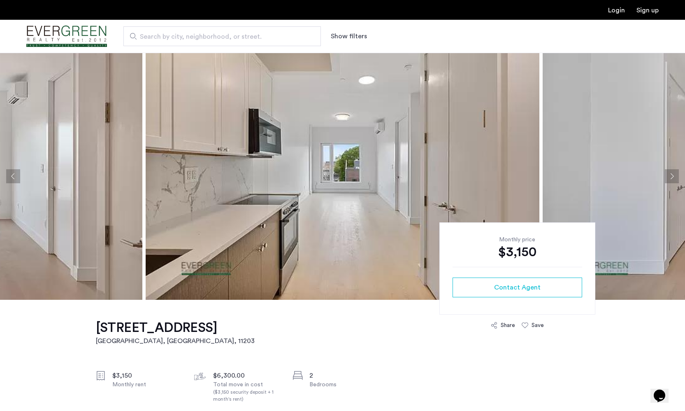
click at [672, 174] on button "Next apartment" at bounding box center [672, 176] width 14 height 14
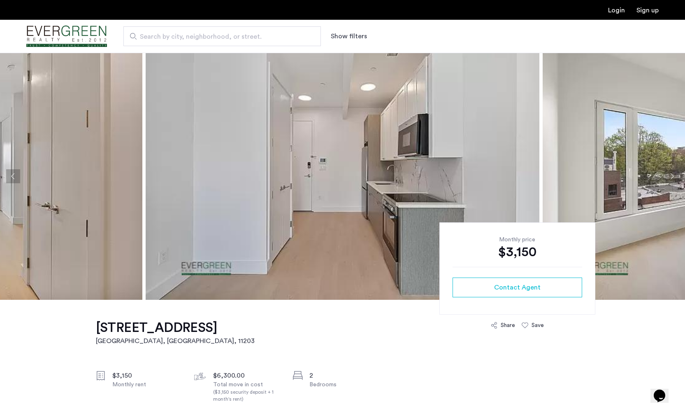
click at [672, 174] on button "Next apartment" at bounding box center [672, 176] width 14 height 14
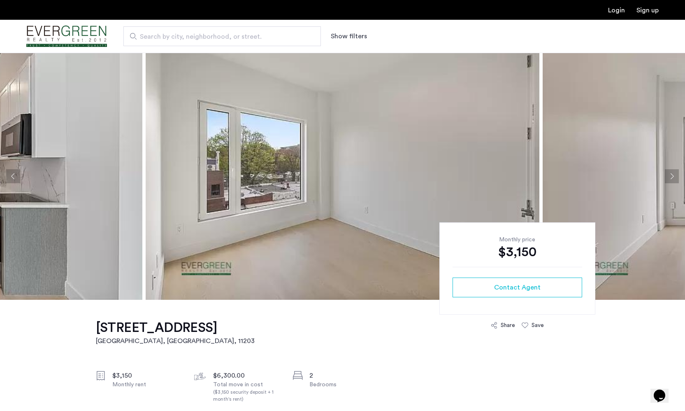
click at [672, 174] on button "Next apartment" at bounding box center [672, 176] width 14 height 14
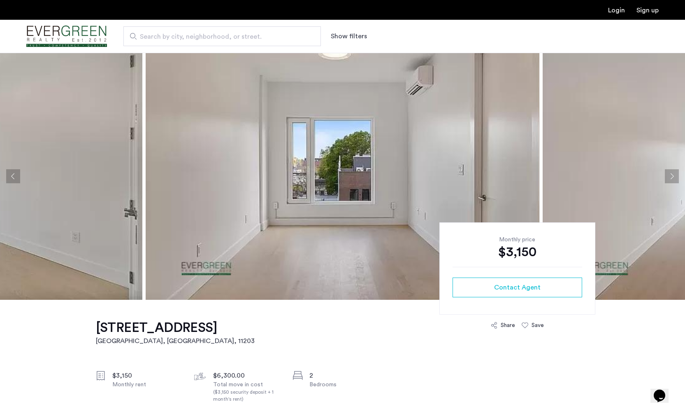
click at [672, 174] on button "Next apartment" at bounding box center [672, 176] width 14 height 14
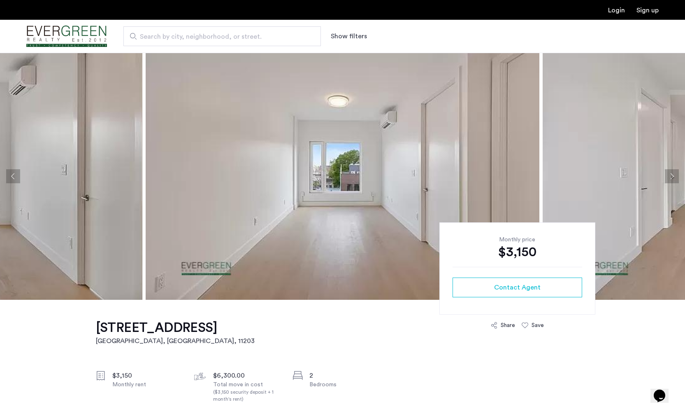
click at [672, 174] on button "Next apartment" at bounding box center [672, 176] width 14 height 14
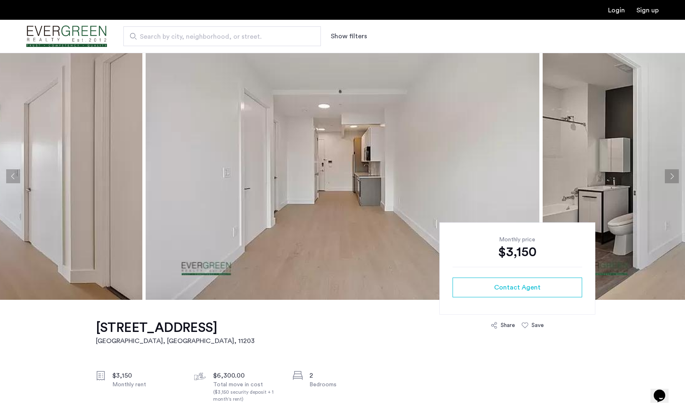
click at [672, 174] on button "Next apartment" at bounding box center [672, 176] width 14 height 14
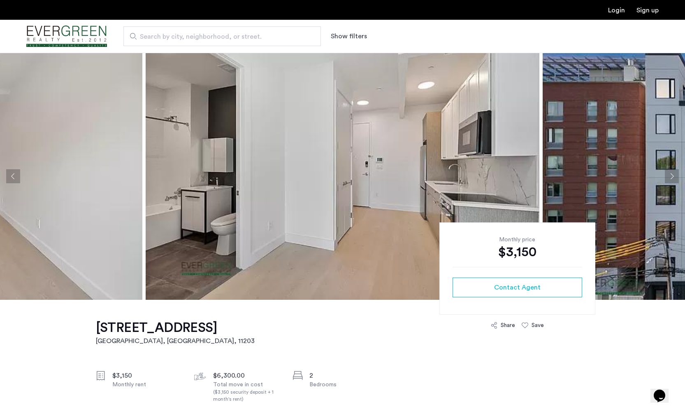
click at [671, 174] on button "Next apartment" at bounding box center [672, 176] width 14 height 14
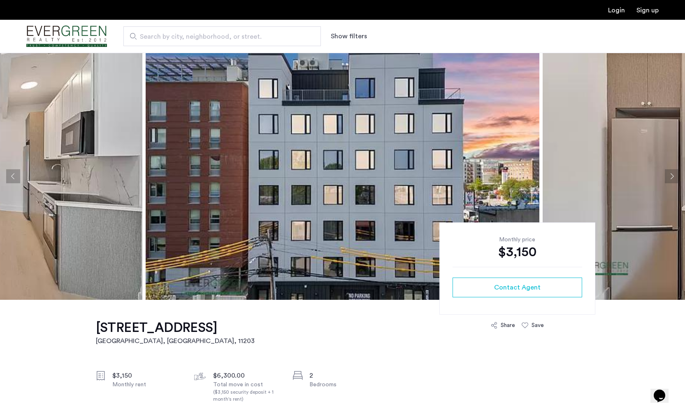
click at [671, 174] on button "Next apartment" at bounding box center [672, 176] width 14 height 14
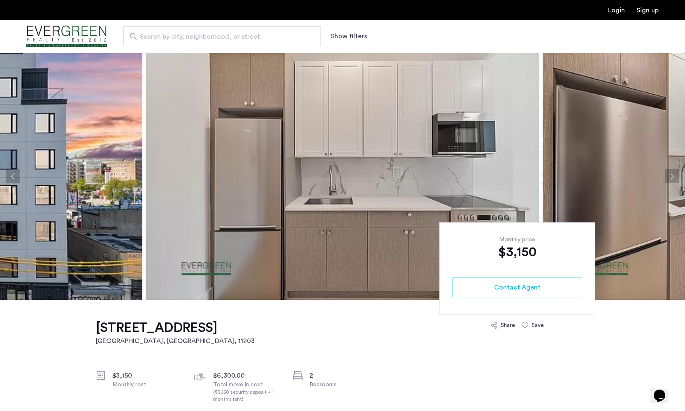
click at [671, 174] on button "Next apartment" at bounding box center [672, 176] width 14 height 14
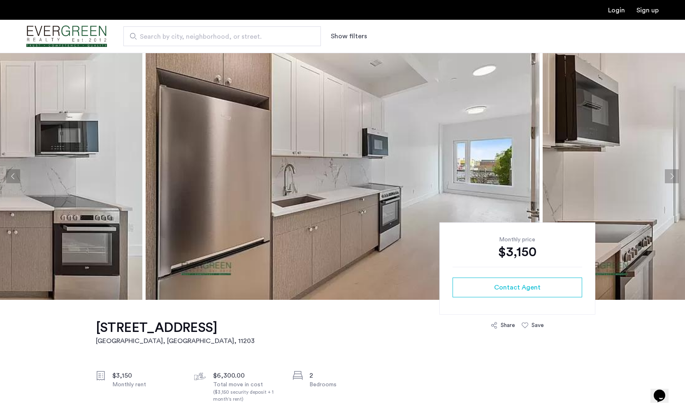
click at [671, 174] on button "Next apartment" at bounding box center [672, 176] width 14 height 14
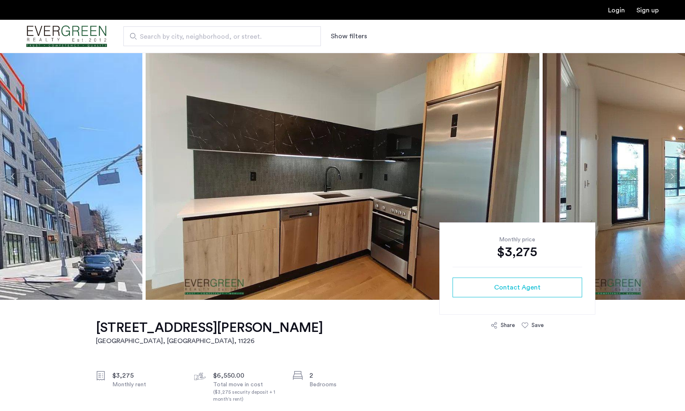
click at [673, 172] on button "Next apartment" at bounding box center [672, 176] width 14 height 14
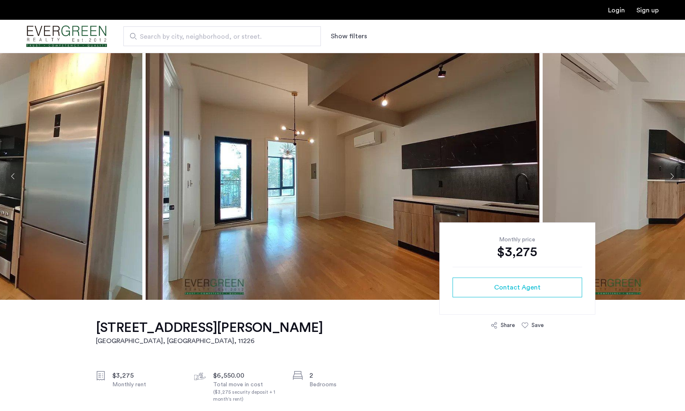
click at [673, 172] on button "Next apartment" at bounding box center [672, 176] width 14 height 14
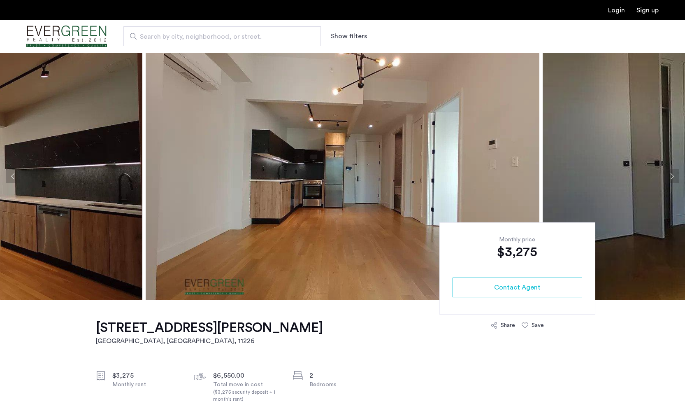
click at [673, 172] on button "Next apartment" at bounding box center [672, 176] width 14 height 14
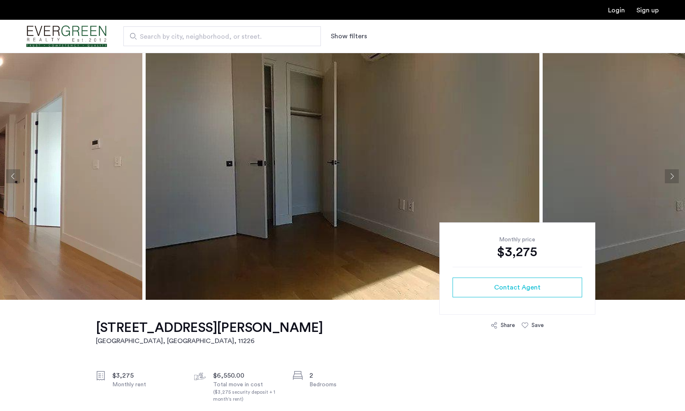
click at [673, 172] on button "Next apartment" at bounding box center [672, 176] width 14 height 14
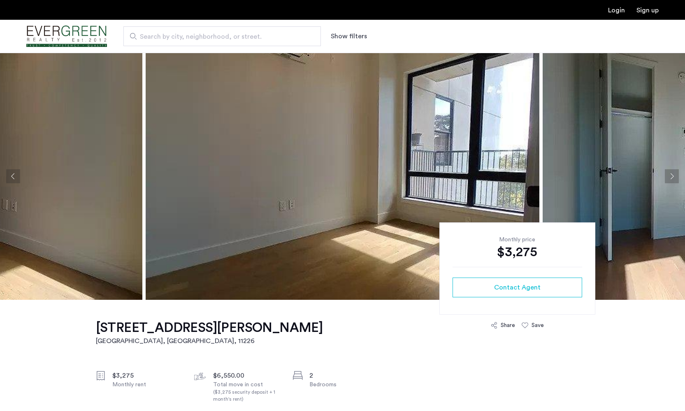
click at [673, 172] on button "Next apartment" at bounding box center [672, 176] width 14 height 14
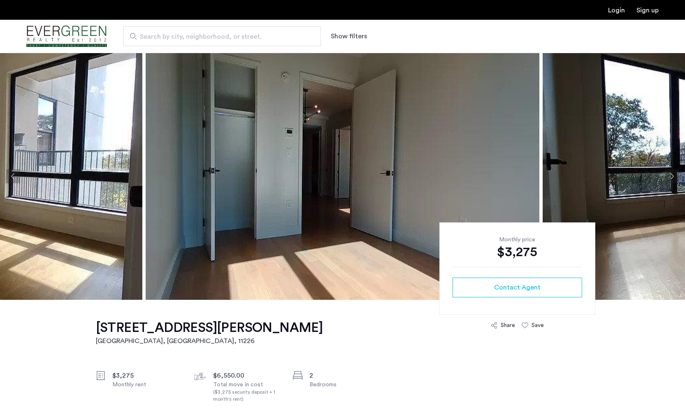
click at [673, 172] on button "Next apartment" at bounding box center [672, 176] width 14 height 14
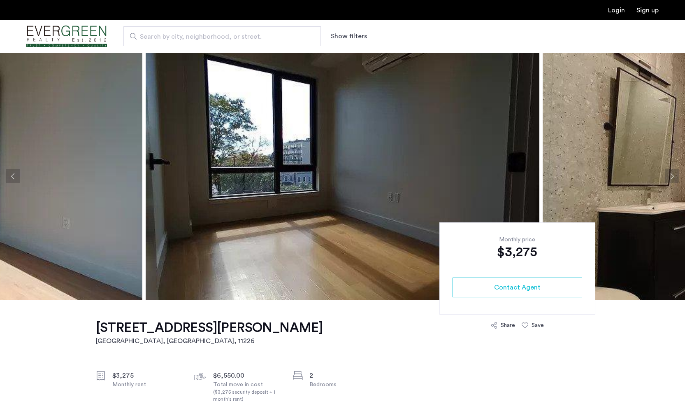
click at [673, 172] on button "Next apartment" at bounding box center [672, 176] width 14 height 14
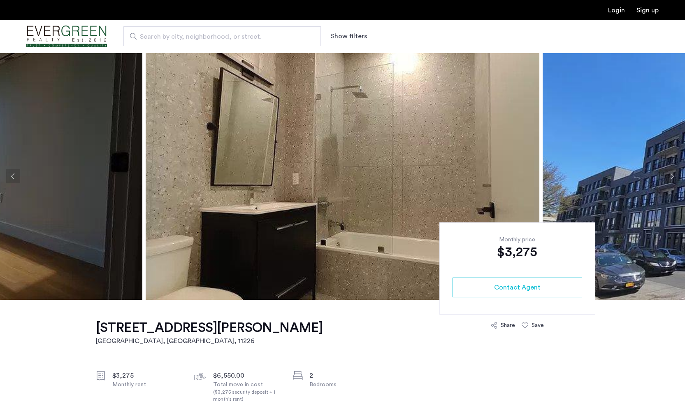
click at [673, 172] on button "Next apartment" at bounding box center [672, 176] width 14 height 14
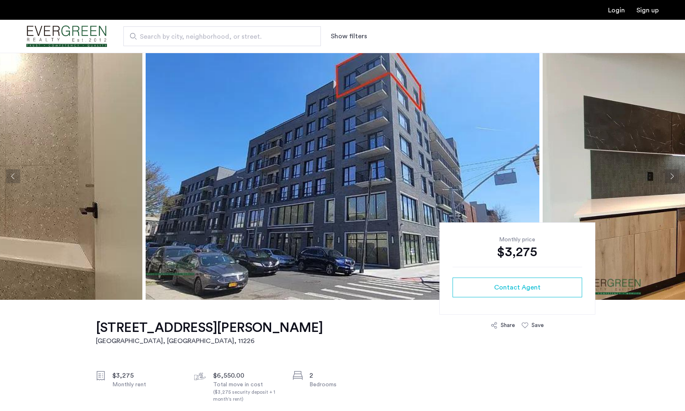
click at [673, 172] on button "Next apartment" at bounding box center [672, 176] width 14 height 14
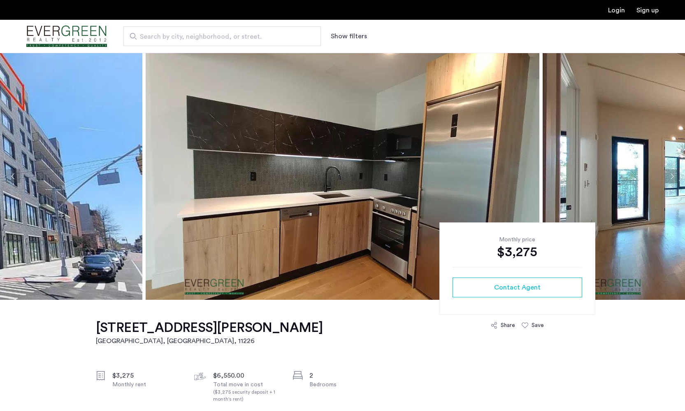
click at [673, 172] on button "Next apartment" at bounding box center [672, 176] width 14 height 14
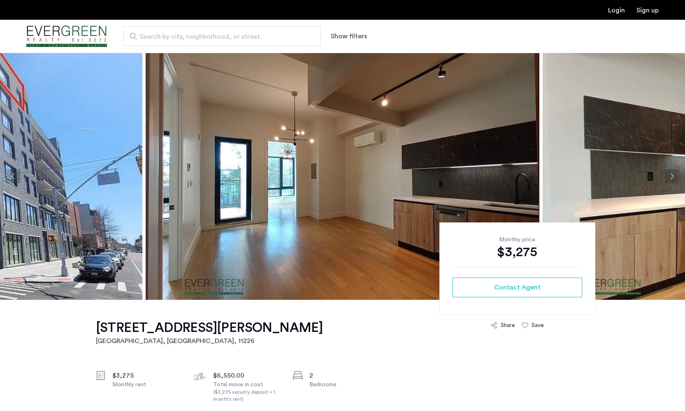
click at [677, 175] on button "Next apartment" at bounding box center [672, 176] width 14 height 14
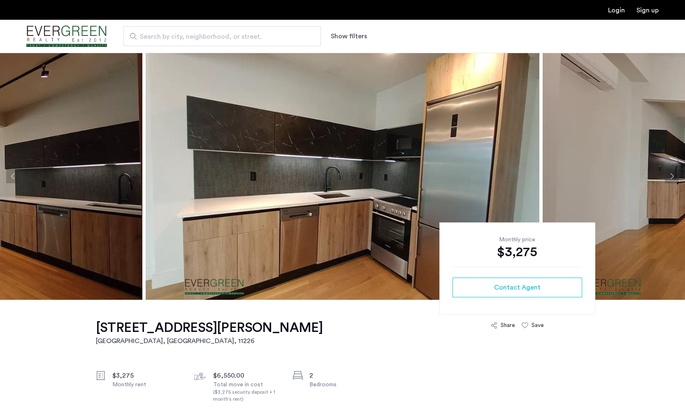
click at [677, 175] on button "Next apartment" at bounding box center [672, 176] width 14 height 14
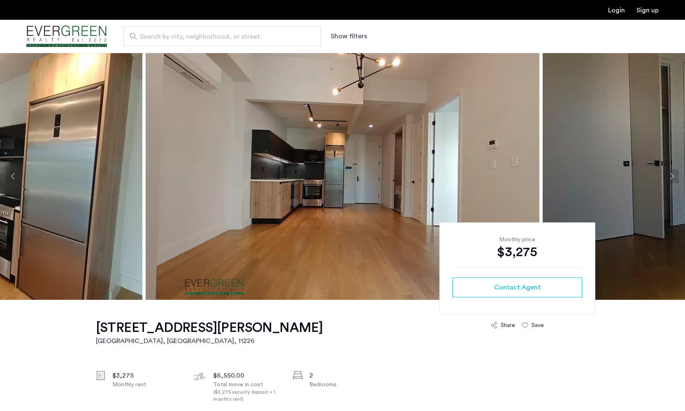
click at [675, 172] on button "Next apartment" at bounding box center [672, 176] width 14 height 14
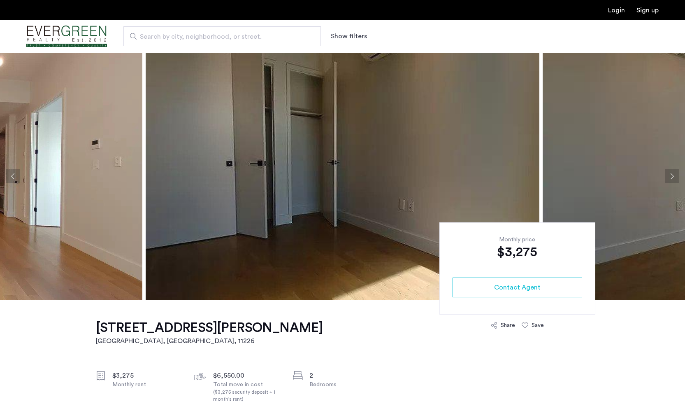
click at [676, 172] on button "Next apartment" at bounding box center [672, 176] width 14 height 14
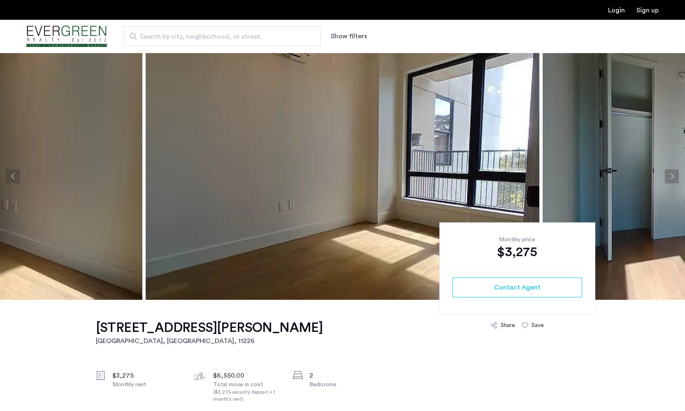
click at [676, 172] on button "Next apartment" at bounding box center [672, 176] width 14 height 14
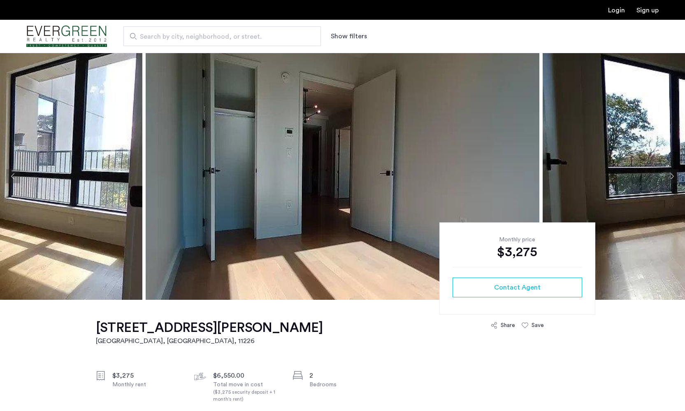
click at [676, 172] on button "Next apartment" at bounding box center [672, 176] width 14 height 14
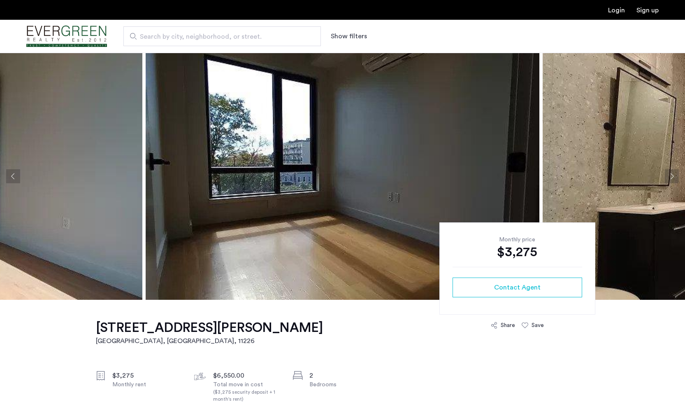
click at [675, 170] on button "Next apartment" at bounding box center [672, 176] width 14 height 14
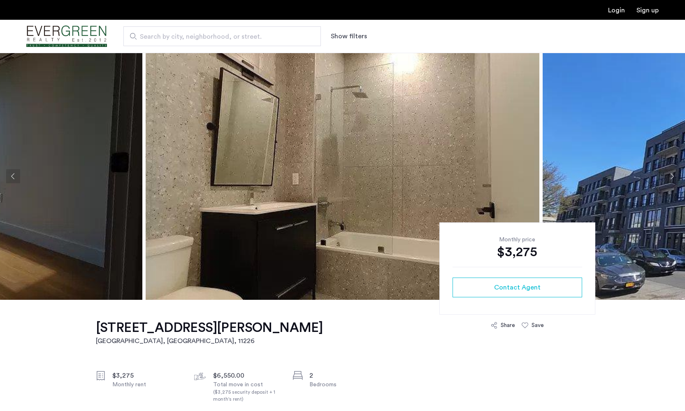
click at [675, 170] on button "Next apartment" at bounding box center [672, 176] width 14 height 14
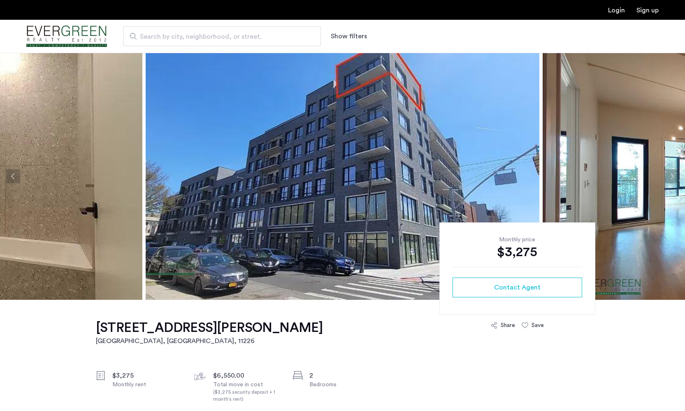
click at [675, 170] on button "Next apartment" at bounding box center [672, 176] width 14 height 14
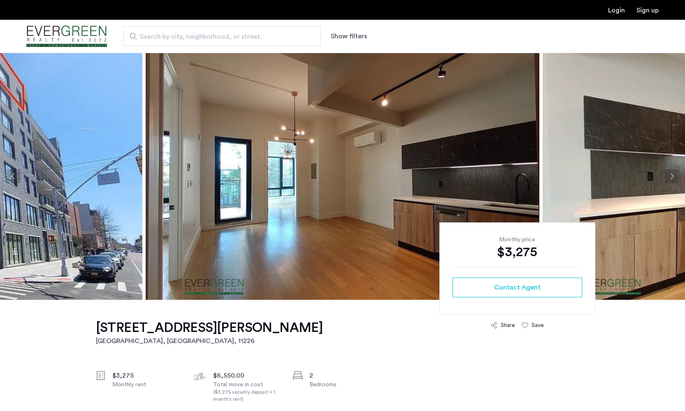
click at [675, 170] on button "Next apartment" at bounding box center [672, 176] width 14 height 14
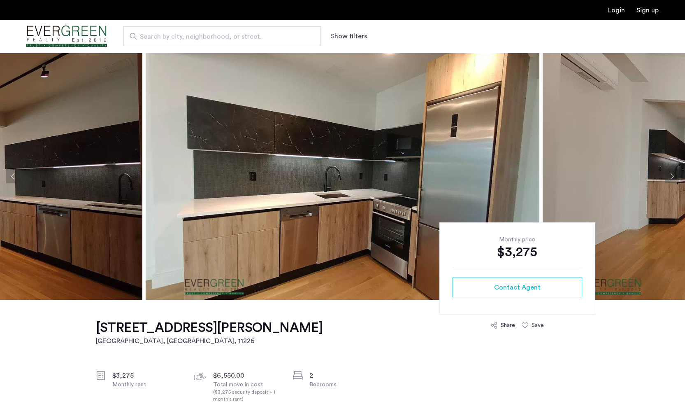
click at [675, 170] on button "Next apartment" at bounding box center [672, 176] width 14 height 14
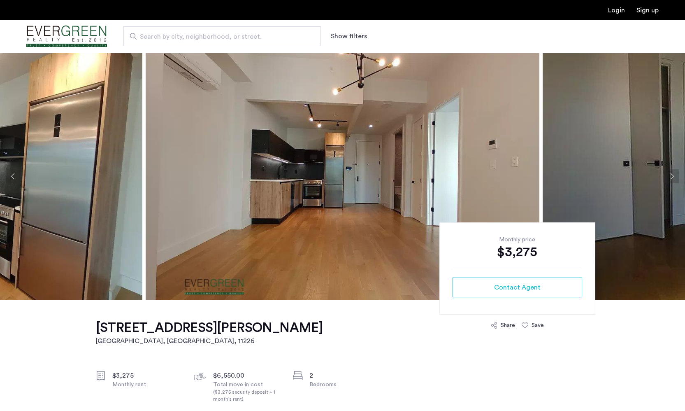
click at [497, 323] on icon at bounding box center [494, 325] width 7 height 7
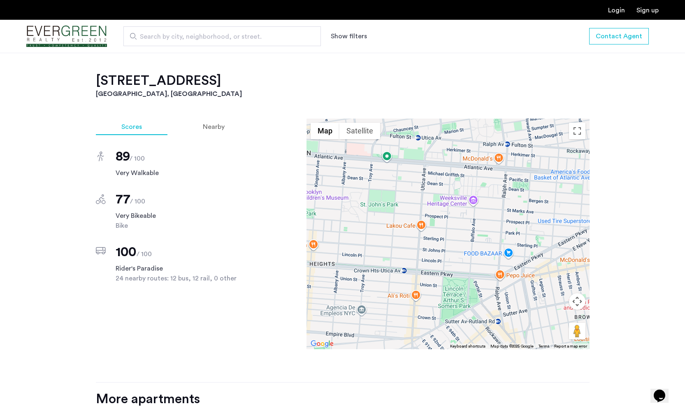
scroll to position [707, 0]
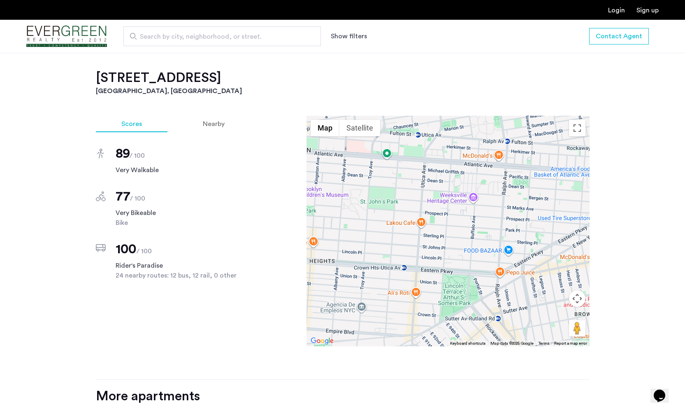
click at [498, 248] on div at bounding box center [447, 231] width 283 height 230
click at [457, 212] on div "FOOD BAZAAR FOOD BAZAAR [STREET_ADDRESS][PERSON_NAME] View on Google Maps" at bounding box center [447, 231] width 283 height 230
click at [578, 303] on button "Map camera controls" at bounding box center [577, 298] width 16 height 16
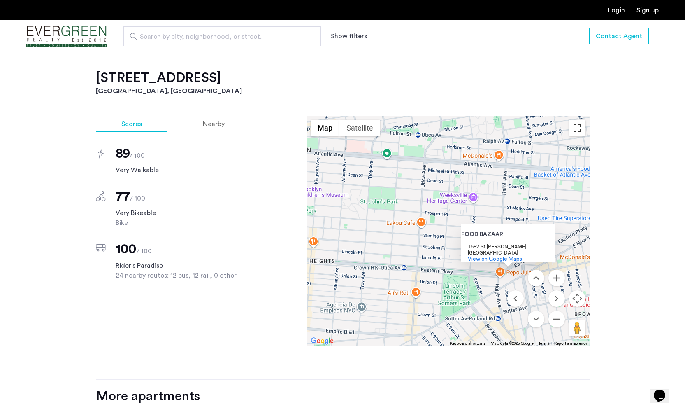
click at [573, 130] on button "Toggle fullscreen view" at bounding box center [577, 128] width 16 height 16
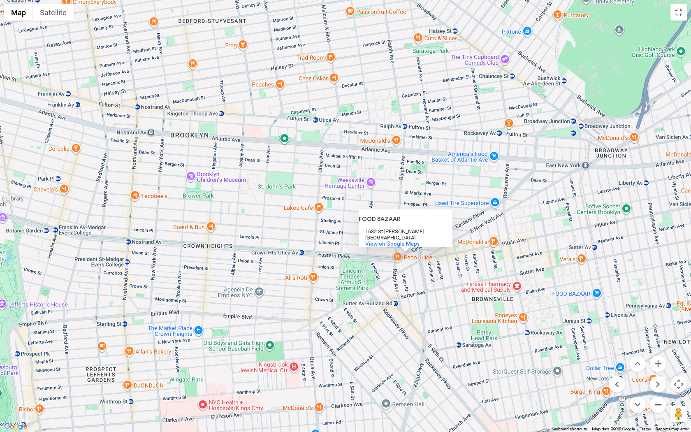
click at [658, 403] on button "Zoom out" at bounding box center [658, 405] width 16 height 16
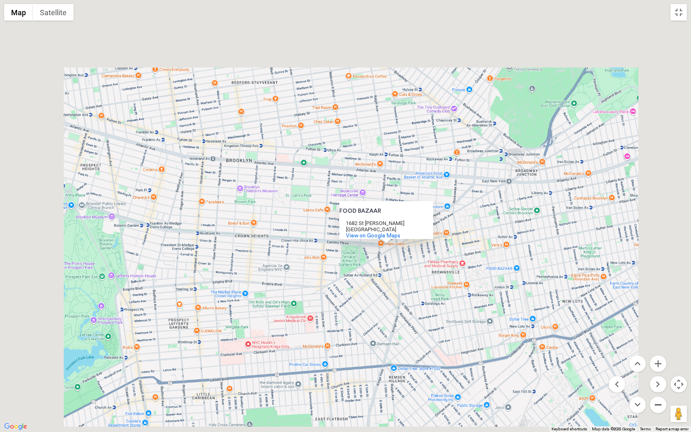
click at [658, 403] on button "Zoom out" at bounding box center [658, 405] width 16 height 16
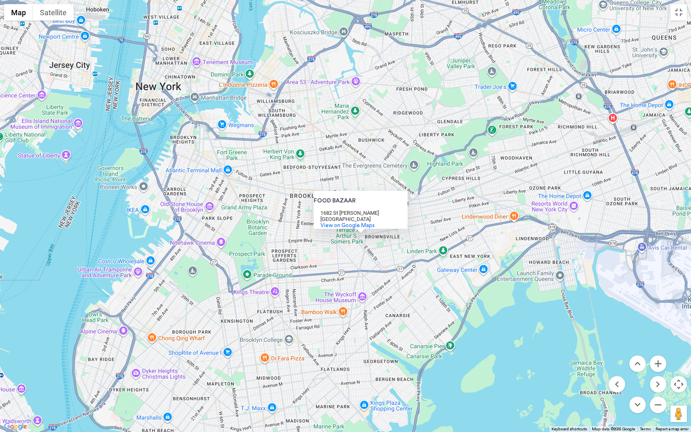
click at [402, 191] on div "FOOD BAZAAR" at bounding box center [361, 197] width 94 height 13
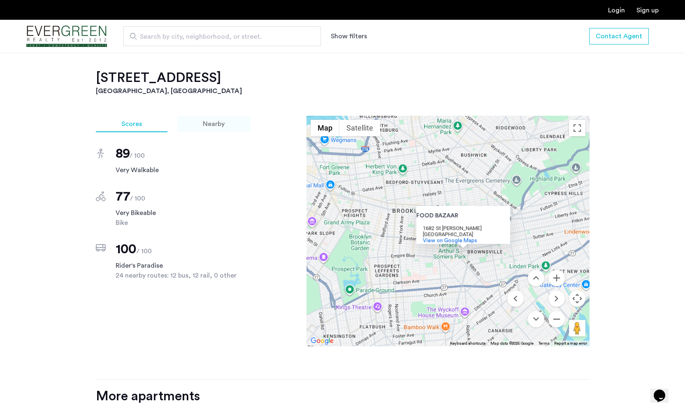
click at [190, 130] on div "Nearby" at bounding box center [213, 124] width 73 height 16
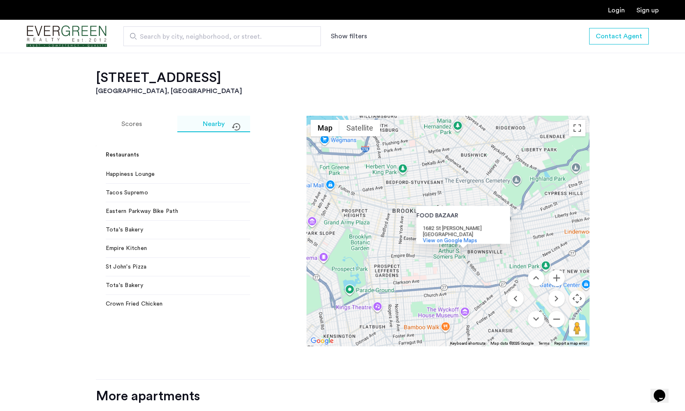
click at [199, 127] on div "Nearby" at bounding box center [213, 124] width 73 height 16
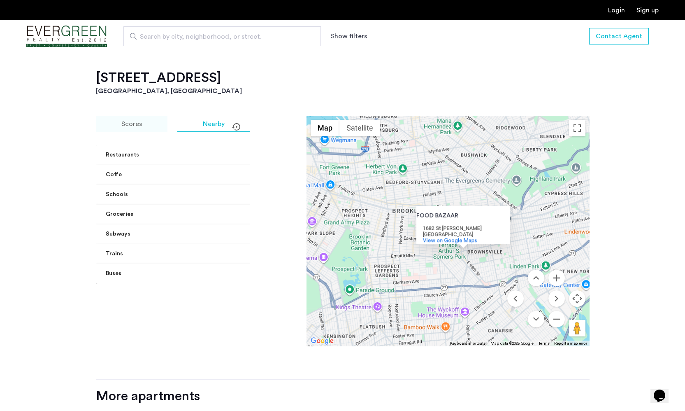
click at [142, 126] on div "Scores" at bounding box center [132, 124] width 72 height 16
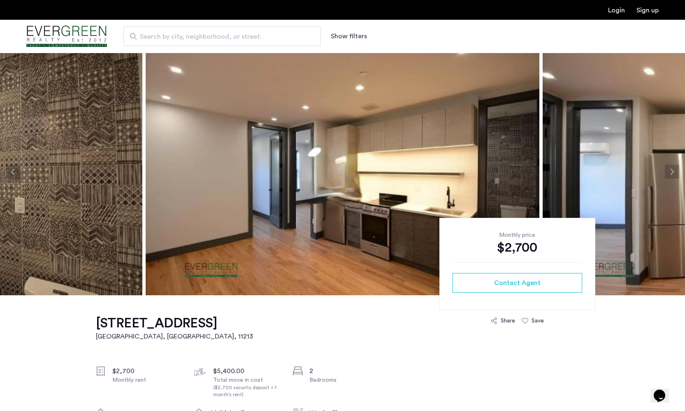
scroll to position [53, 0]
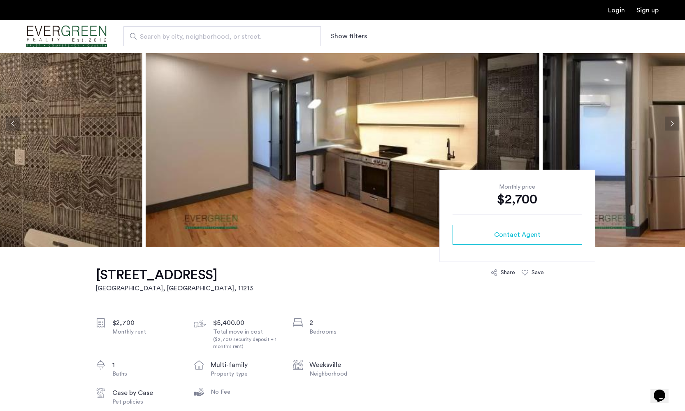
click at [674, 124] on button "Next apartment" at bounding box center [672, 123] width 14 height 14
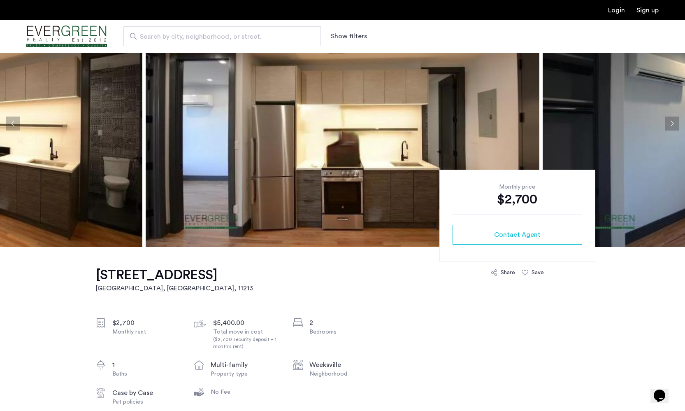
click at [674, 124] on button "Next apartment" at bounding box center [672, 123] width 14 height 14
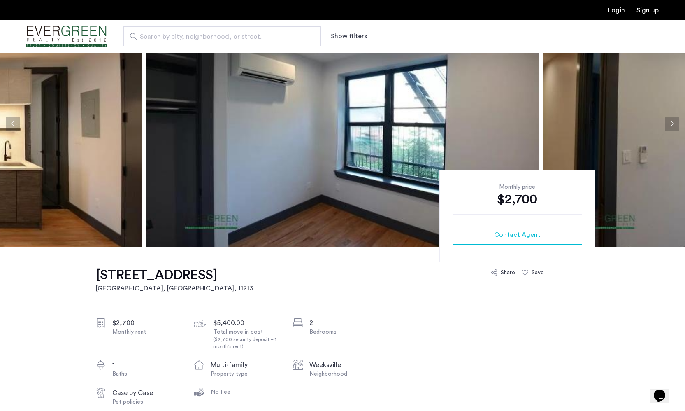
click at [675, 123] on button "Next apartment" at bounding box center [672, 123] width 14 height 14
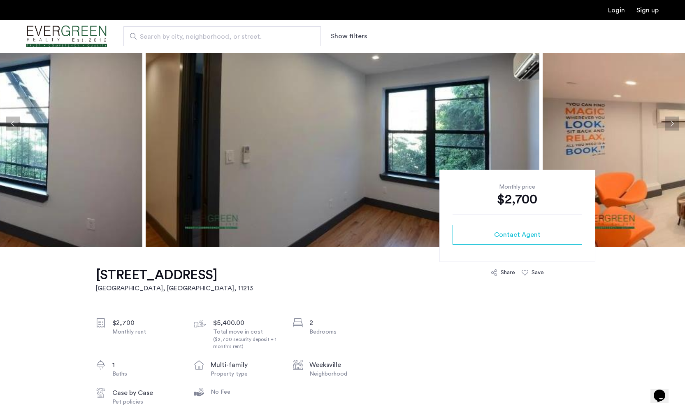
click at [675, 123] on button "Next apartment" at bounding box center [672, 123] width 14 height 14
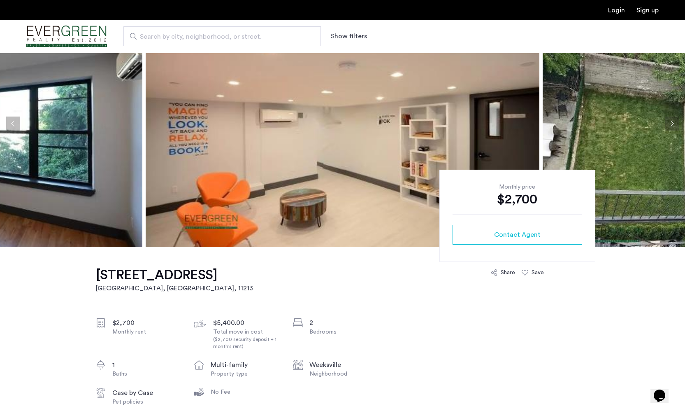
click at [675, 123] on button "Next apartment" at bounding box center [672, 123] width 14 height 14
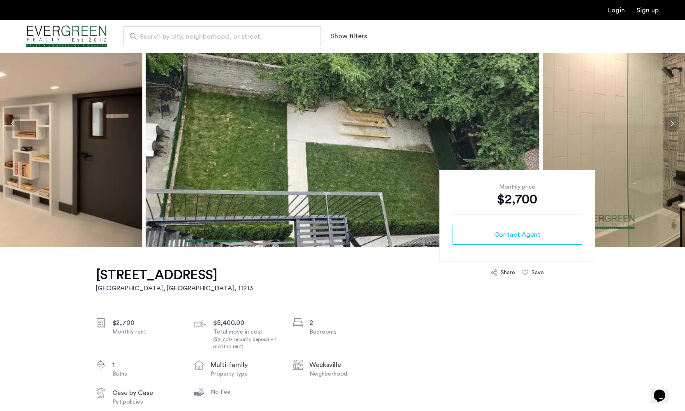
click at [675, 123] on button "Next apartment" at bounding box center [672, 123] width 14 height 14
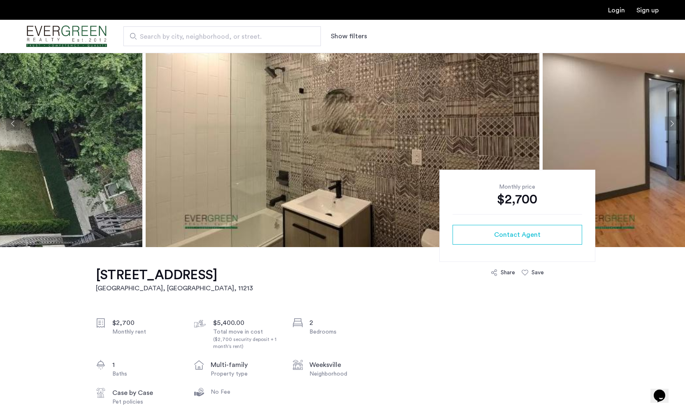
click at [675, 123] on button "Next apartment" at bounding box center [672, 123] width 14 height 14
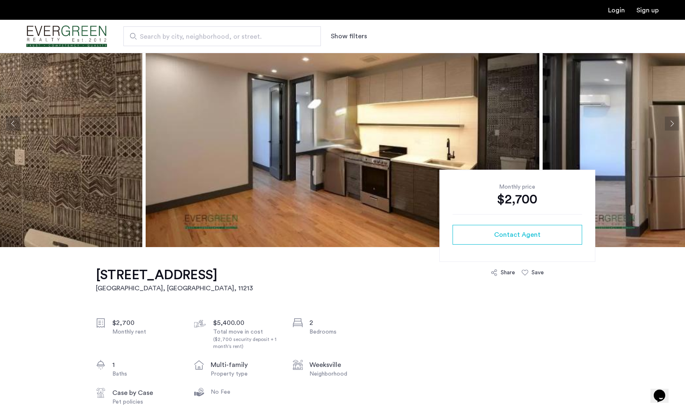
click at [675, 123] on button "Next apartment" at bounding box center [672, 123] width 14 height 14
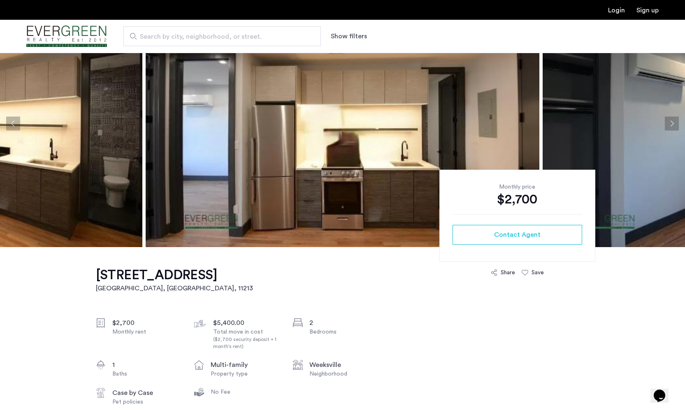
click at [675, 123] on button "Next apartment" at bounding box center [672, 123] width 14 height 14
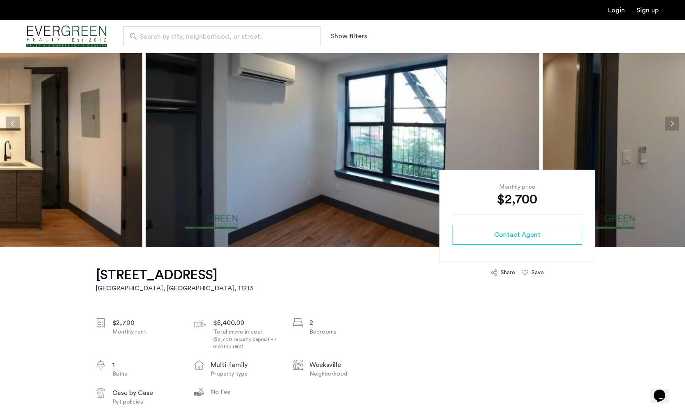
click at [675, 123] on button "Next apartment" at bounding box center [672, 123] width 14 height 14
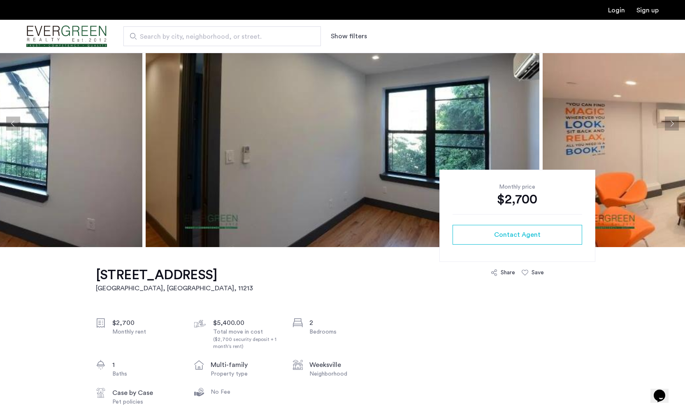
click at [675, 123] on button "Next apartment" at bounding box center [672, 123] width 14 height 14
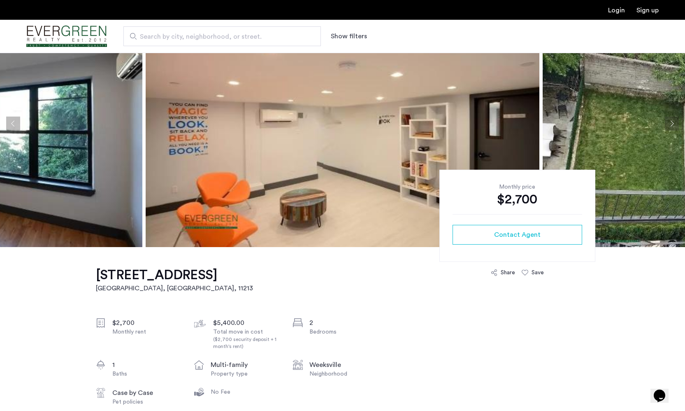
scroll to position [0, 0]
